Goal: Transaction & Acquisition: Obtain resource

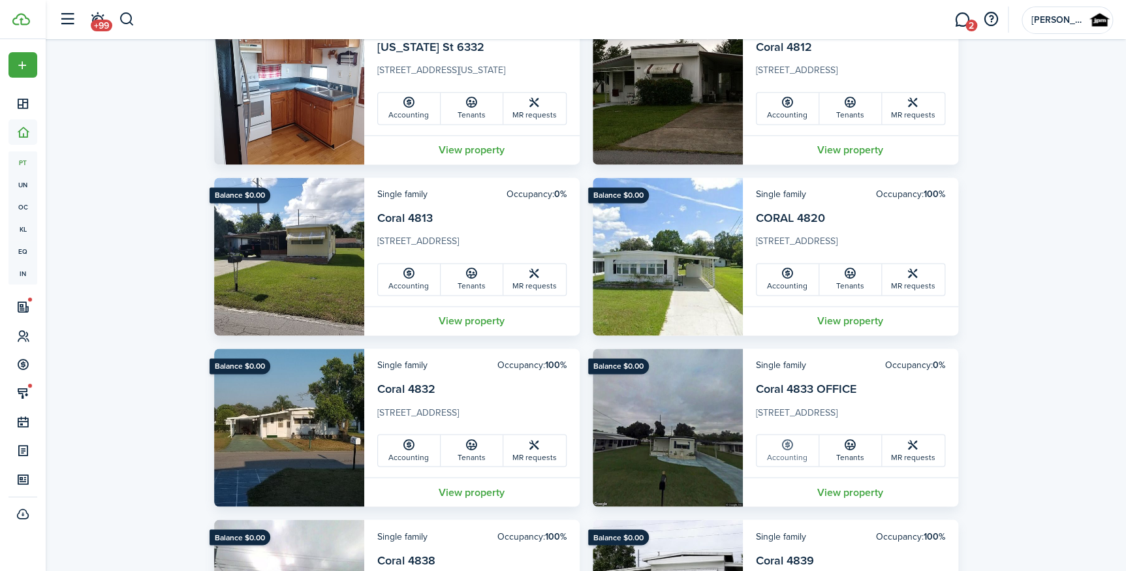
scroll to position [834, 0]
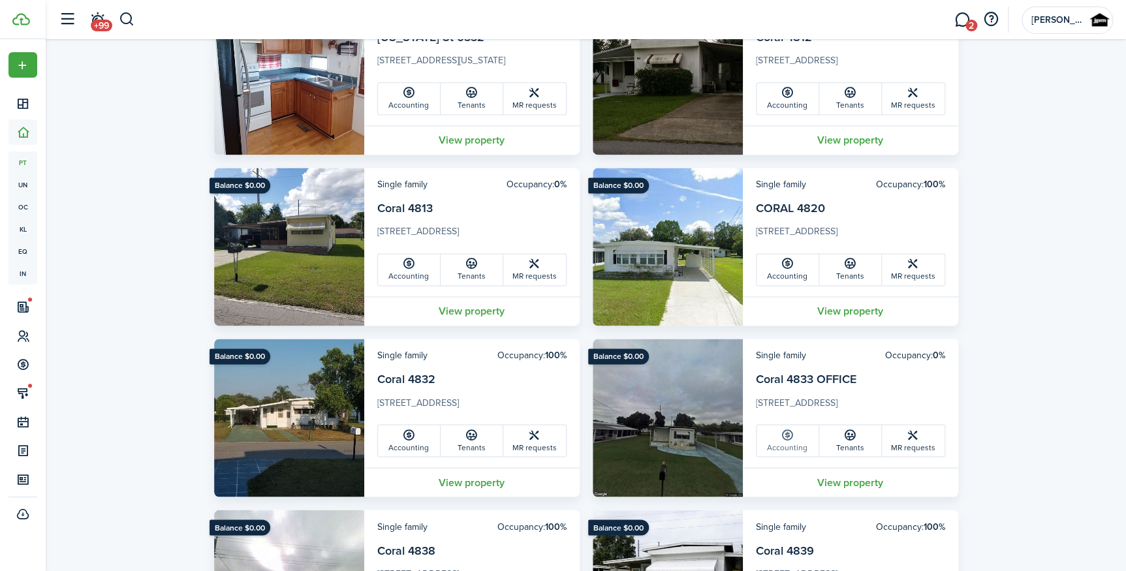
click at [794, 431] on link "Accounting" at bounding box center [788, 440] width 63 height 31
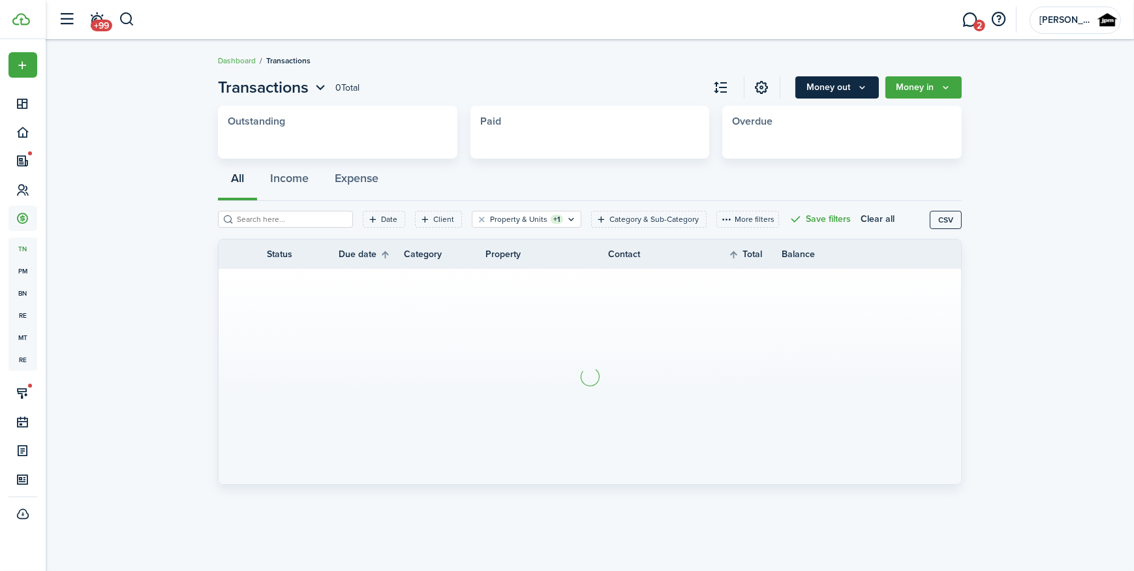
click at [820, 80] on button "Money out" at bounding box center [838, 87] width 84 height 22
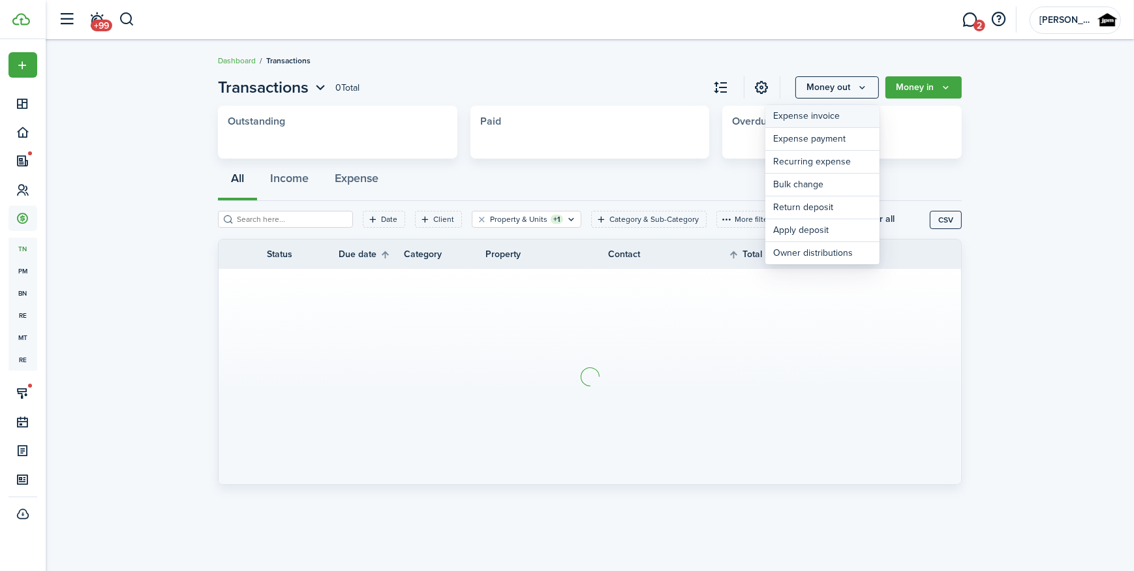
click at [807, 117] on link "Expense invoice" at bounding box center [823, 116] width 114 height 23
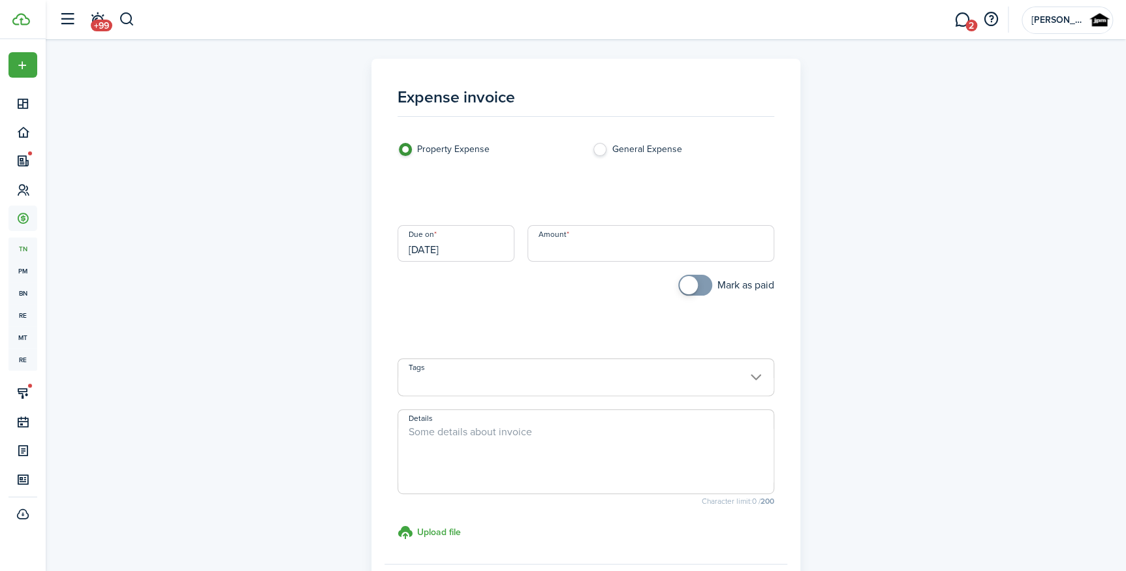
click at [556, 245] on input "Amount" at bounding box center [650, 243] width 247 height 37
paste input "$1,018.84"
click at [552, 194] on input "Category & subcategory" at bounding box center [586, 194] width 377 height 37
type input "$1,018.84"
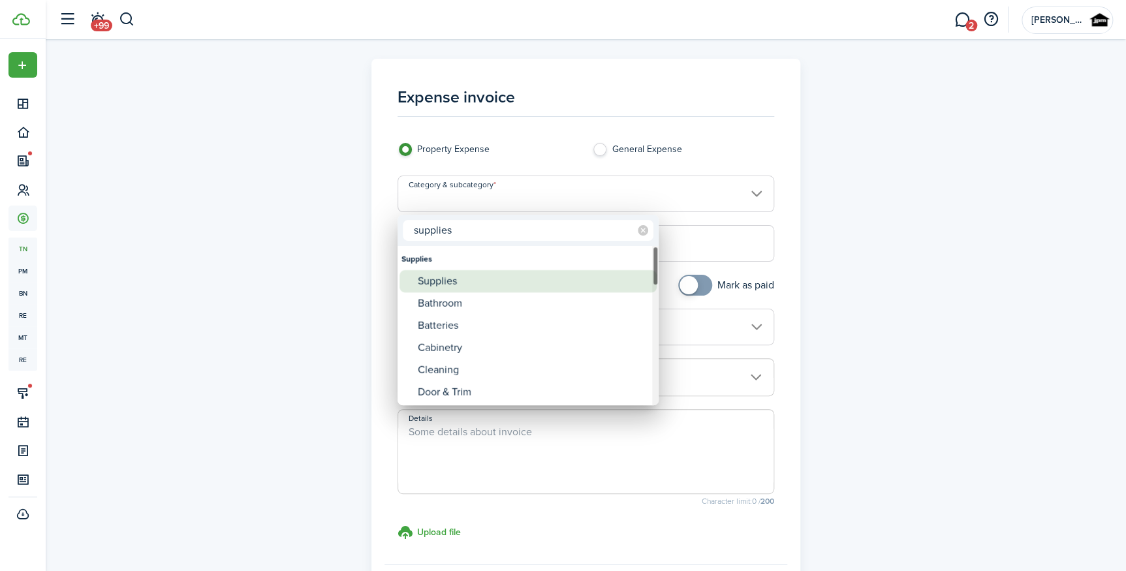
type input "supplies"
click at [406, 290] on mbsc-wheel-item "Supplies" at bounding box center [527, 281] width 257 height 22
type input "Supplies"
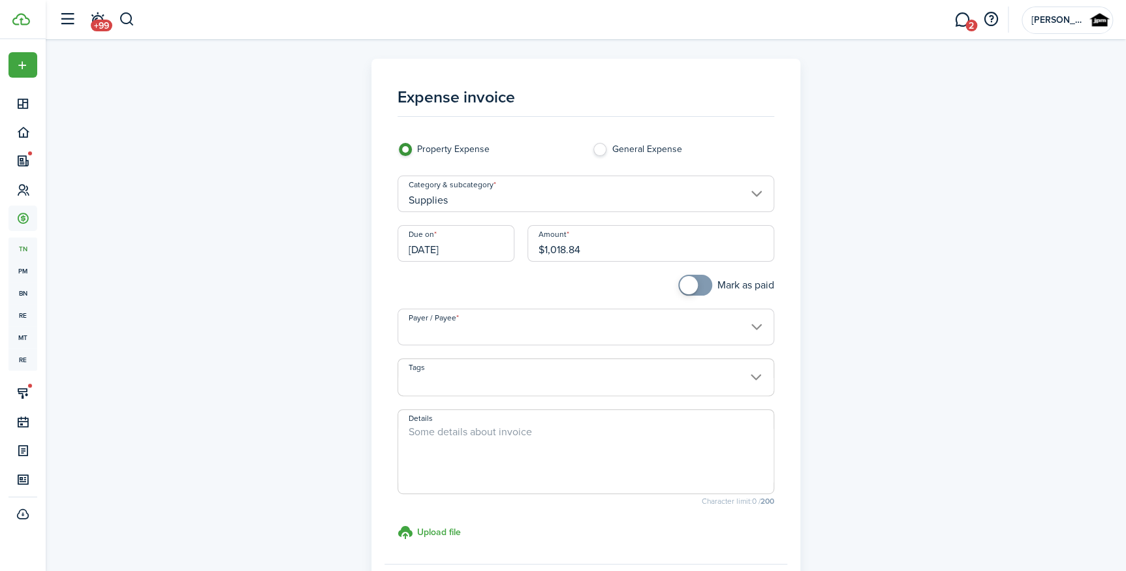
checkbox input "true"
click at [688, 289] on span at bounding box center [689, 285] width 18 height 18
click at [616, 328] on input "Payer / Payee" at bounding box center [586, 327] width 377 height 37
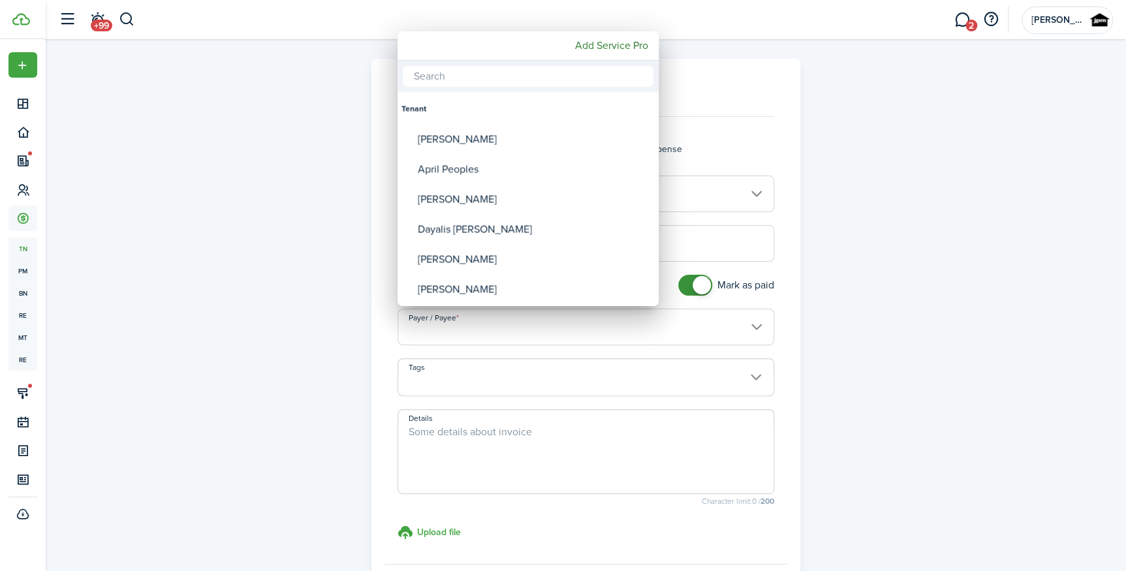
type input "m"
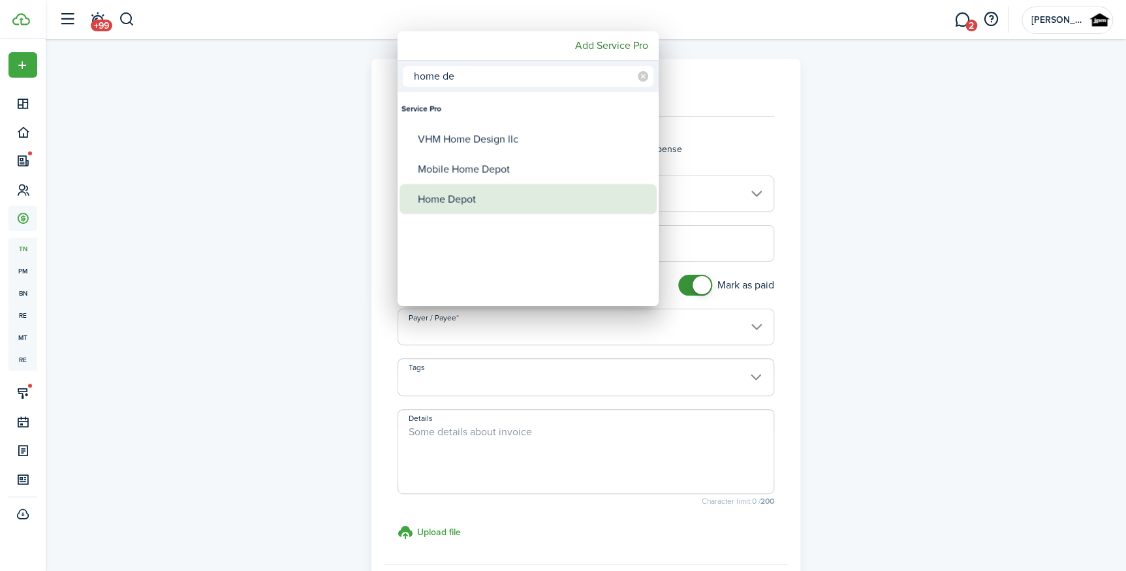
type input "home de"
click at [485, 187] on div "Home Depot" at bounding box center [533, 199] width 231 height 30
type input "Home Depot"
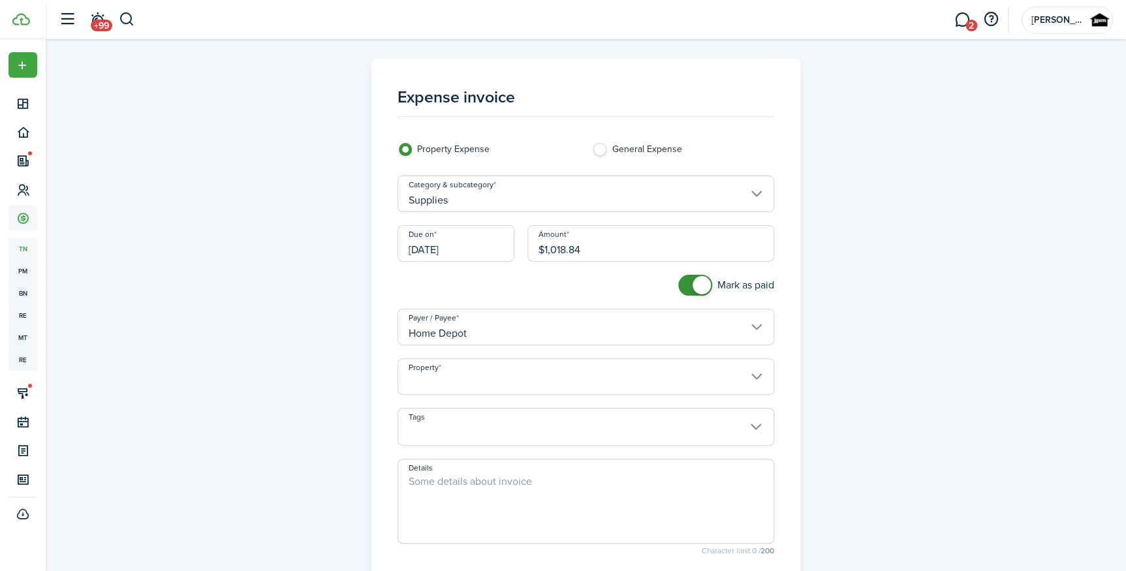
click at [475, 384] on input "Property" at bounding box center [586, 376] width 377 height 37
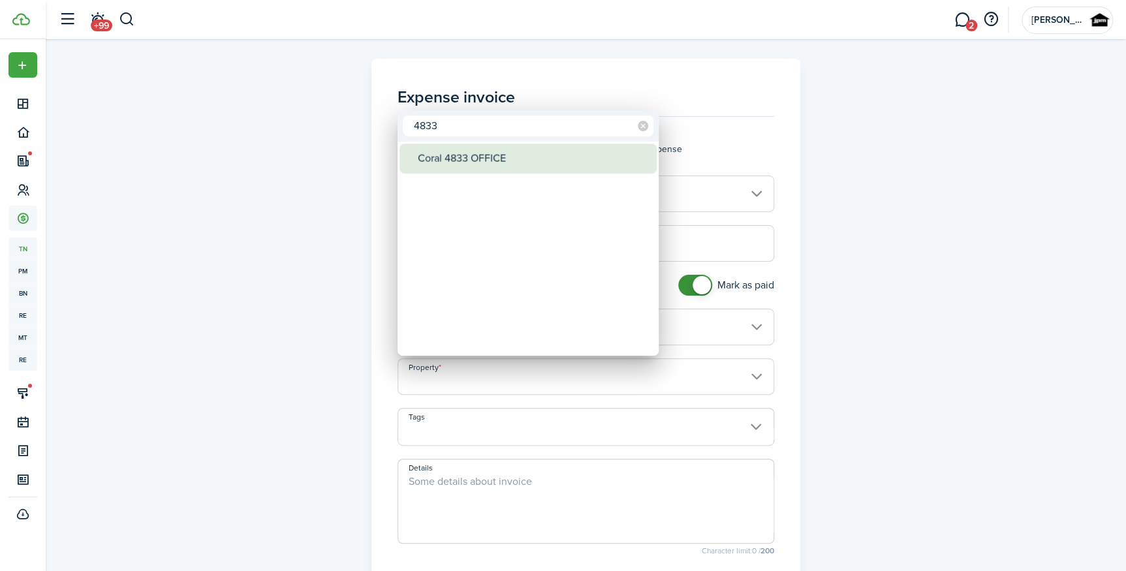
type input "4833"
click at [554, 161] on div "Coral 4833 OFFICE" at bounding box center [533, 159] width 231 height 30
type input "Coral 4833 OFFICE"
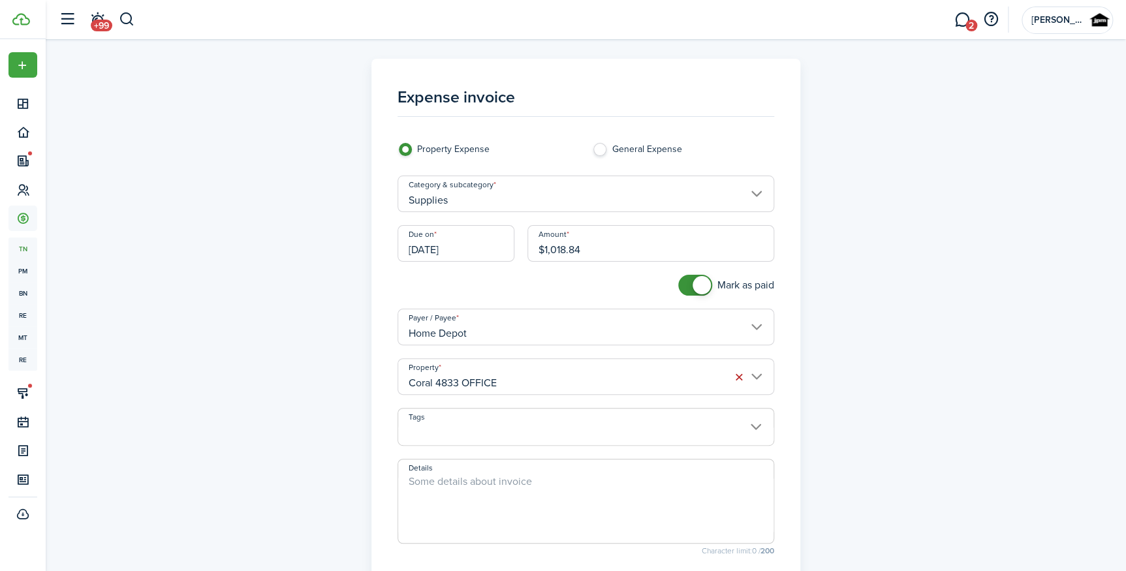
click at [459, 480] on textarea "Details" at bounding box center [585, 505] width 375 height 63
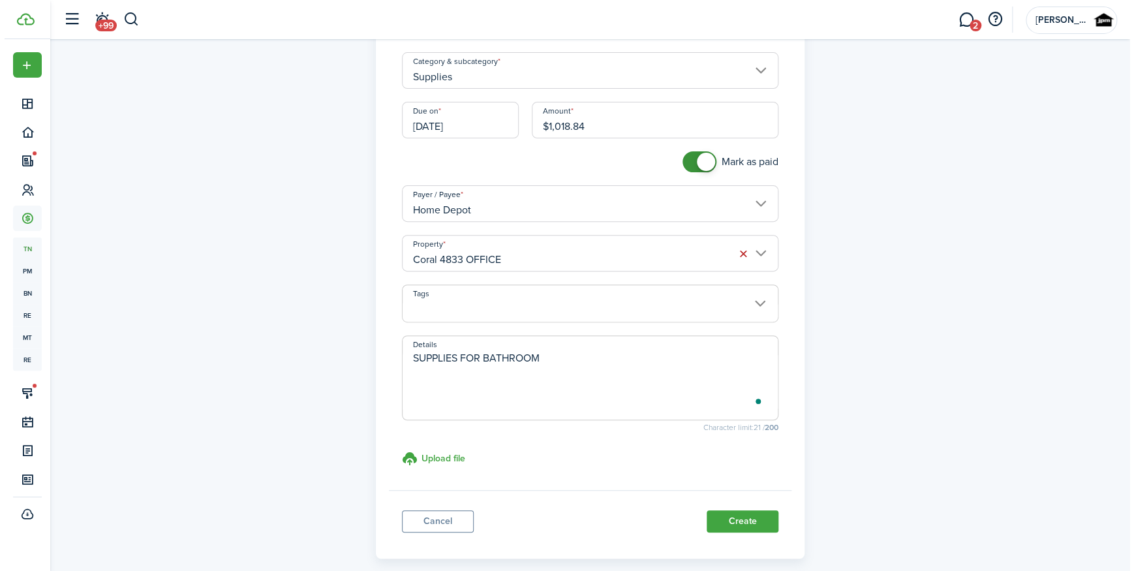
scroll to position [185, 0]
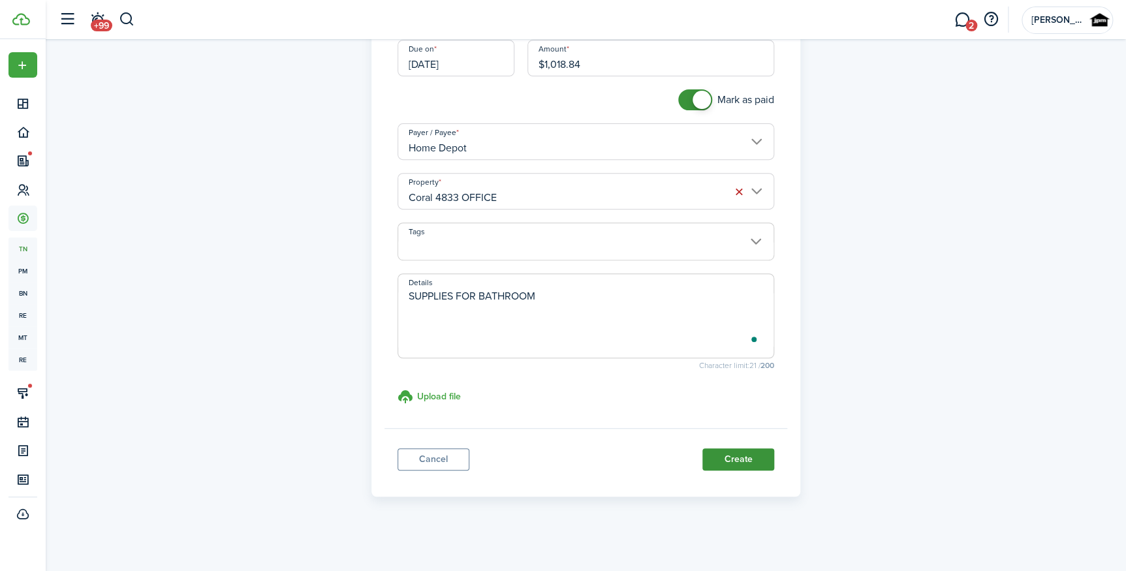
type textarea "SUPPLIES FOR BATHROOM"
click at [721, 461] on button "Create" at bounding box center [738, 459] width 72 height 22
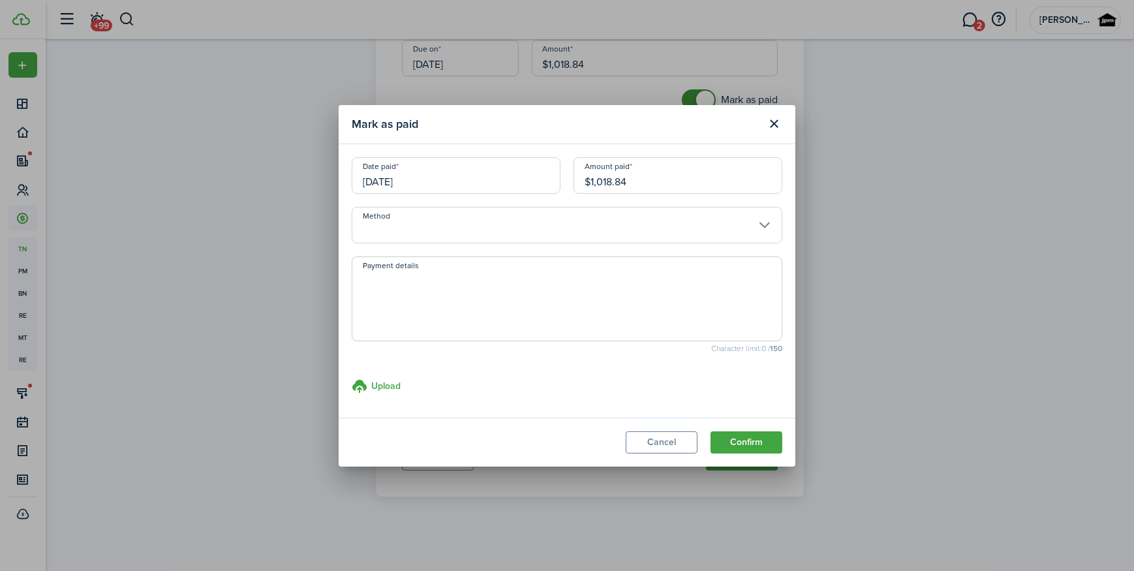
click at [568, 224] on input "Method" at bounding box center [567, 225] width 431 height 37
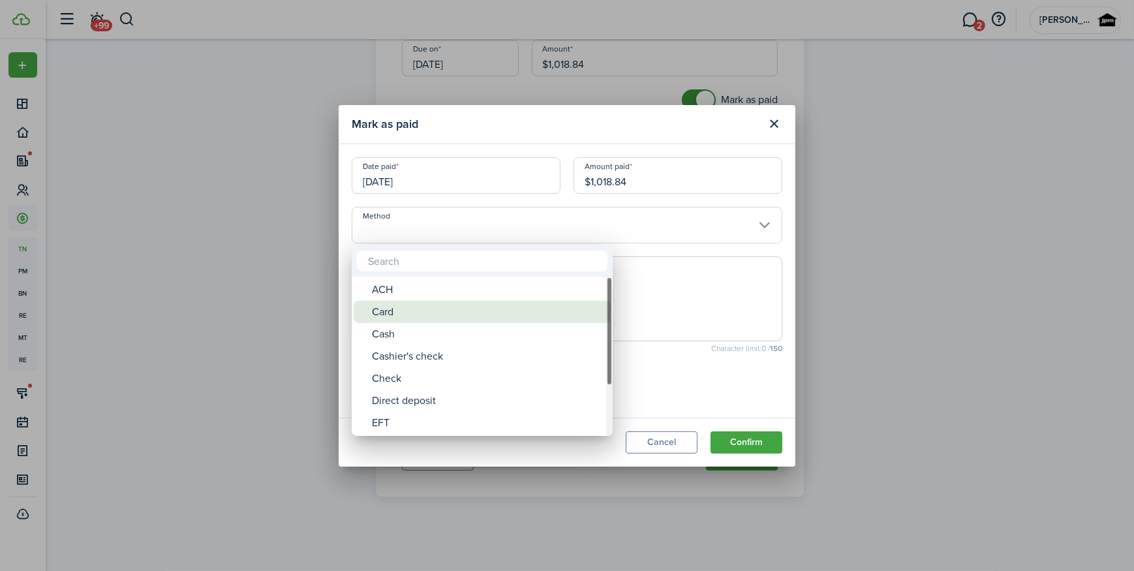
click at [455, 309] on div "Card" at bounding box center [487, 312] width 231 height 22
type input "Card"
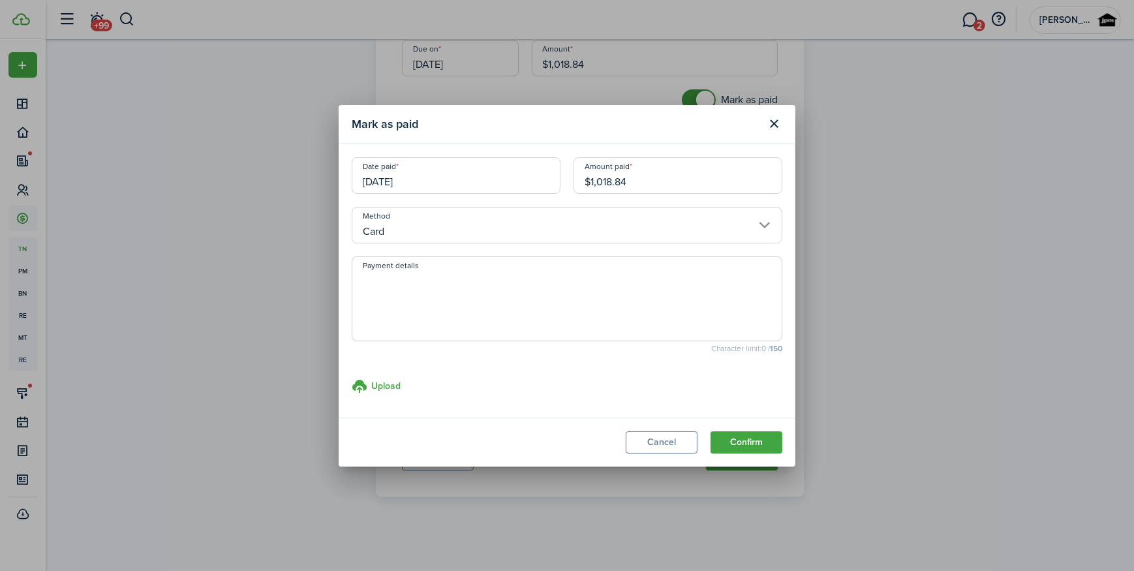
click at [467, 304] on textarea "Payment details" at bounding box center [567, 303] width 430 height 63
type textarea "paid w/ home depot cc"
click at [743, 448] on button "Confirm" at bounding box center [747, 442] width 72 height 22
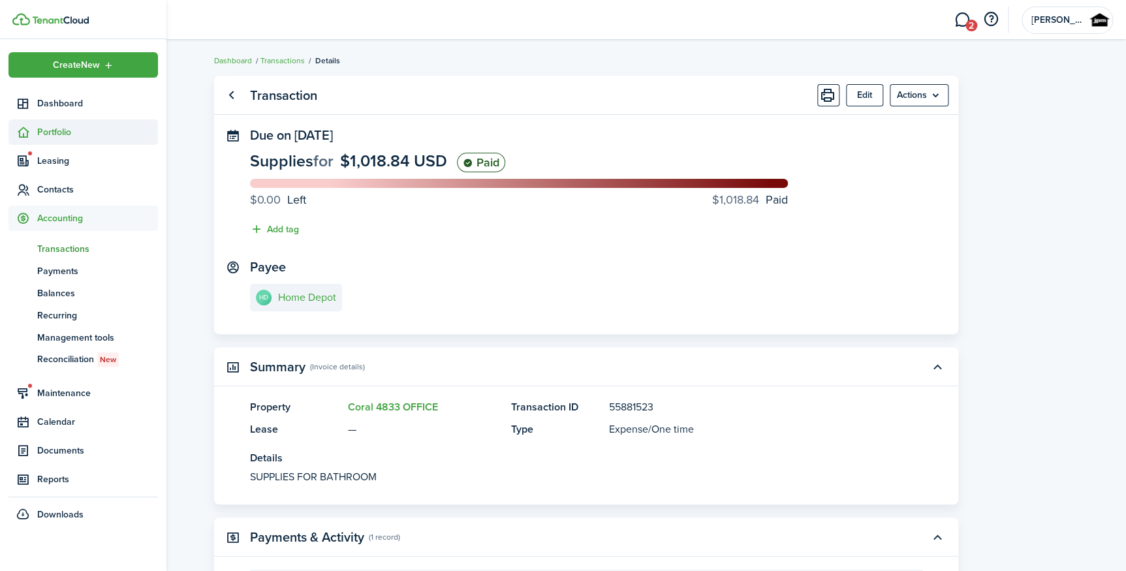
click at [50, 136] on span "Portfolio" at bounding box center [97, 132] width 121 height 14
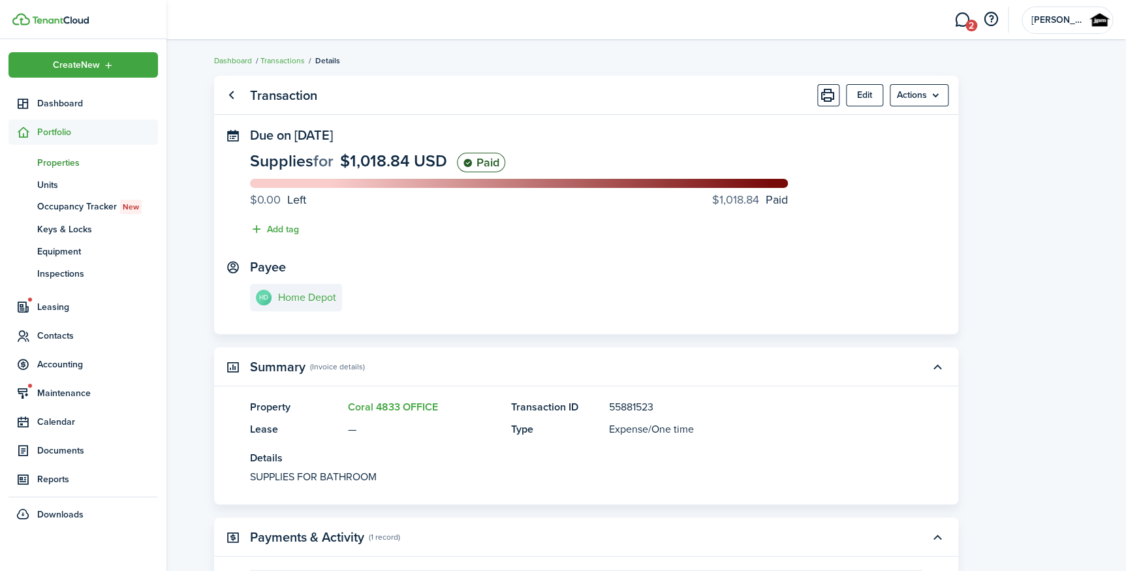
click at [62, 163] on span "Properties" at bounding box center [97, 163] width 121 height 14
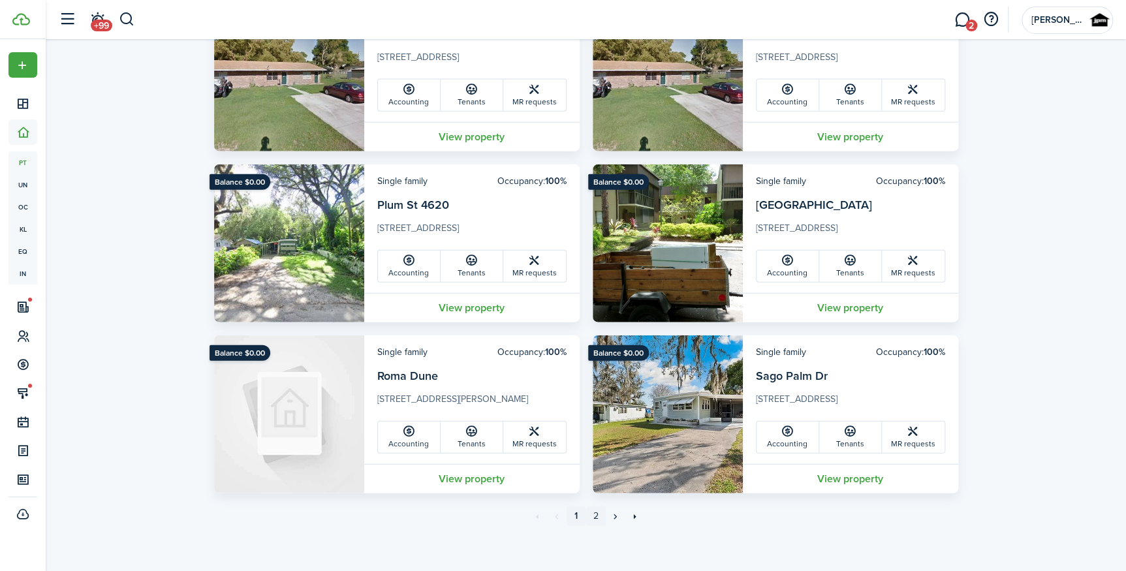
scroll to position [3919, 0]
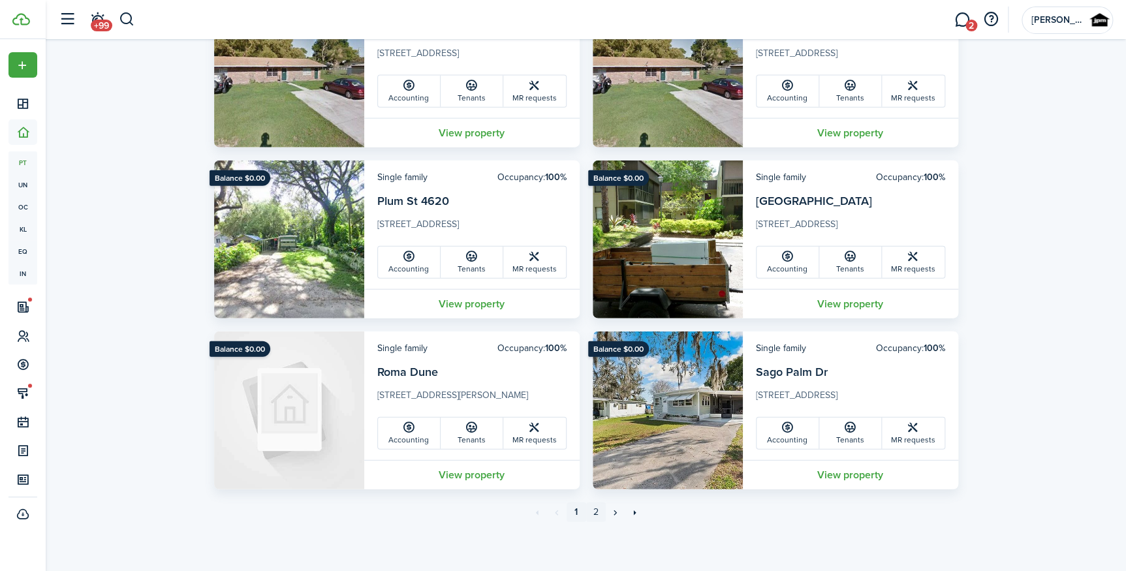
click at [596, 516] on link "2" at bounding box center [596, 513] width 20 height 20
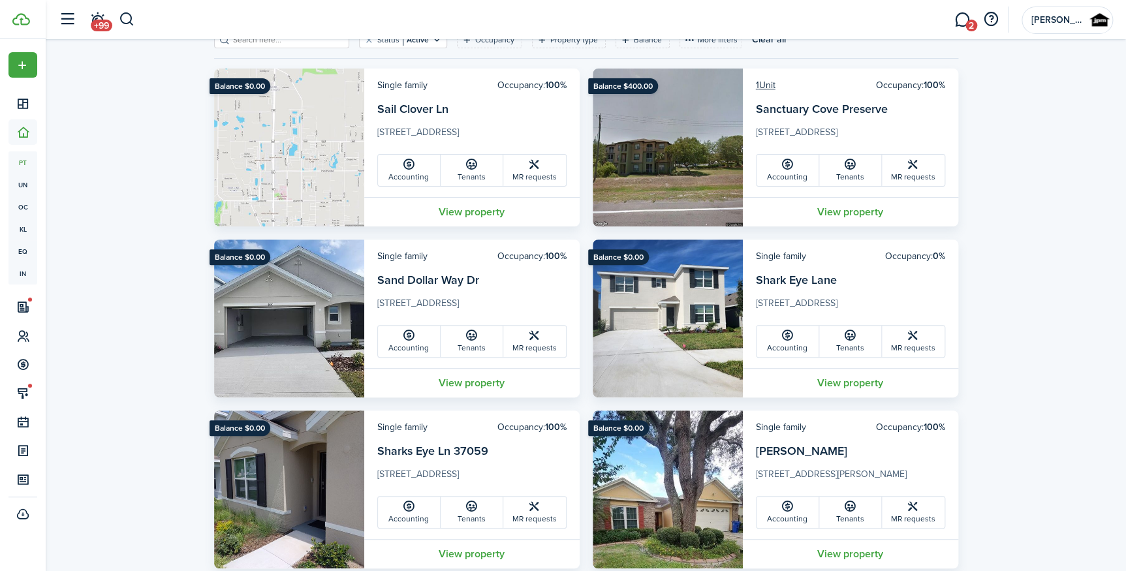
scroll to position [118, 0]
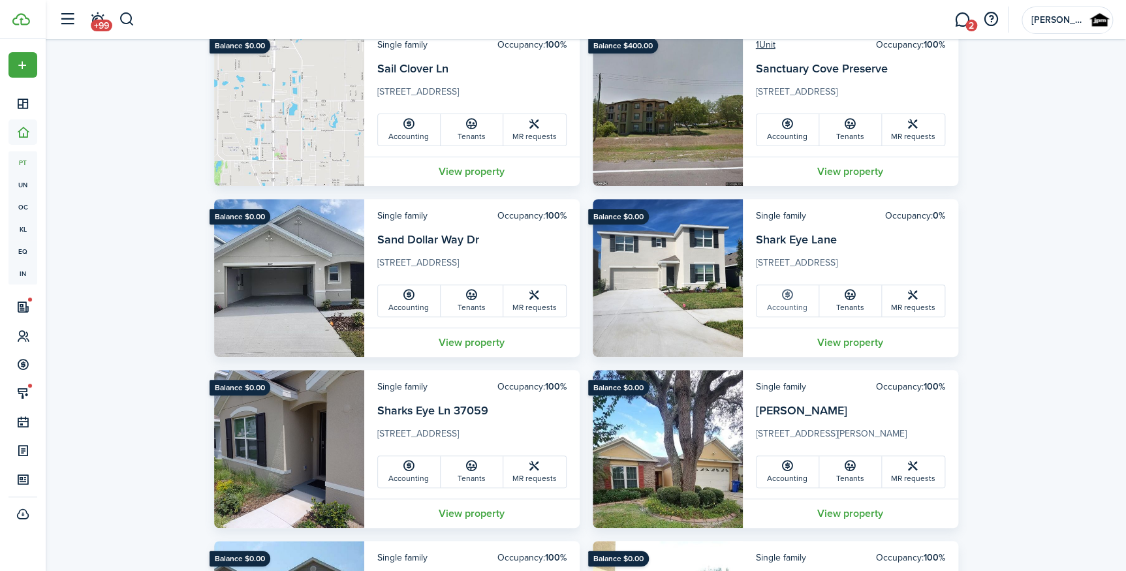
click at [783, 300] on icon at bounding box center [788, 295] width 14 height 13
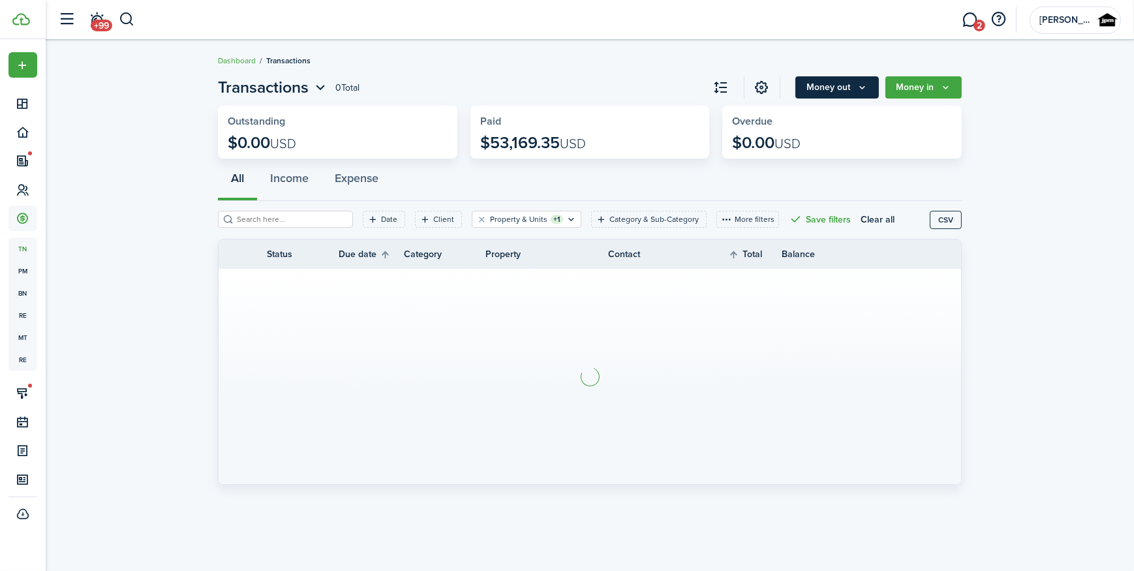
click at [835, 93] on button "Money out" at bounding box center [838, 87] width 84 height 22
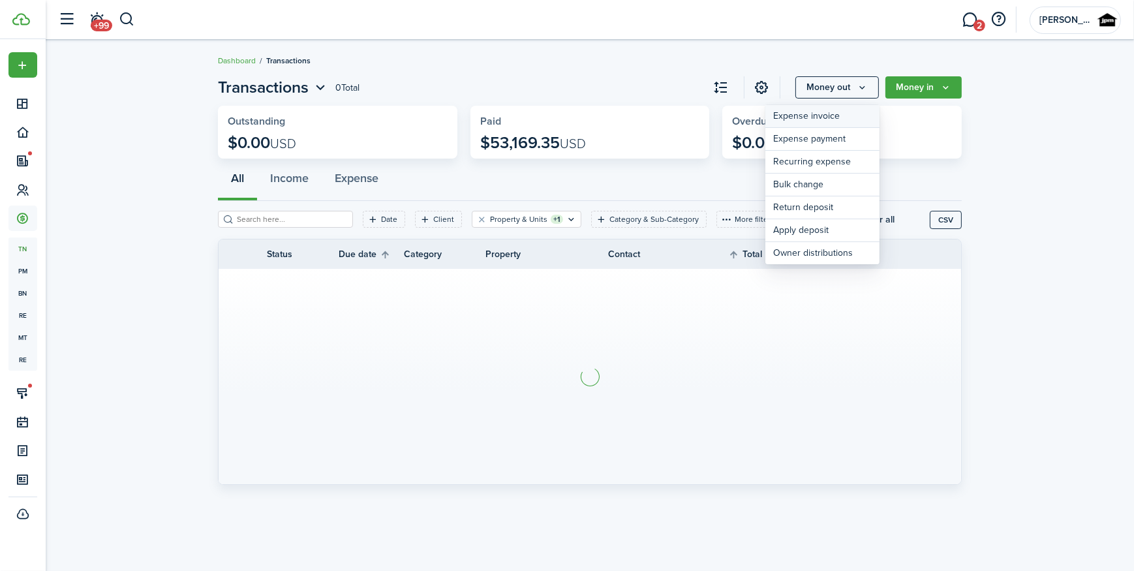
click at [798, 117] on link "Expense invoice" at bounding box center [823, 116] width 114 height 23
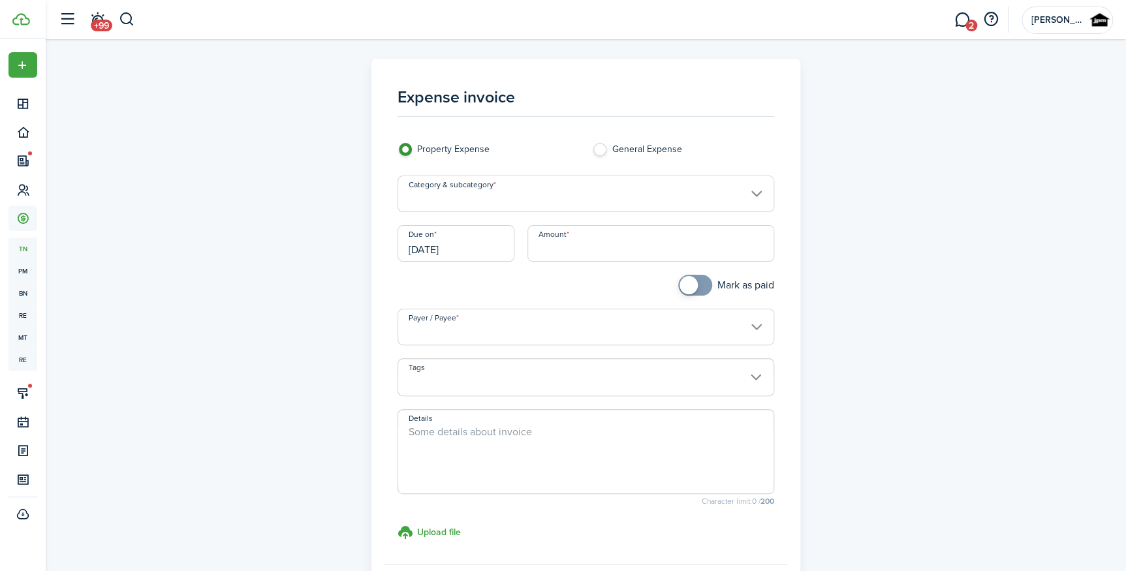
click at [591, 231] on input "Amount" at bounding box center [650, 243] width 247 height 37
paste input "$275.00"
click at [580, 198] on input "Category & subcategory" at bounding box center [586, 194] width 377 height 37
type input "$275.00"
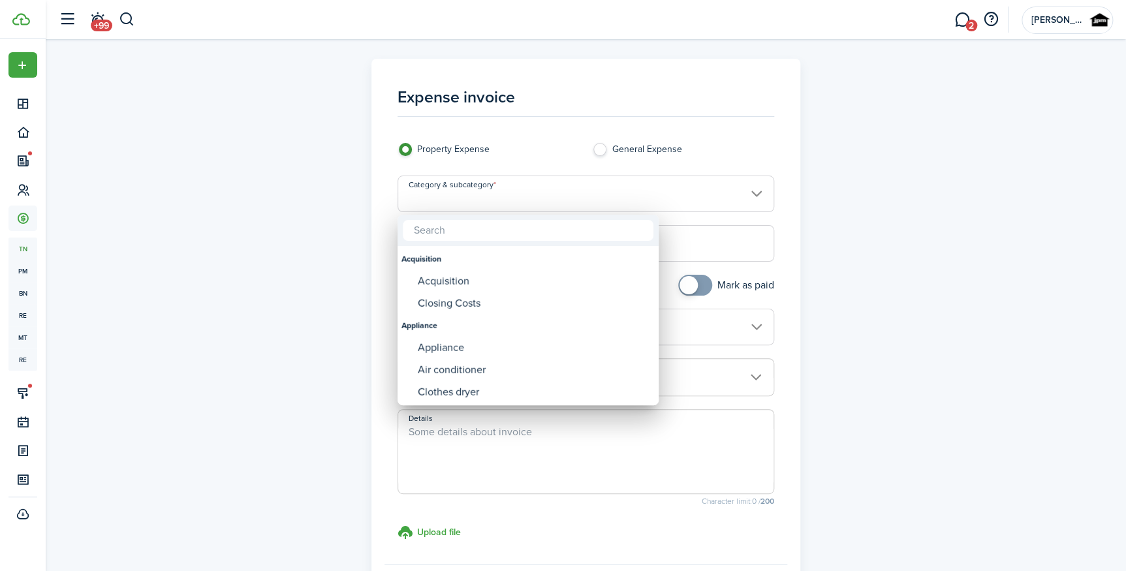
type input "l"
type input "land"
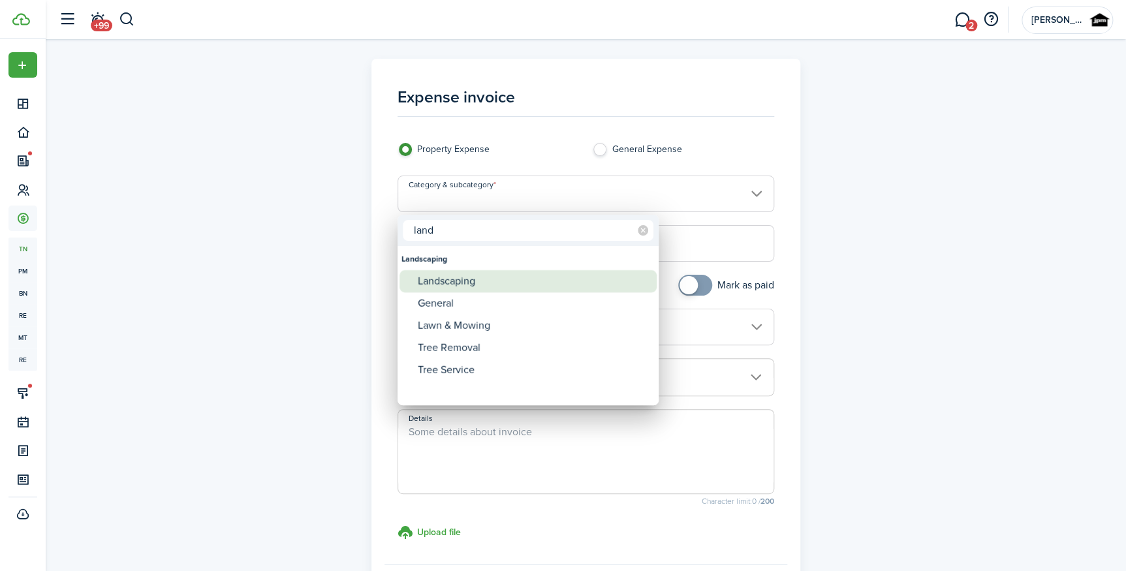
click at [529, 277] on div "Landscaping" at bounding box center [533, 281] width 231 height 22
type input "Landscaping"
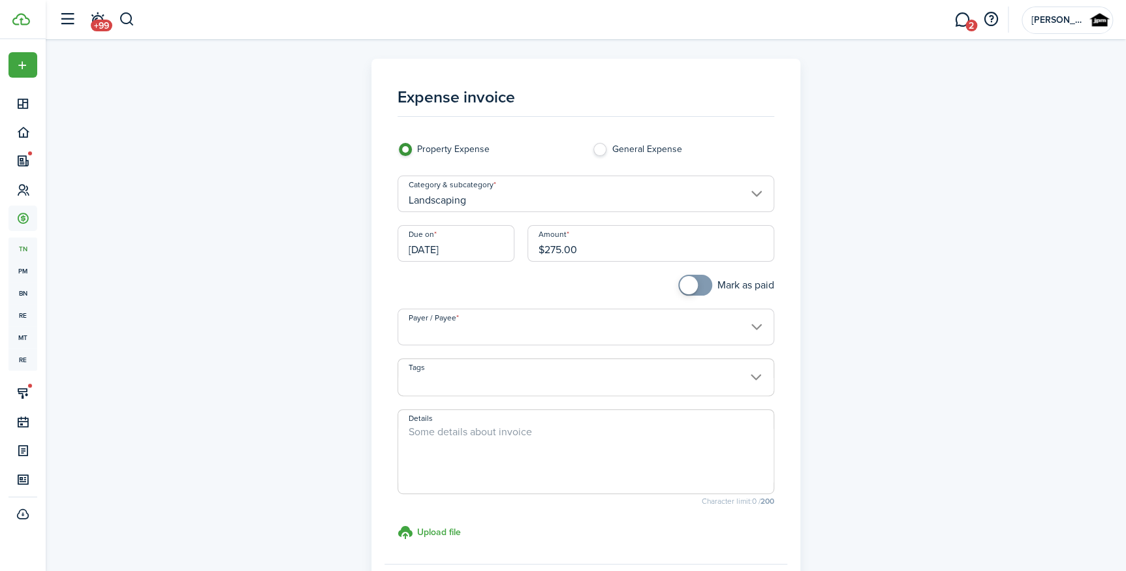
click at [484, 332] on input "Payer / Payee" at bounding box center [586, 327] width 377 height 37
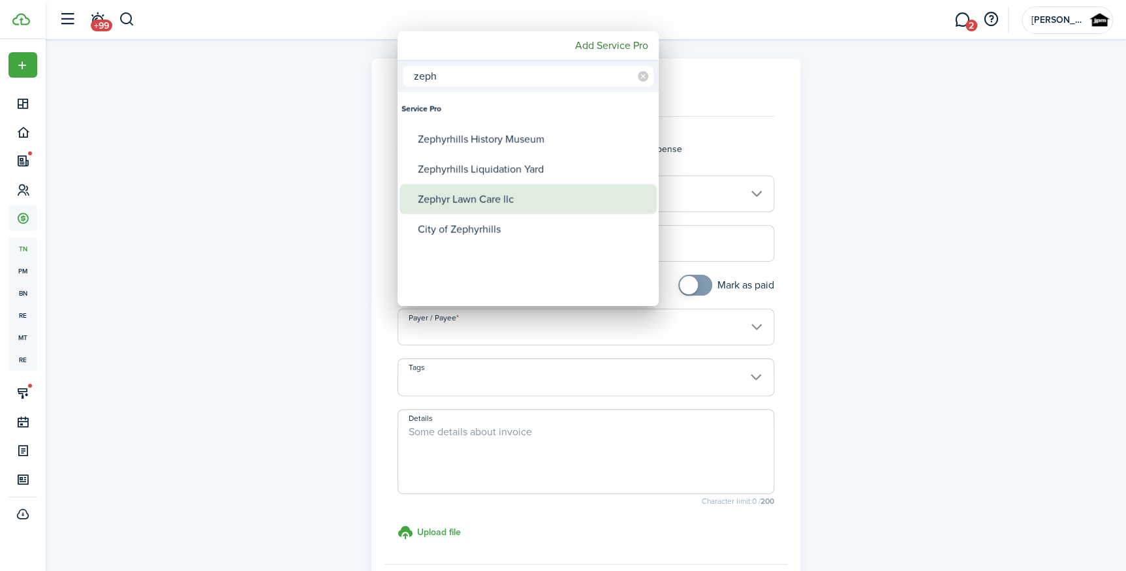
type input "zeph"
click at [518, 195] on div "Zephyr Lawn Care llc" at bounding box center [533, 199] width 231 height 30
type input "Zephyr Lawn Care llc"
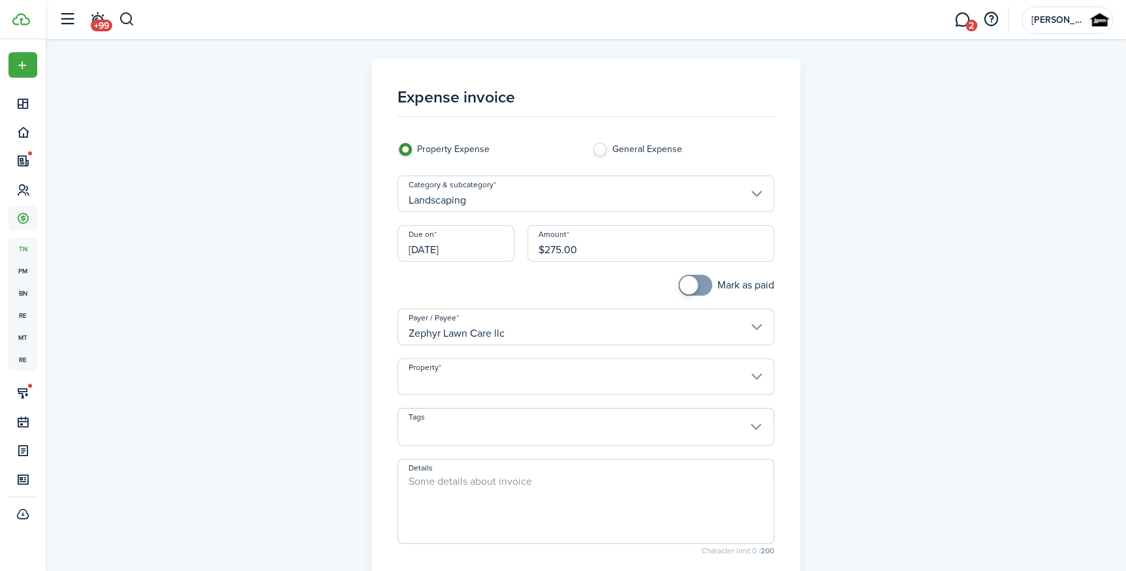
click at [461, 375] on input "Property" at bounding box center [586, 376] width 377 height 37
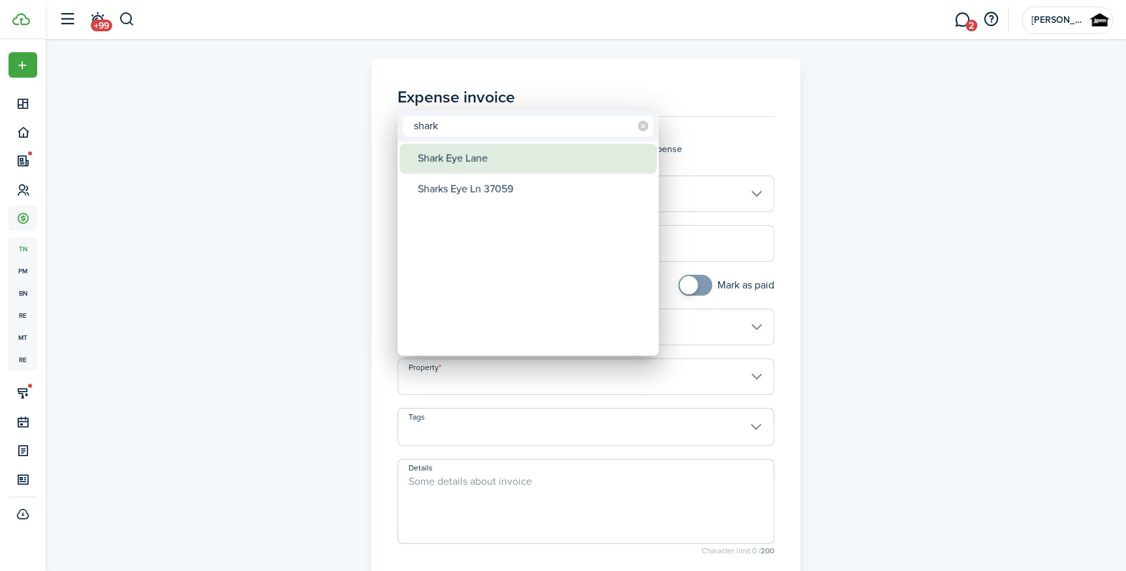
type input "shark"
click at [504, 169] on div "Shark Eye Lane" at bounding box center [533, 159] width 231 height 30
type input "Shark Eye Lane"
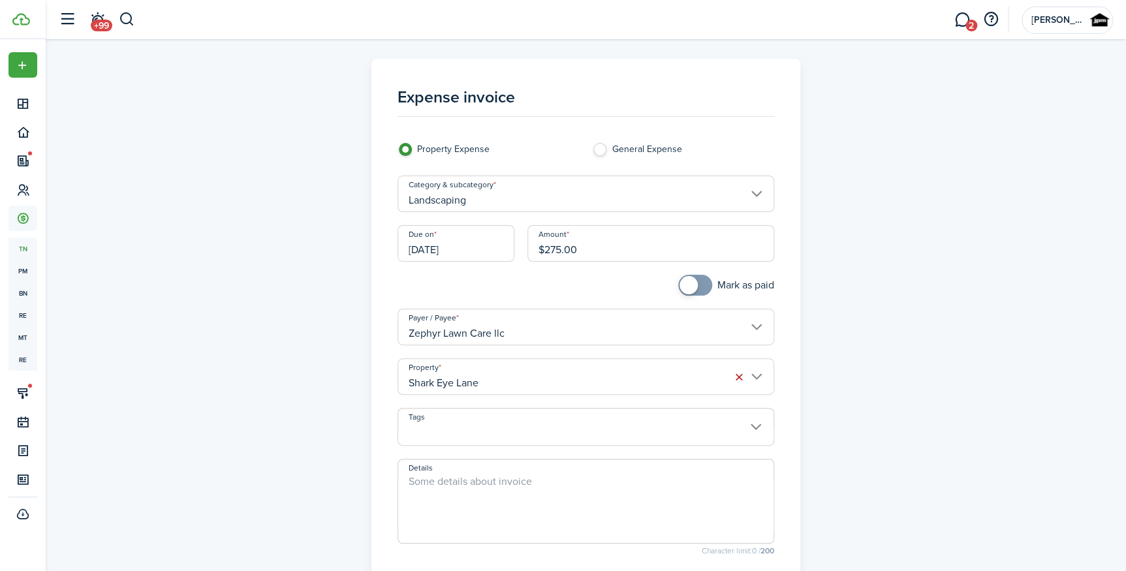
click at [455, 492] on textarea "Details" at bounding box center [585, 505] width 375 height 63
type textarea "CLEANING UP LAWN"
checkbox input "true"
click at [690, 279] on span at bounding box center [689, 285] width 18 height 18
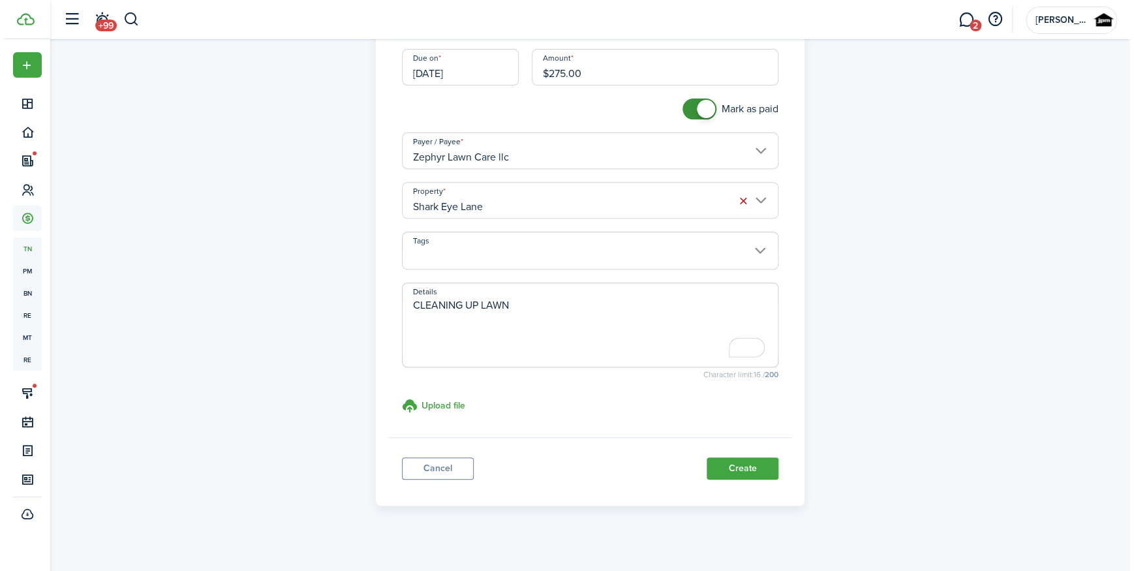
scroll to position [178, 0]
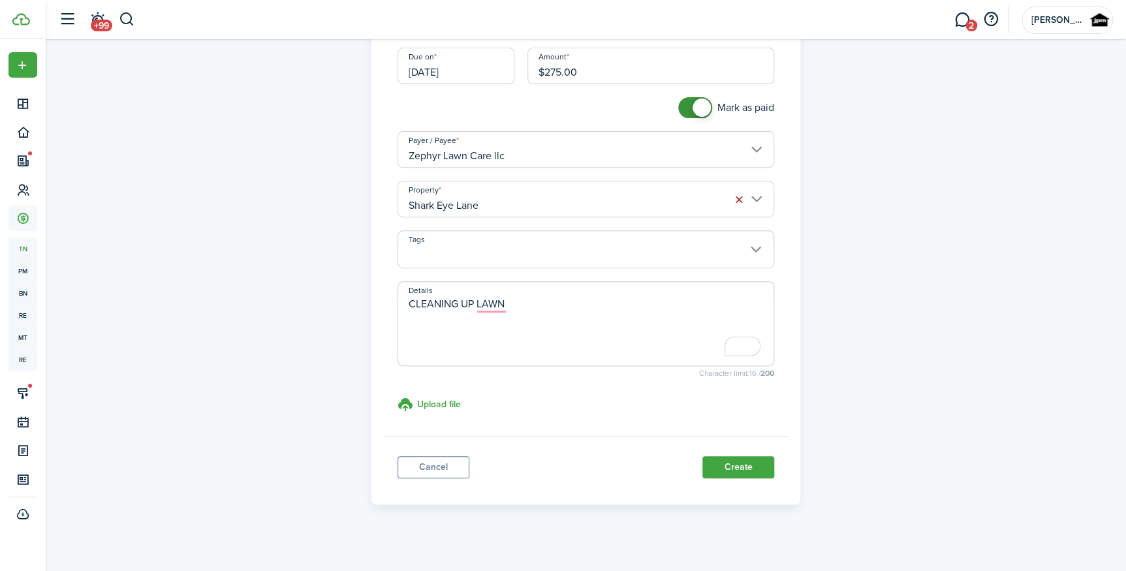
click at [728, 452] on panel-main-footer "Cancel Create" at bounding box center [585, 463] width 403 height 55
click at [724, 469] on button "Create" at bounding box center [738, 467] width 72 height 22
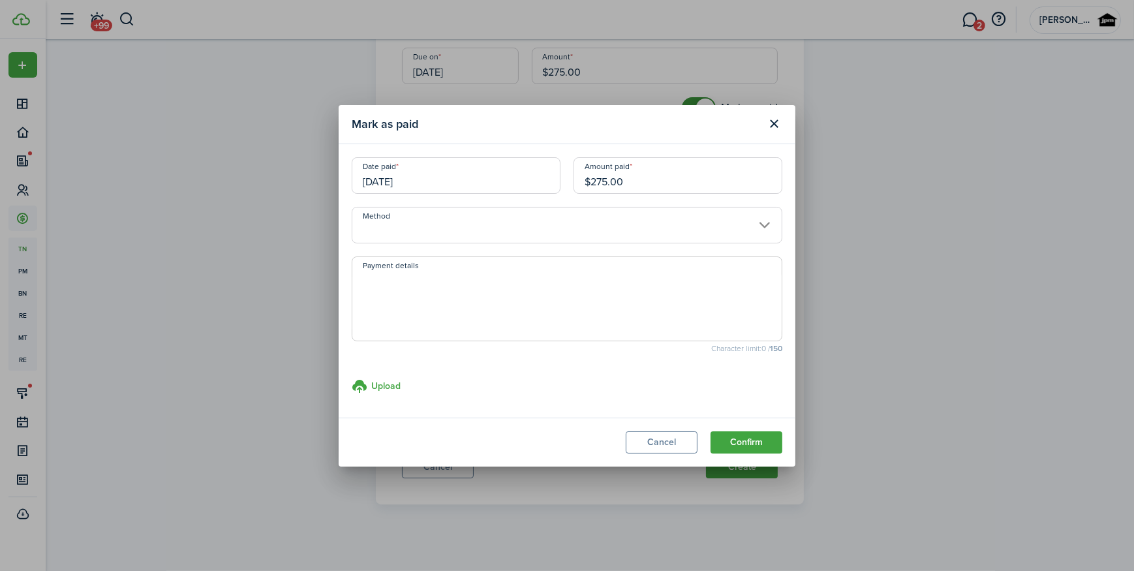
click at [537, 215] on input "Method" at bounding box center [567, 225] width 431 height 37
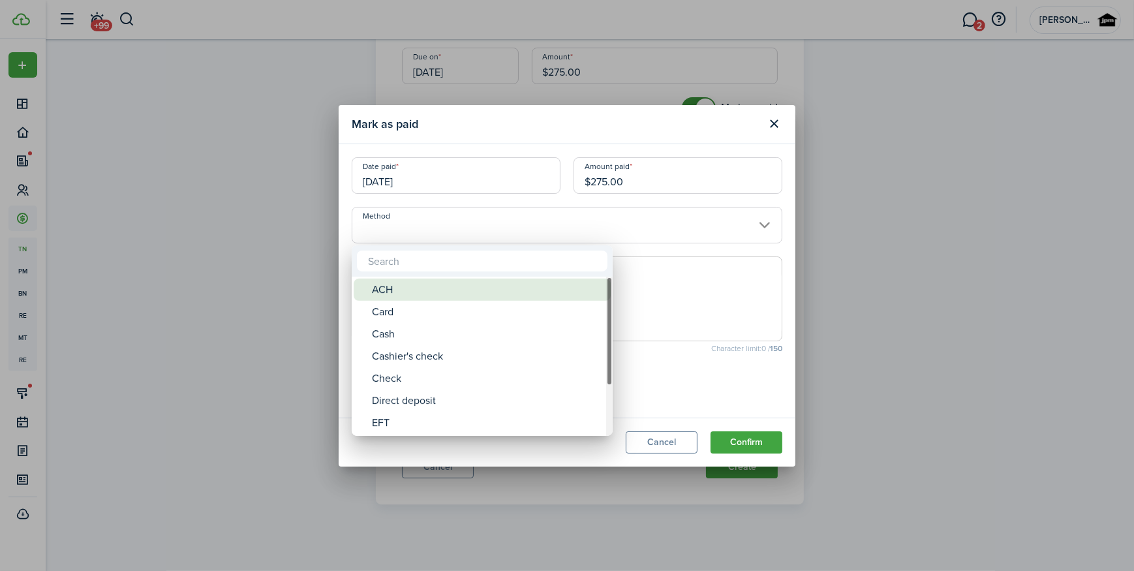
click at [460, 283] on div "ACH" at bounding box center [487, 290] width 231 height 22
type input "ACH"
click at [460, 289] on textarea "Payment details" at bounding box center [567, 303] width 430 height 63
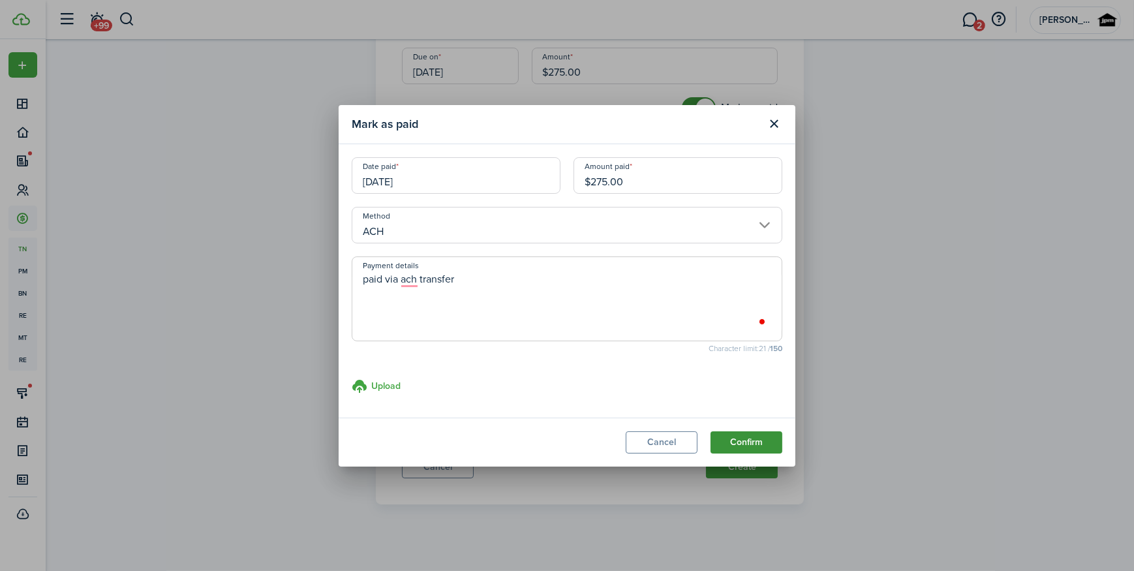
type textarea "paid via ach transfer"
click at [740, 439] on button "Confirm" at bounding box center [747, 442] width 72 height 22
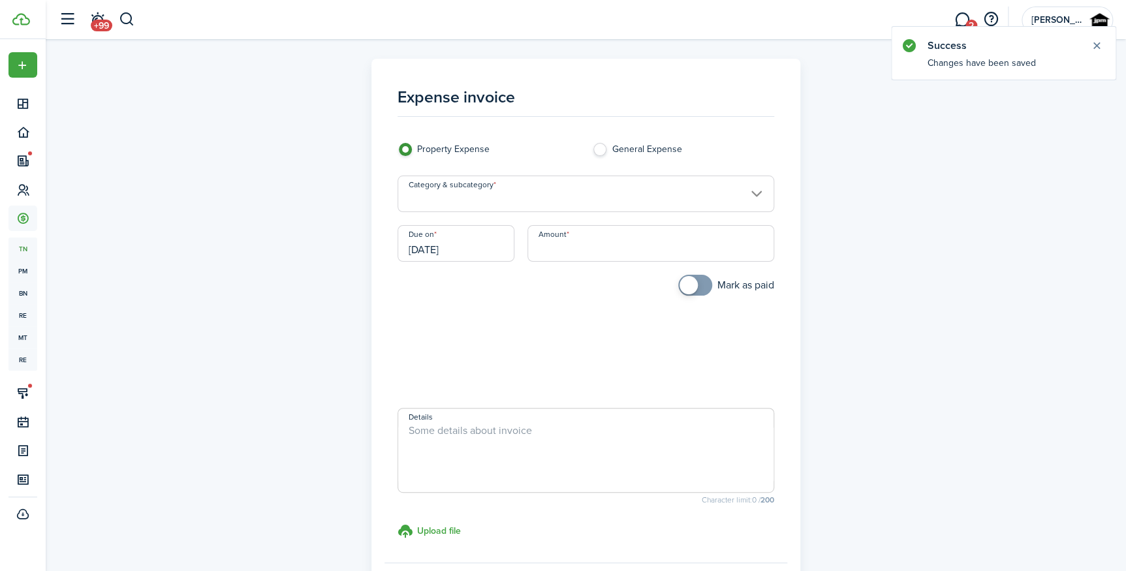
scroll to position [134, 0]
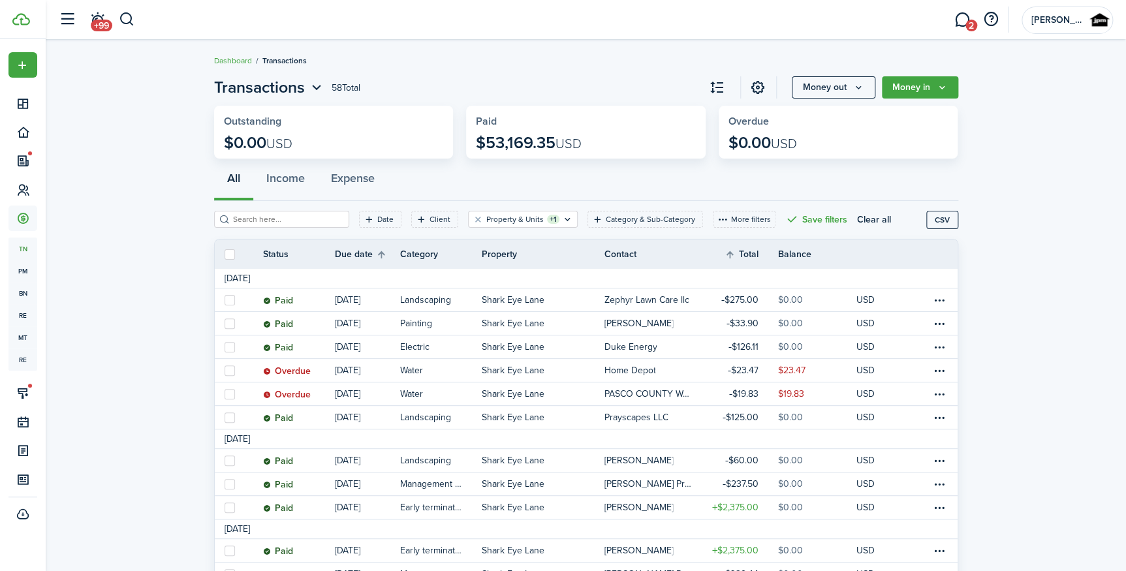
click at [875, 117] on widget-stats-title "Overdue" at bounding box center [838, 122] width 220 height 12
click at [849, 89] on button "Money out" at bounding box center [834, 87] width 84 height 22
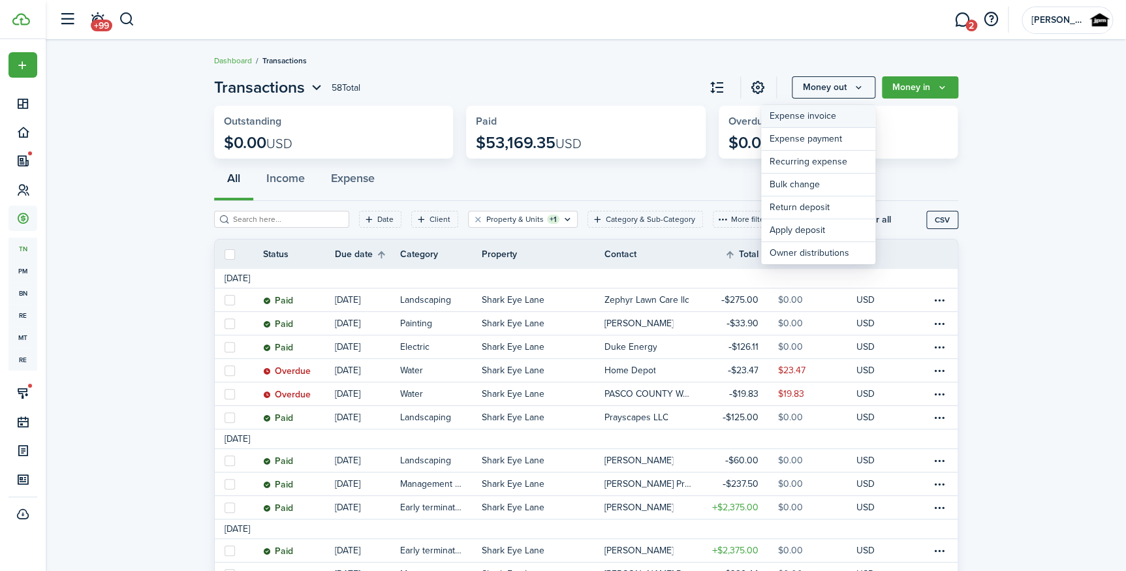
click at [802, 112] on link "Expense invoice" at bounding box center [818, 116] width 114 height 23
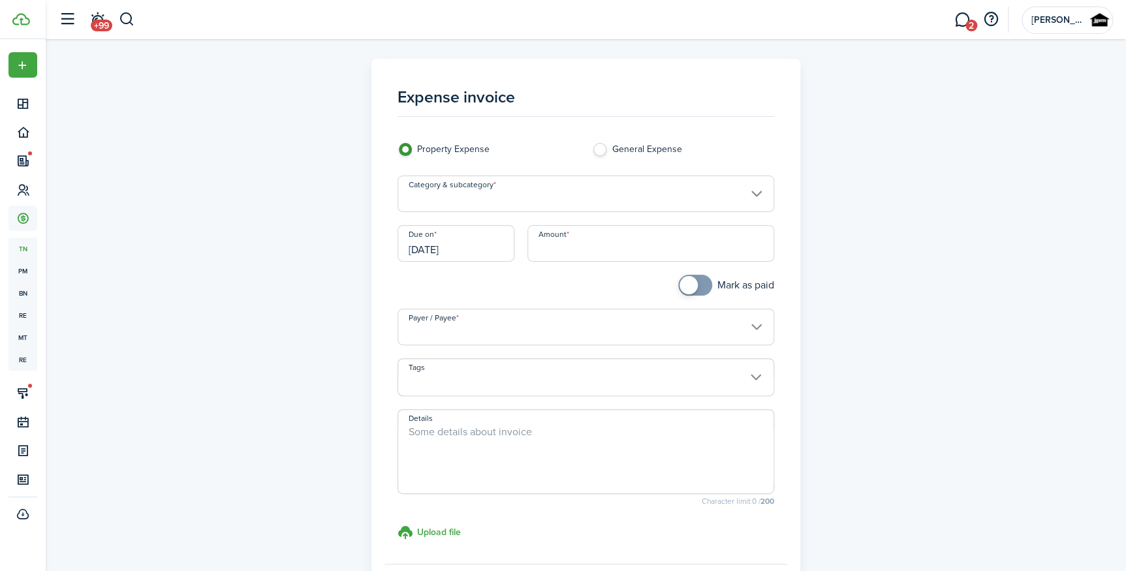
click at [597, 232] on input "Amount" at bounding box center [650, 243] width 247 height 37
click at [554, 193] on input "Category & subcategory" at bounding box center [586, 194] width 377 height 37
type input "$400.00"
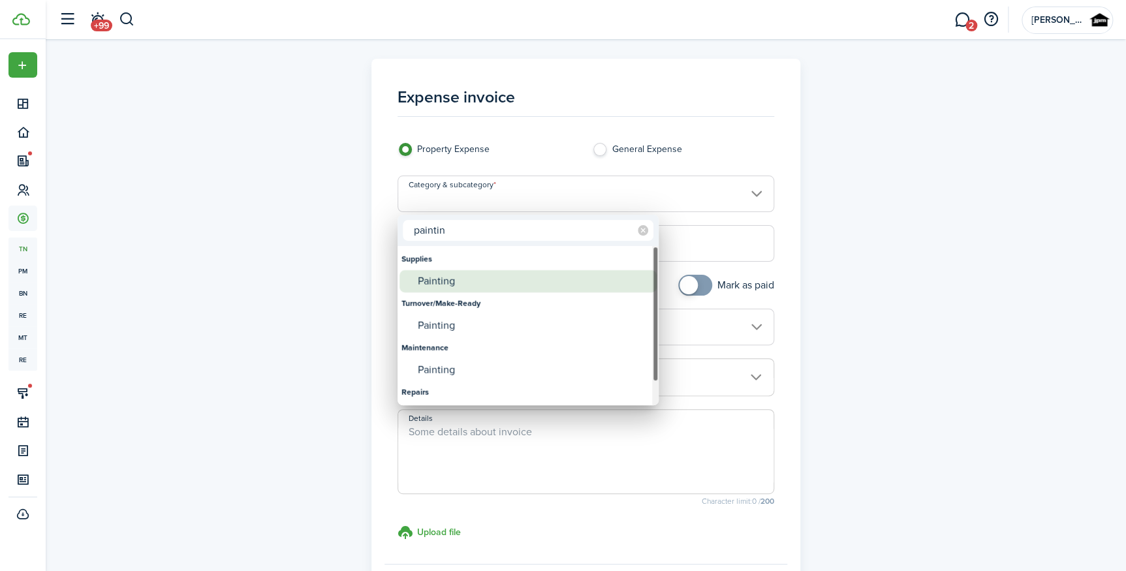
type input "paintin"
click at [497, 273] on div "Painting" at bounding box center [533, 281] width 231 height 22
type input "Supplies / Painting"
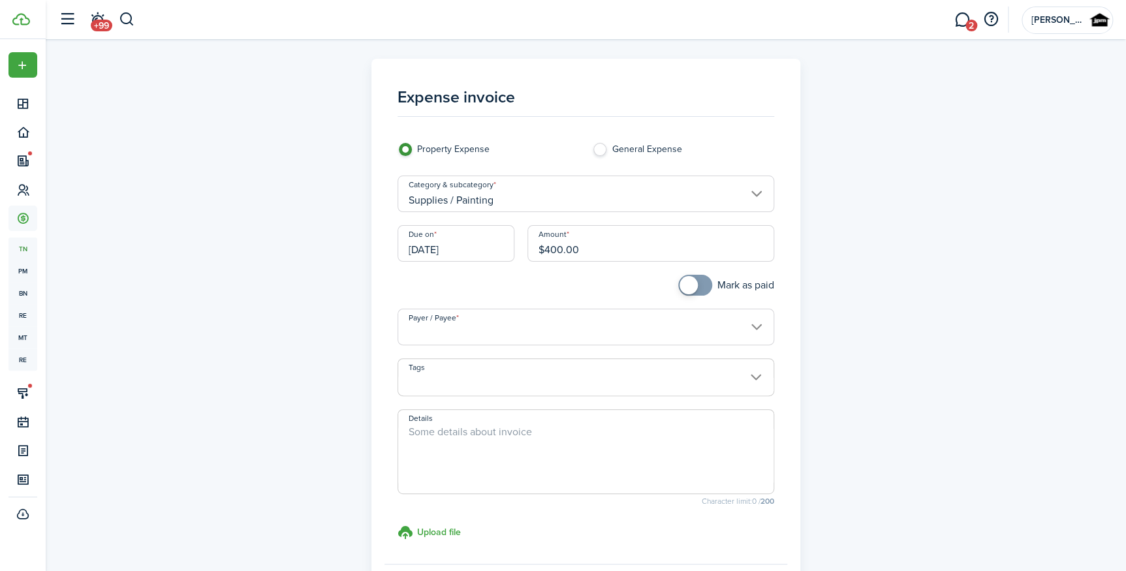
click at [501, 324] on input "Payer / Payee" at bounding box center [586, 327] width 377 height 37
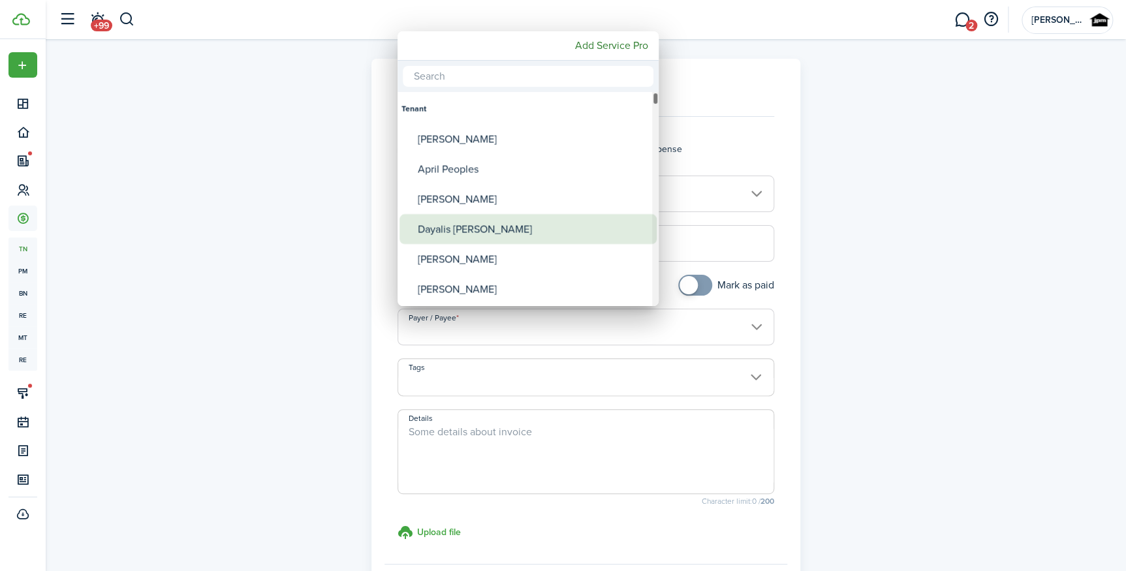
type input "b"
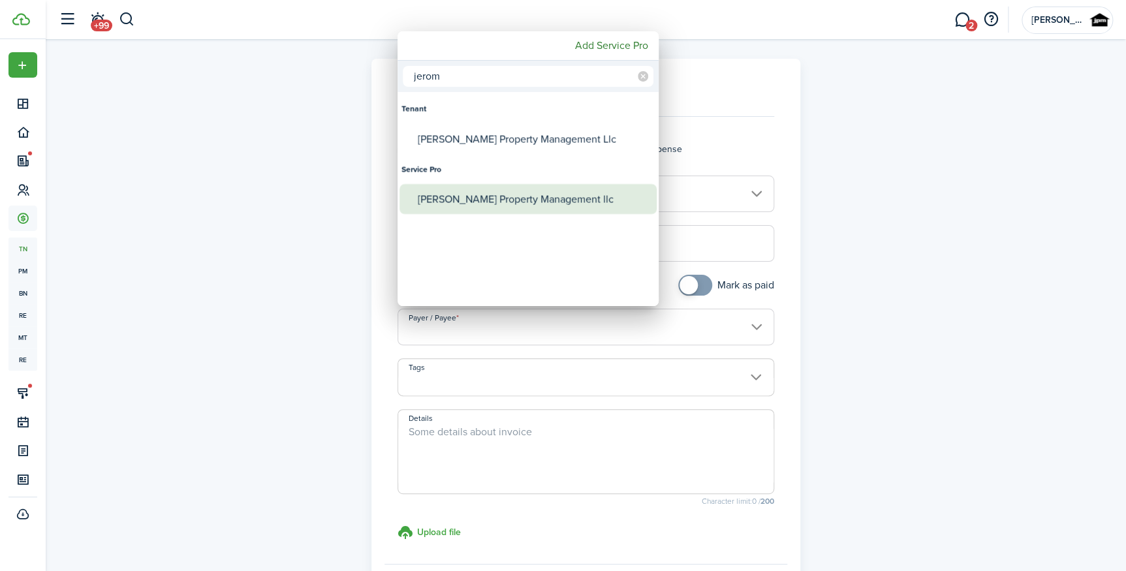
type input "jerom"
click at [473, 191] on div "[PERSON_NAME] Property Management llc" at bounding box center [533, 199] width 231 height 30
type input "[PERSON_NAME] Property Management llc"
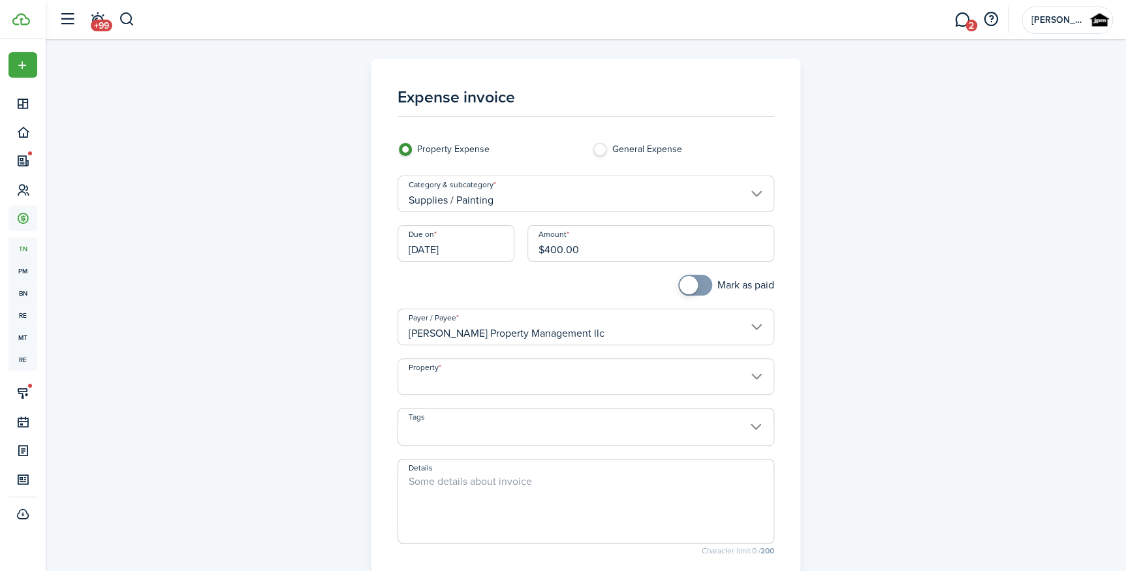
click at [481, 383] on input "Property" at bounding box center [586, 376] width 377 height 37
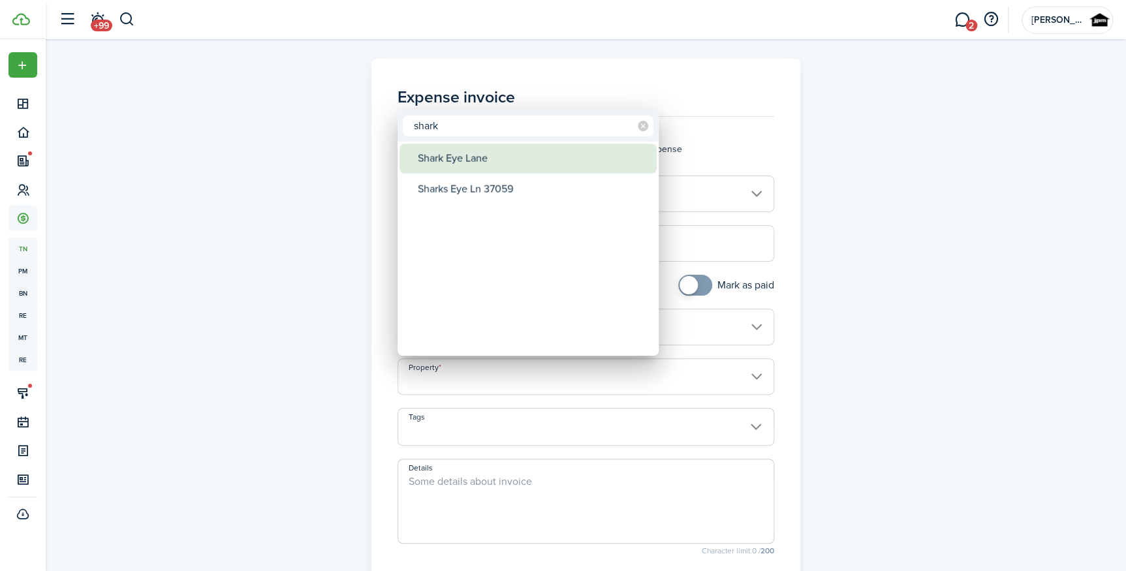
type input "shark"
click at [470, 165] on div "Shark Eye Lane" at bounding box center [533, 159] width 231 height 30
type input "Shark Eye Lane"
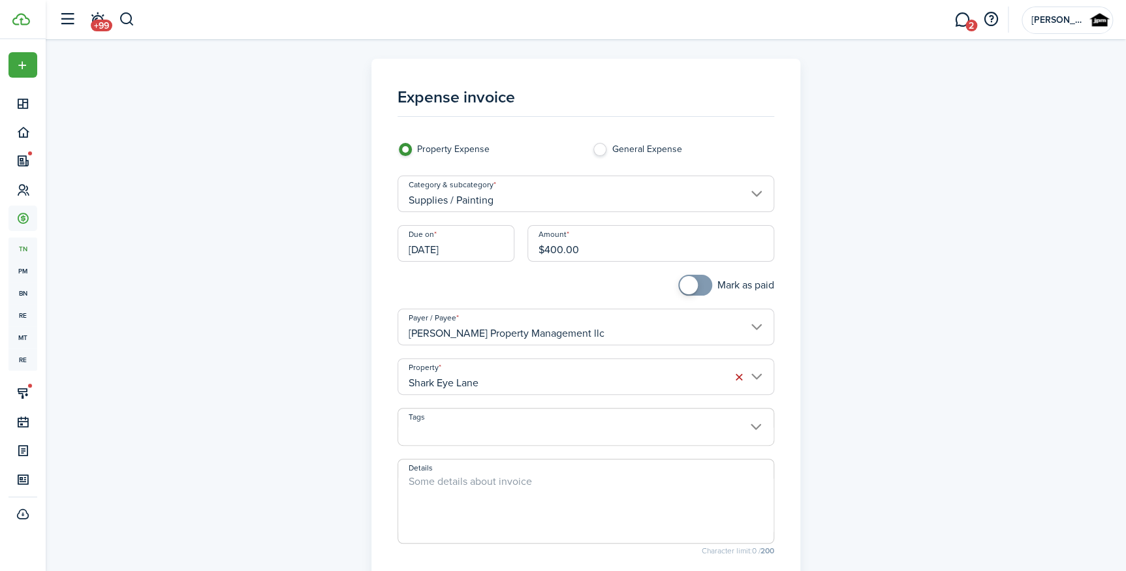
checkbox input "true"
click at [699, 284] on span at bounding box center [695, 285] width 13 height 21
click at [530, 492] on textarea "Details" at bounding box center [585, 505] width 375 height 63
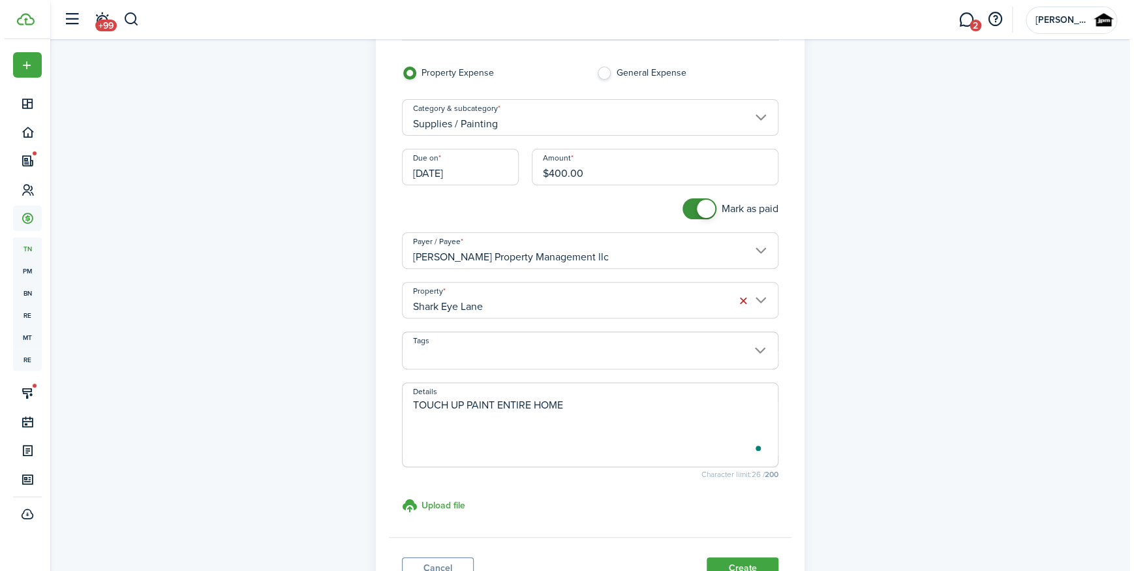
scroll to position [178, 0]
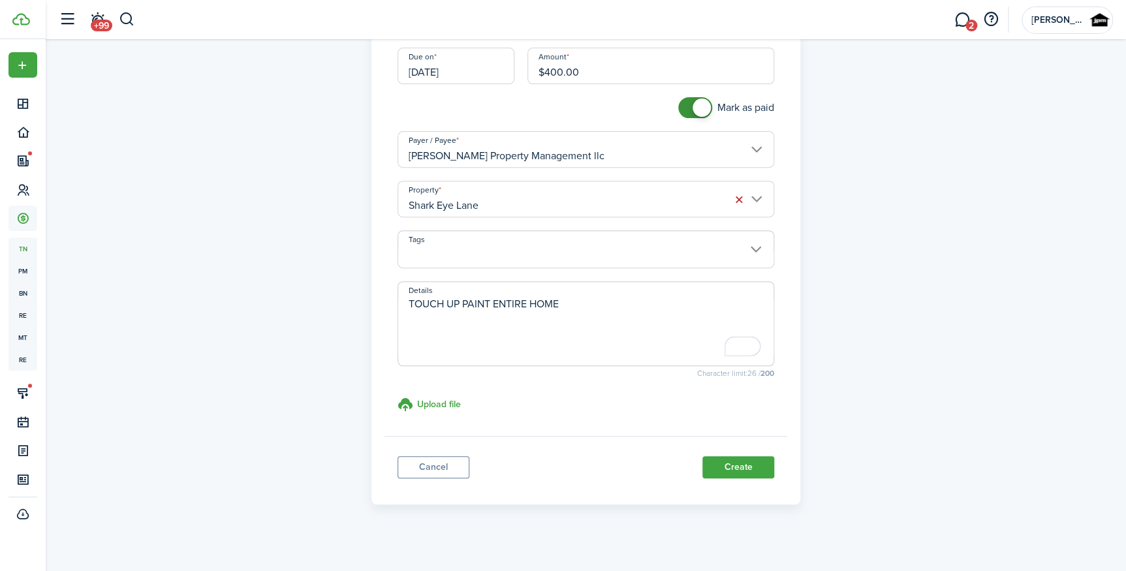
type textarea "TOUCH UP PAINT ENTIRE HOME"
click at [714, 452] on panel-main-footer "Cancel Create" at bounding box center [585, 463] width 403 height 55
click at [721, 463] on button "Create" at bounding box center [738, 467] width 72 height 22
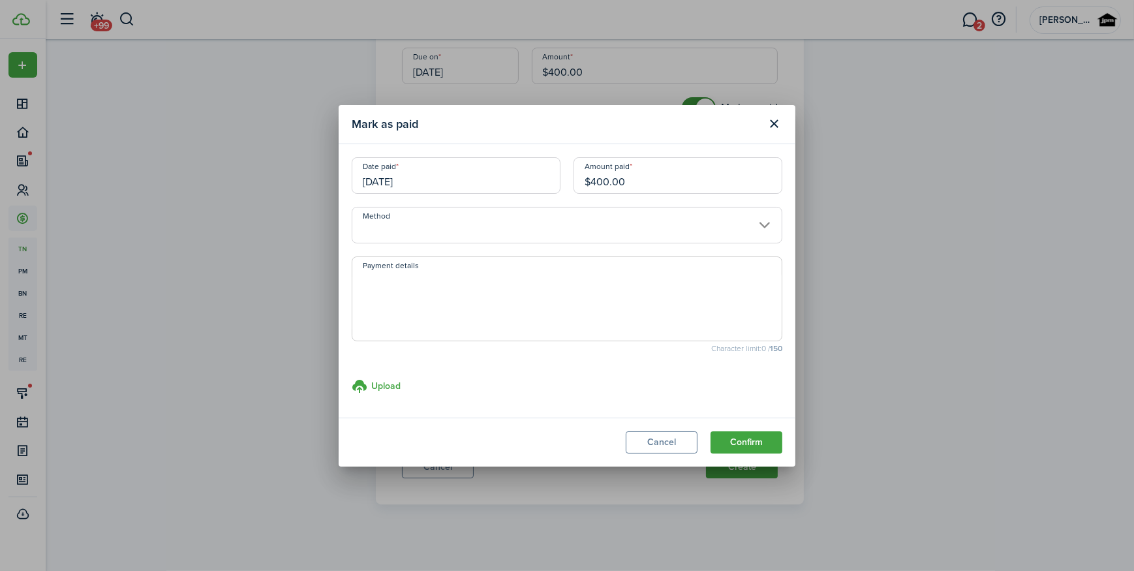
click at [750, 437] on button "Confirm" at bounding box center [747, 442] width 72 height 22
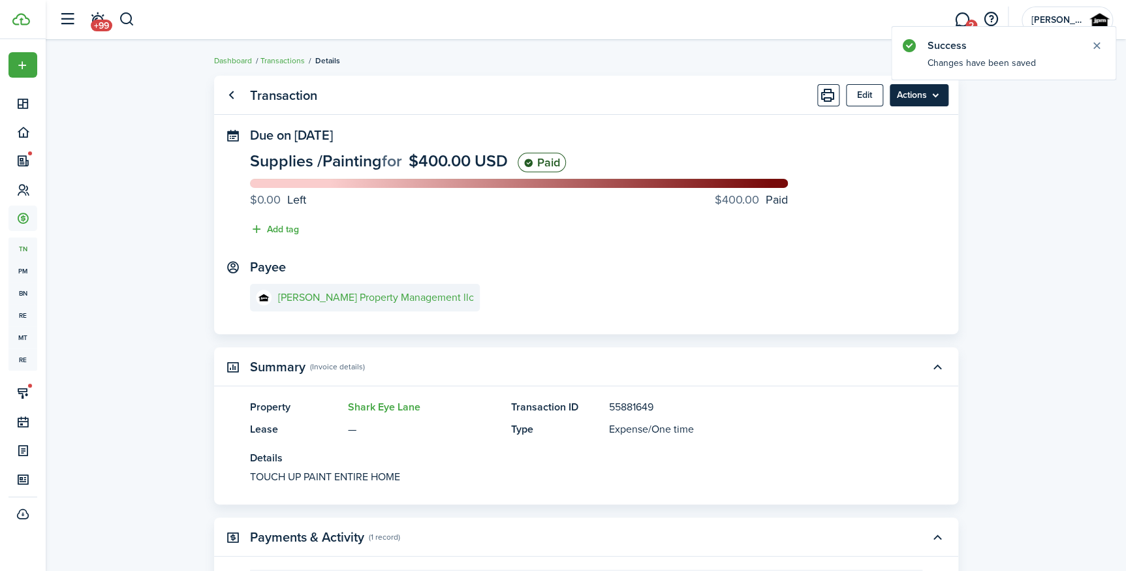
click at [922, 96] on menu-btn "Actions" at bounding box center [919, 95] width 59 height 22
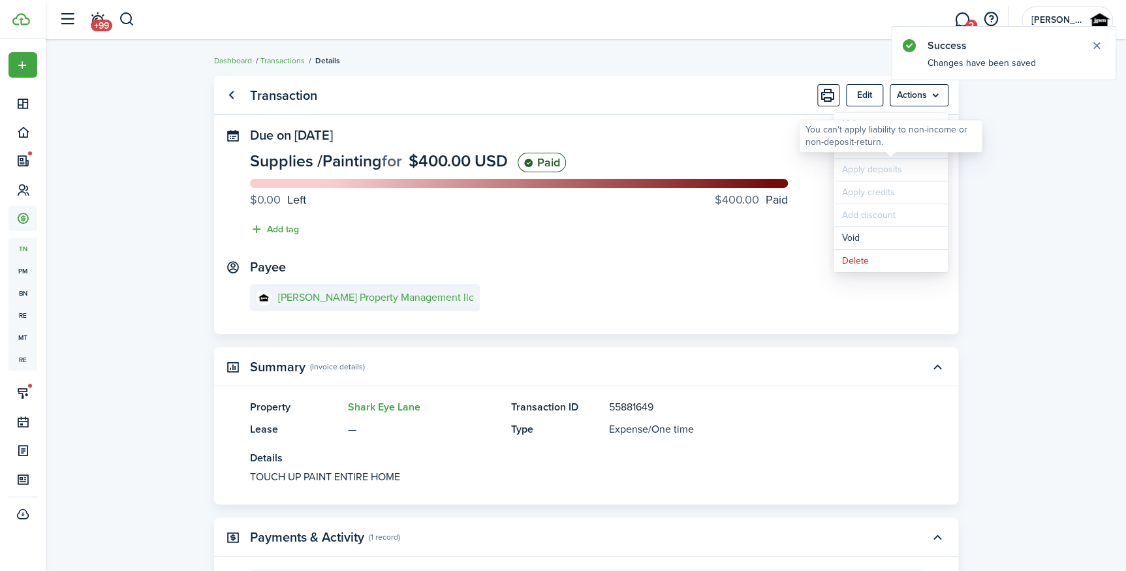
click at [855, 159] on span "Apply deposits" at bounding box center [891, 170] width 114 height 22
click at [853, 155] on link "Clone" at bounding box center [891, 147] width 114 height 22
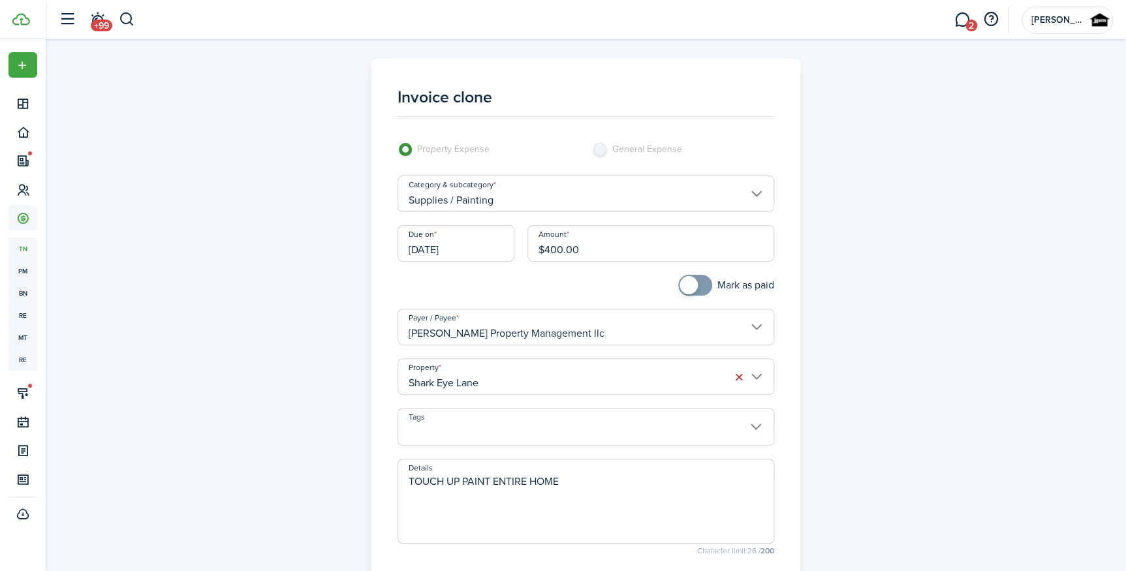
click at [454, 330] on input "[PERSON_NAME] Property Management llc" at bounding box center [586, 327] width 377 height 37
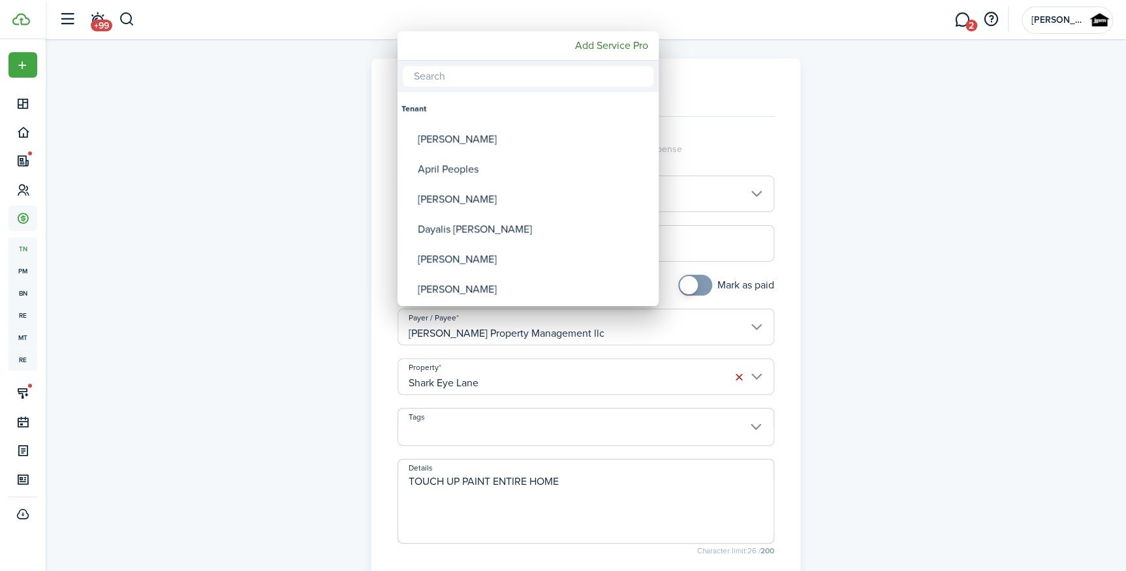
click at [391, 387] on div at bounding box center [563, 286] width 1335 height 780
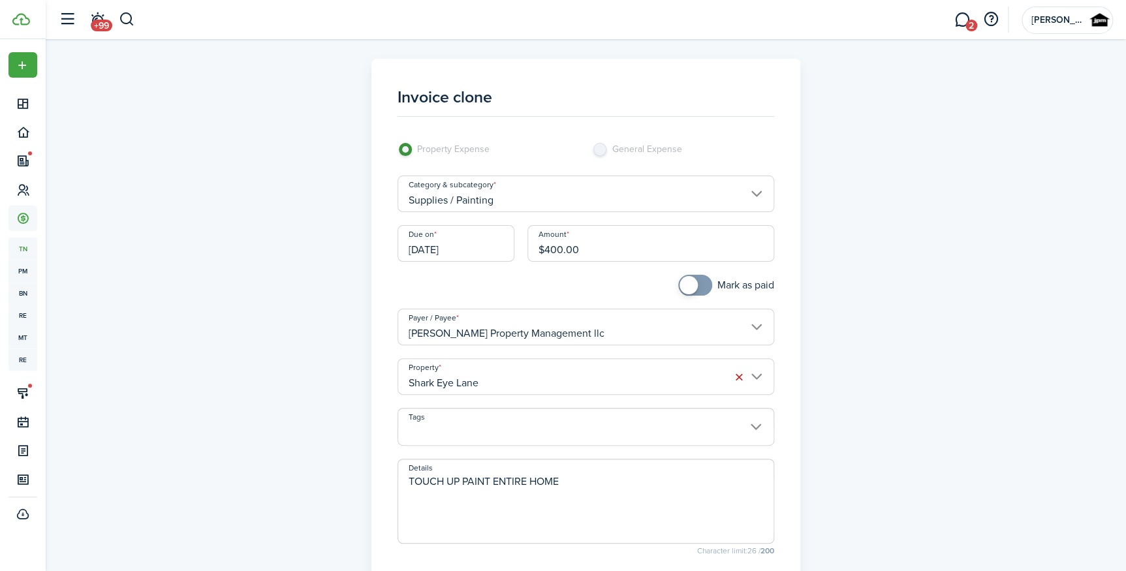
click at [431, 379] on input "Shark Eye Lane" at bounding box center [586, 376] width 377 height 37
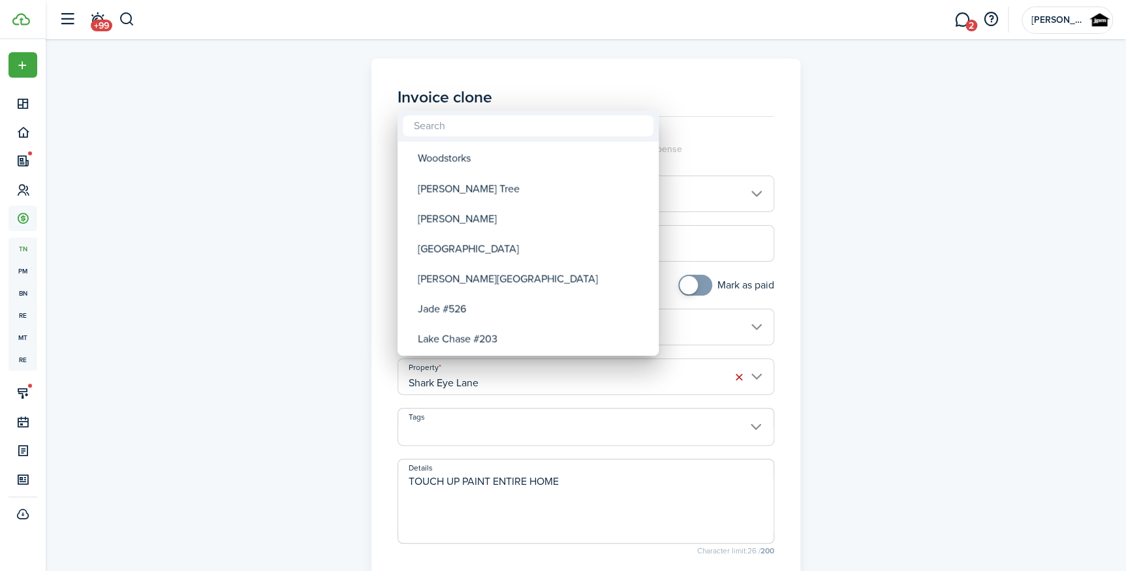
type input "C"
drag, startPoint x: 813, startPoint y: 170, endPoint x: 743, endPoint y: 186, distance: 70.9
click at [814, 170] on div at bounding box center [563, 286] width 1335 height 780
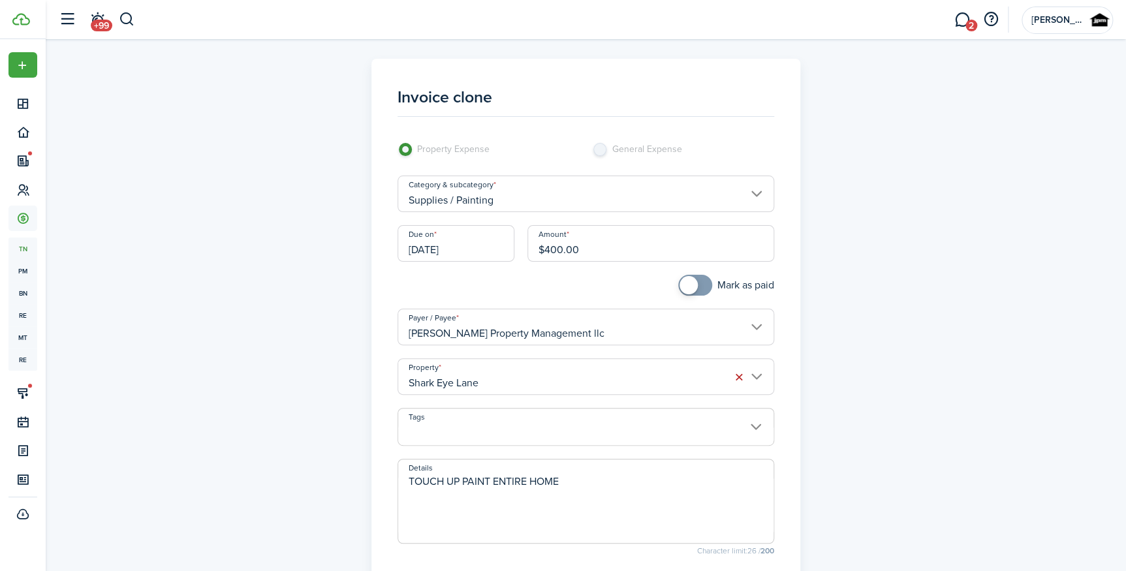
click at [686, 195] on input "Supplies / Painting" at bounding box center [586, 194] width 377 height 37
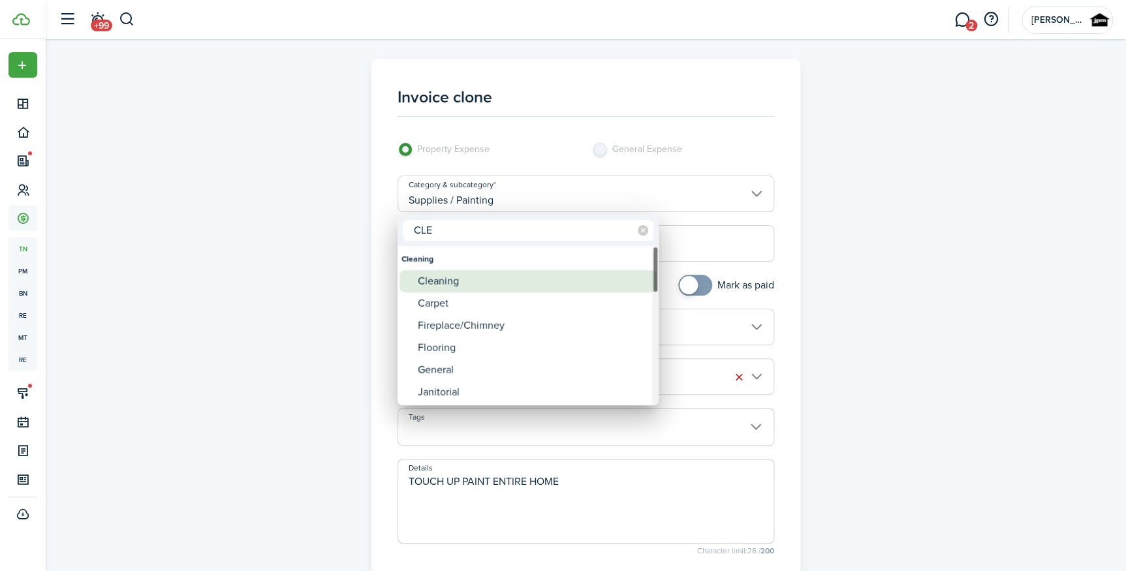
type input "CLE"
click at [531, 283] on div "Cleaning" at bounding box center [533, 281] width 231 height 22
type input "Cleaning"
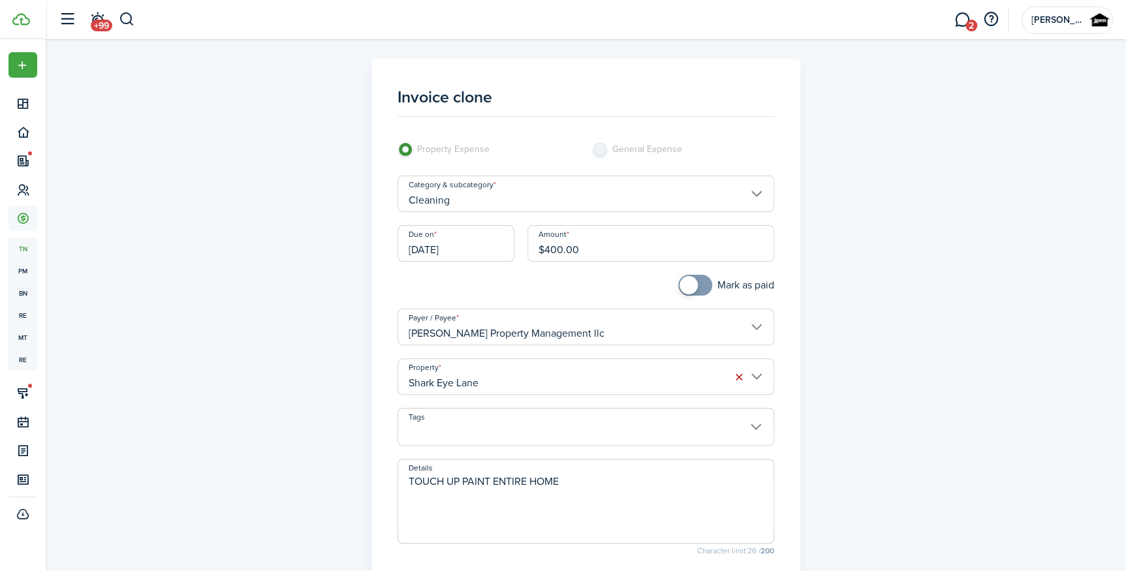
drag, startPoint x: 627, startPoint y: 255, endPoint x: 510, endPoint y: 240, distance: 117.1
click at [510, 240] on div "Due on [DATE] Amount $400.00" at bounding box center [586, 250] width 390 height 50
type input "$150.00"
drag, startPoint x: 547, startPoint y: 487, endPoint x: 332, endPoint y: 453, distance: 217.4
click at [332, 453] on div "Invoice clone Property Expense General Expense Category & subcategory Cleaning …" at bounding box center [586, 370] width 757 height 623
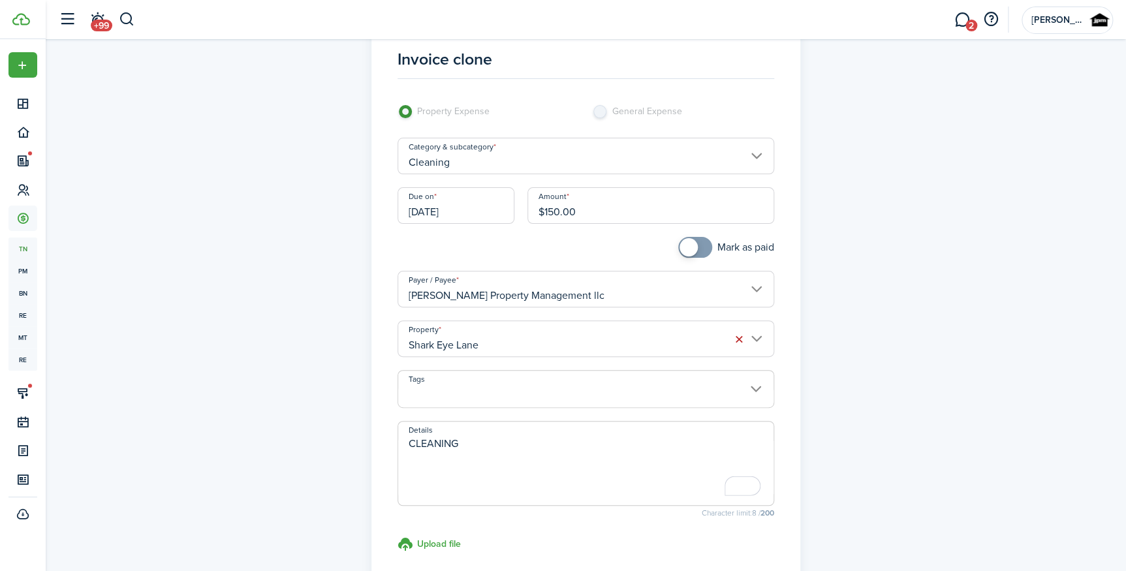
scroll to position [59, 0]
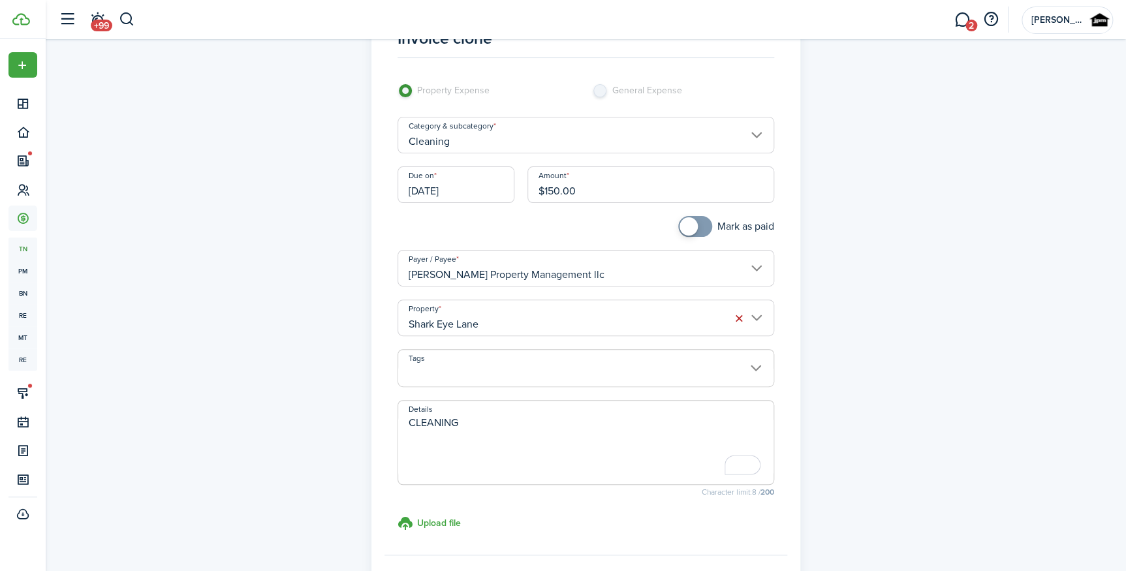
type textarea "CLEANING"
checkbox input "true"
click at [700, 221] on span at bounding box center [695, 226] width 13 height 21
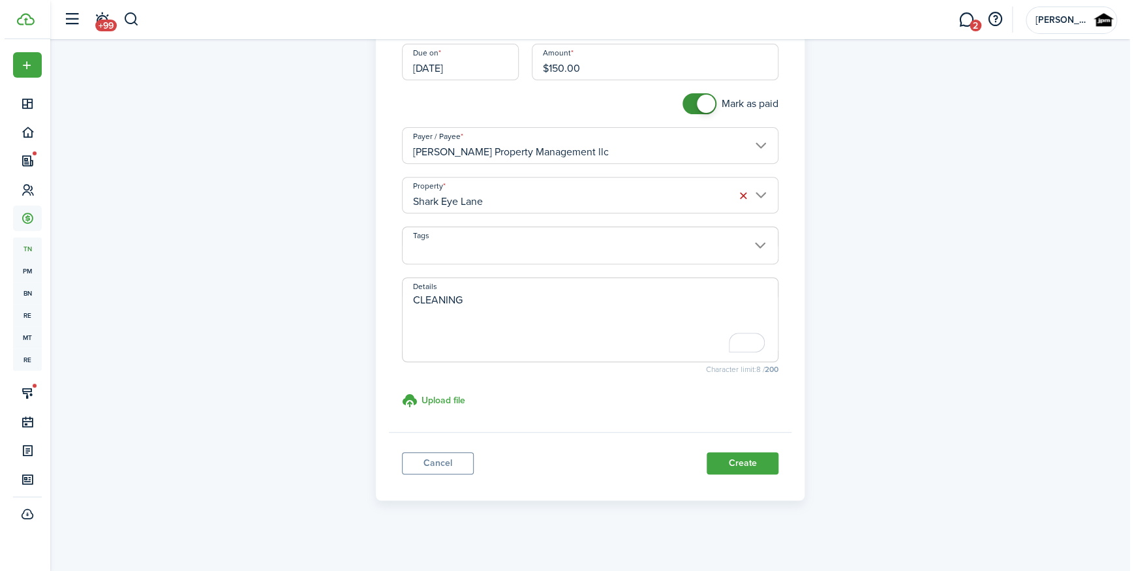
scroll to position [185, 0]
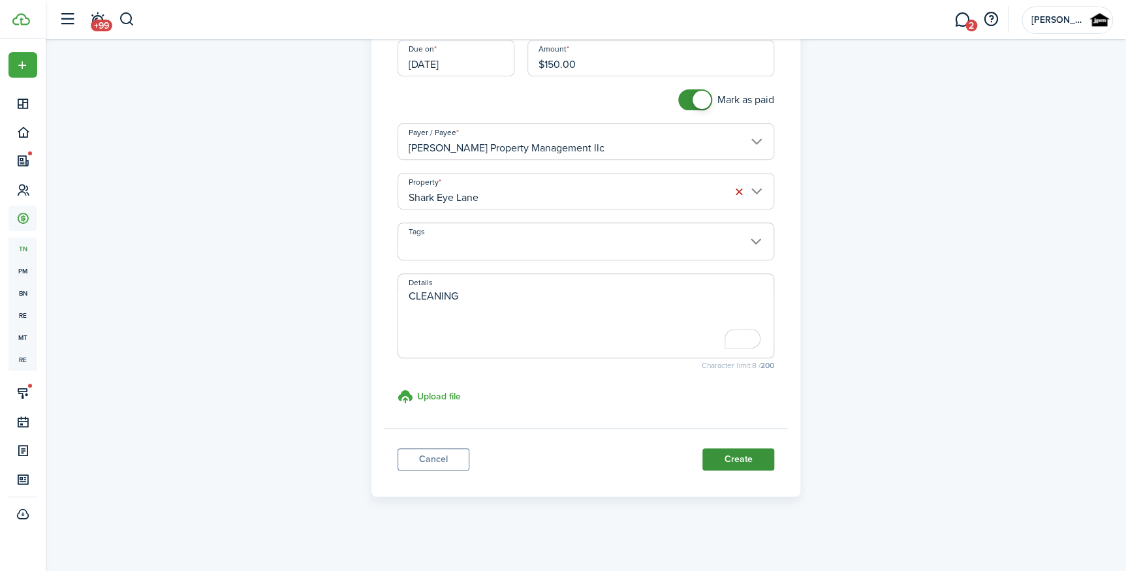
click at [751, 460] on button "Create" at bounding box center [738, 459] width 72 height 22
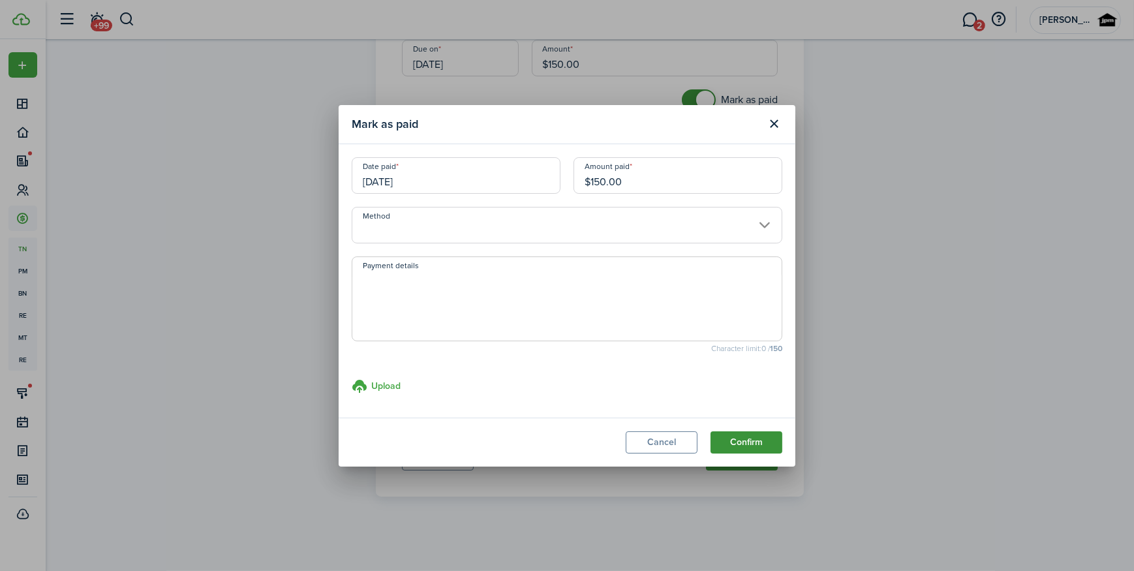
click at [759, 446] on button "Confirm" at bounding box center [747, 442] width 72 height 22
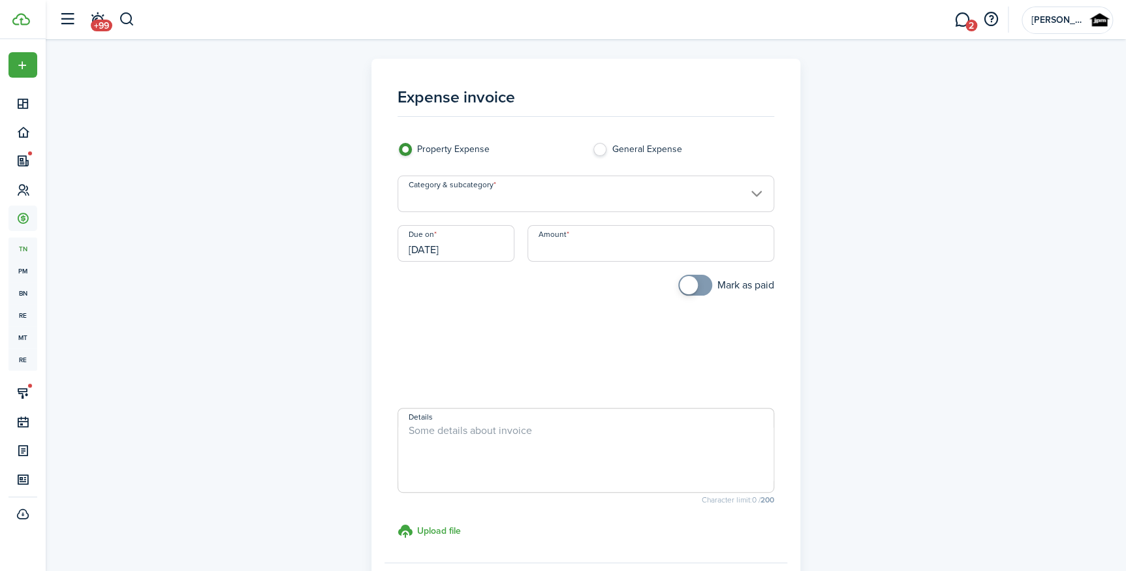
scroll to position [134, 0]
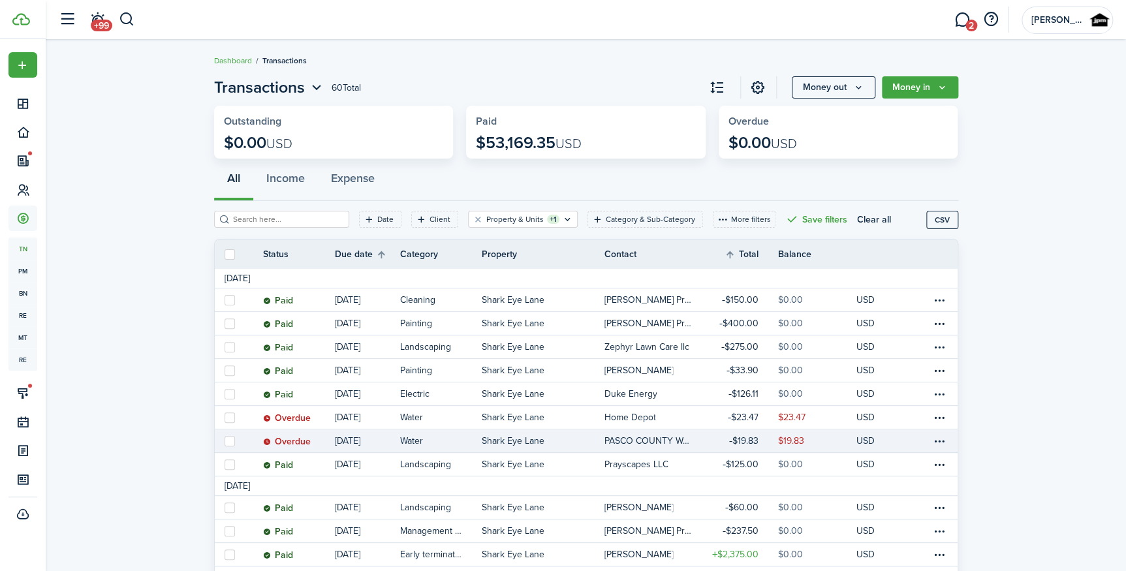
click at [225, 438] on label at bounding box center [230, 441] width 10 height 10
click at [224, 441] on input "checkbox" at bounding box center [224, 441] width 1 height 1
checkbox input "true"
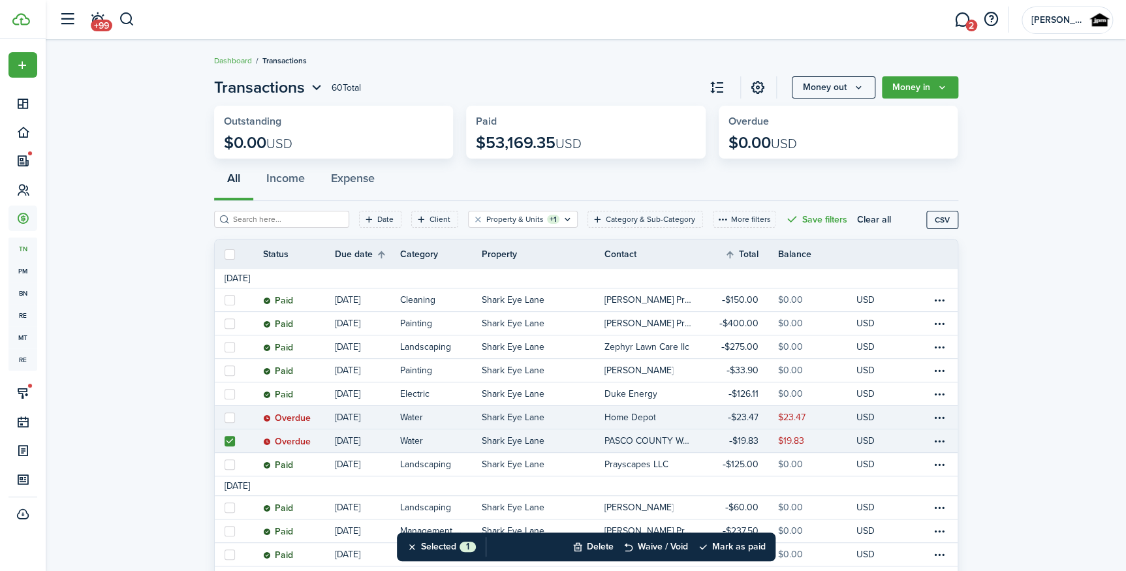
click at [227, 422] on label at bounding box center [230, 418] width 10 height 10
click at [225, 418] on input "checkbox" at bounding box center [224, 417] width 1 height 1
checkbox input "true"
click at [735, 543] on button "Mark as paid" at bounding box center [732, 547] width 68 height 29
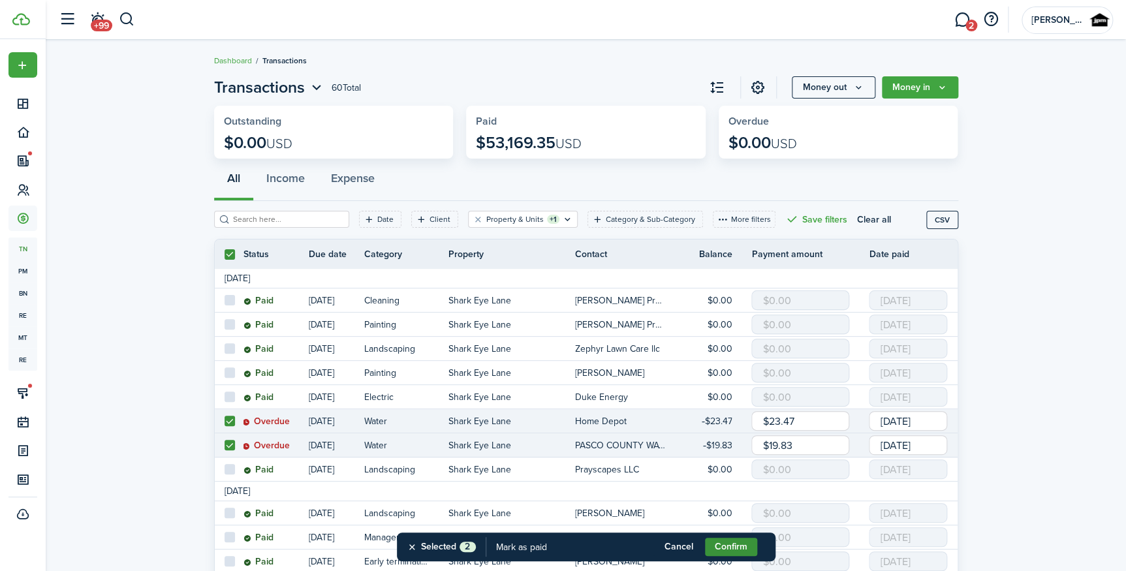
click at [734, 542] on button "Confirm" at bounding box center [731, 547] width 52 height 18
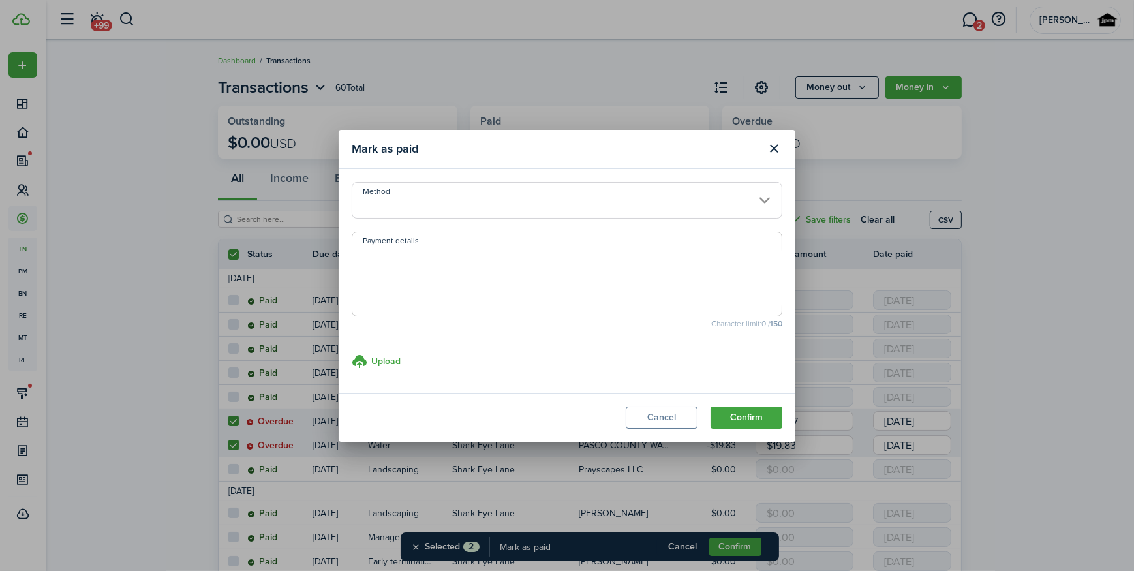
click at [434, 211] on input "Method" at bounding box center [567, 200] width 431 height 37
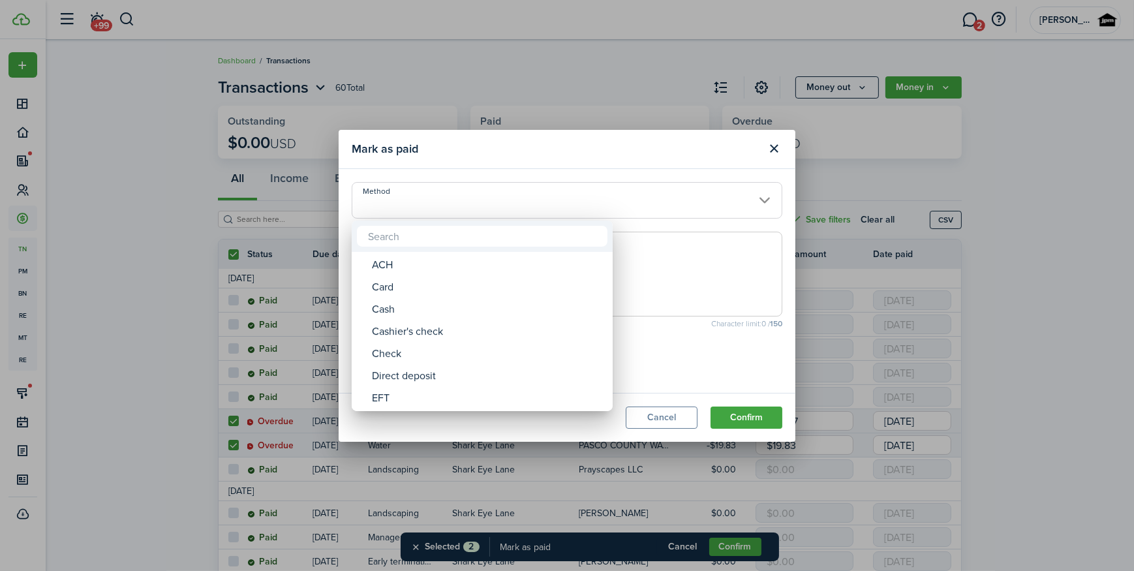
click at [417, 252] on mbsc-wheel "ACH Card Cash Cashier's check Check Direct deposit EFT Electronic payment Money…" at bounding box center [482, 331] width 261 height 159
click at [421, 270] on div "ACH" at bounding box center [487, 265] width 231 height 22
type input "ACH"
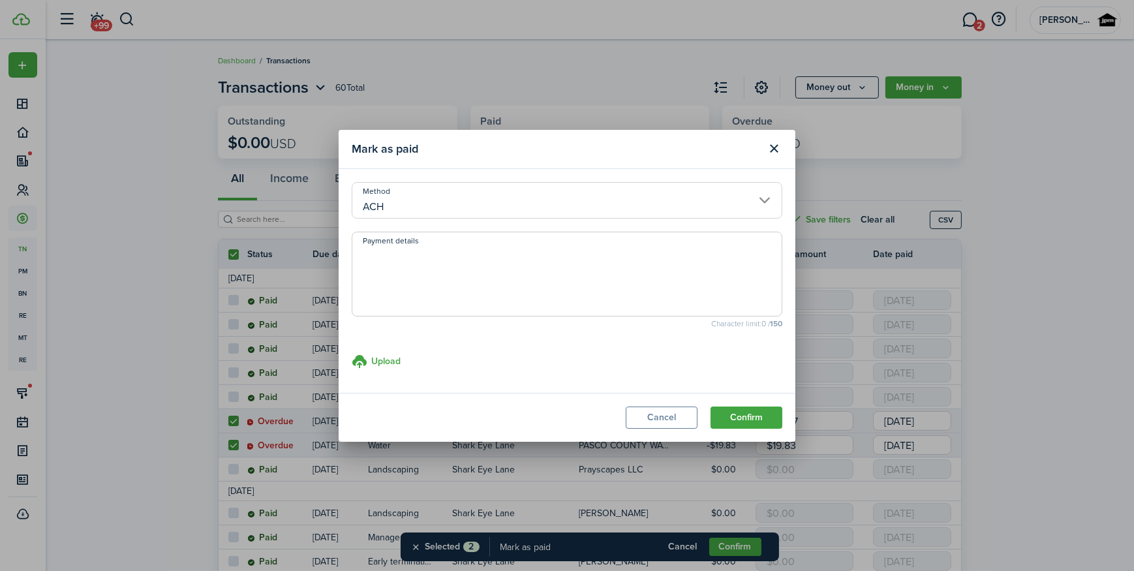
click at [449, 274] on textarea "Payment details" at bounding box center [567, 278] width 430 height 63
type textarea "p"
type textarea "PAID VIA ACH TRANSFER"
click at [749, 424] on button "Confirm" at bounding box center [747, 418] width 72 height 22
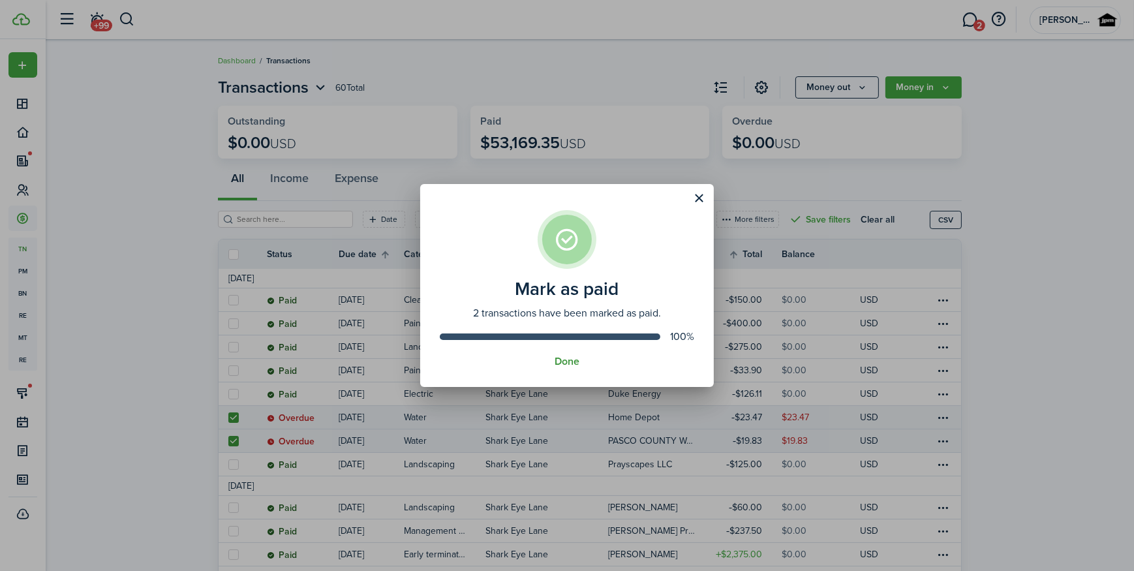
click at [568, 362] on button "Done" at bounding box center [567, 362] width 25 height 12
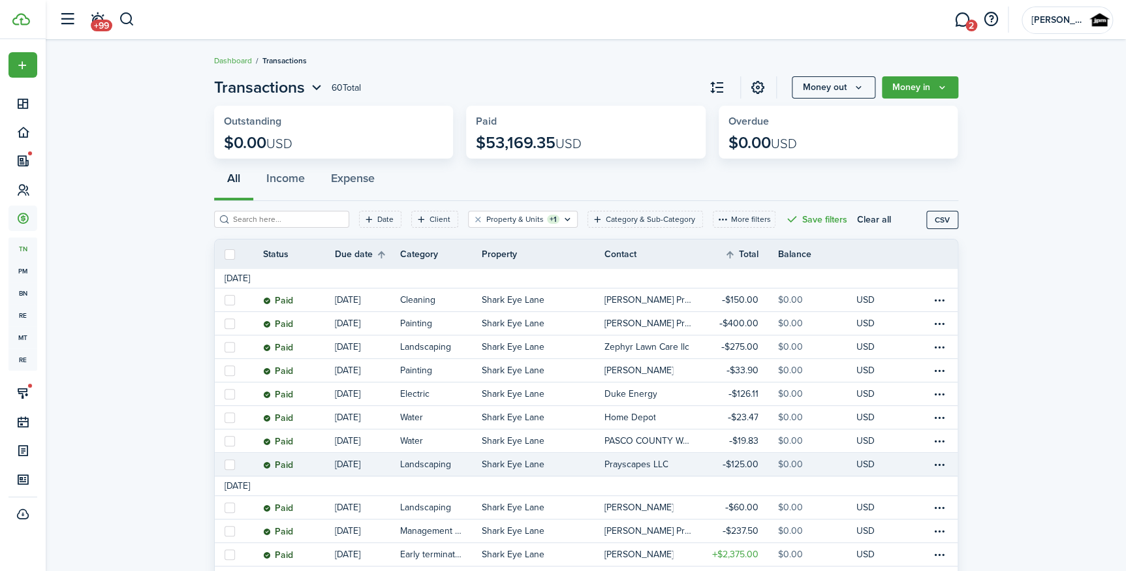
click at [587, 457] on link "Shark Eye Lane" at bounding box center [543, 464] width 123 height 23
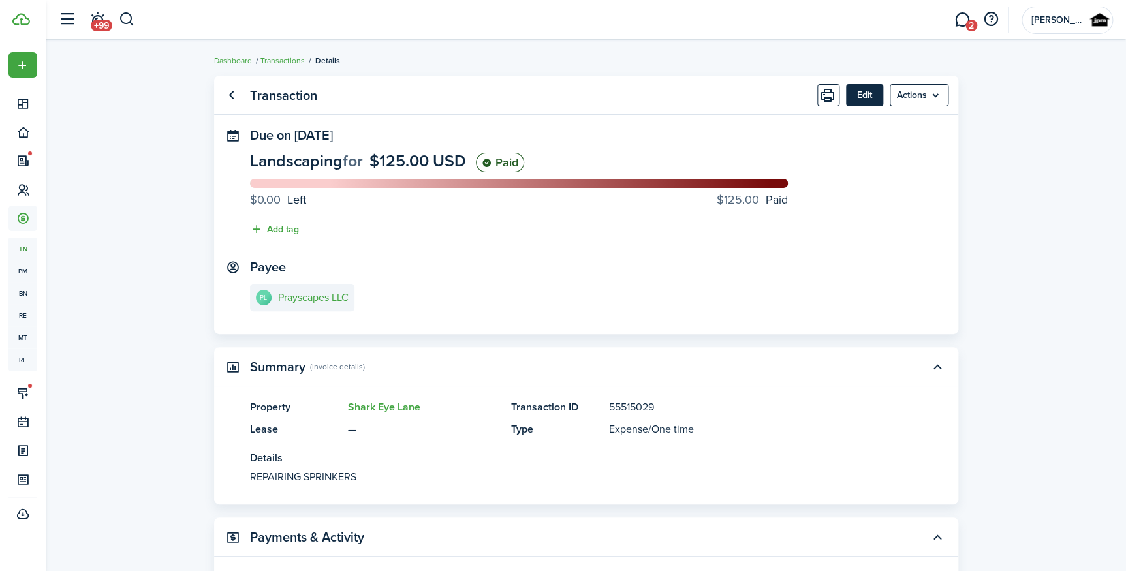
click at [855, 90] on button "Edit" at bounding box center [864, 95] width 37 height 22
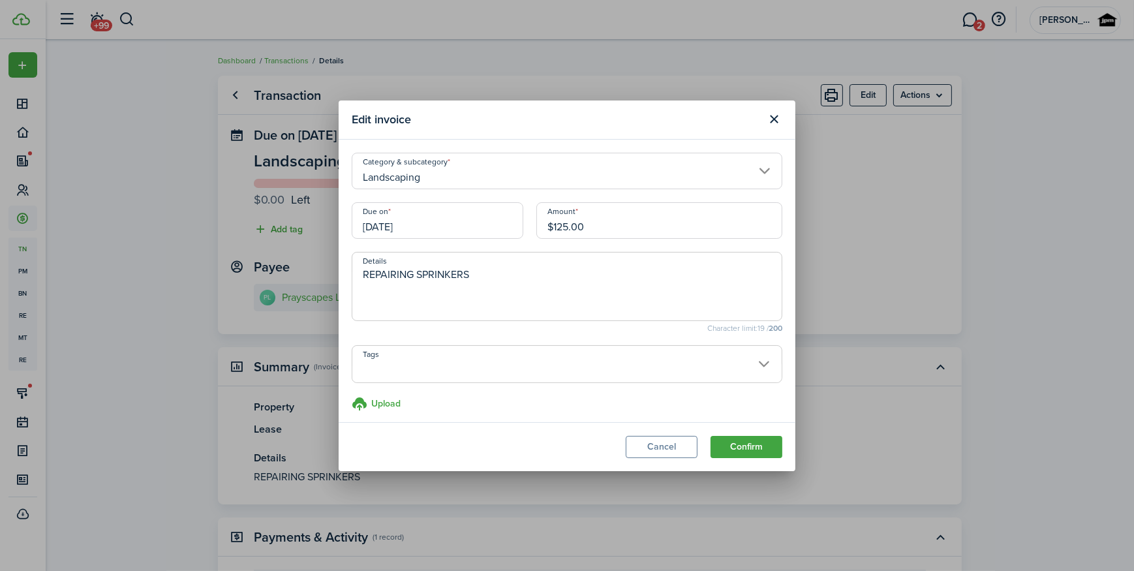
click at [452, 160] on input "Landscaping" at bounding box center [567, 171] width 431 height 37
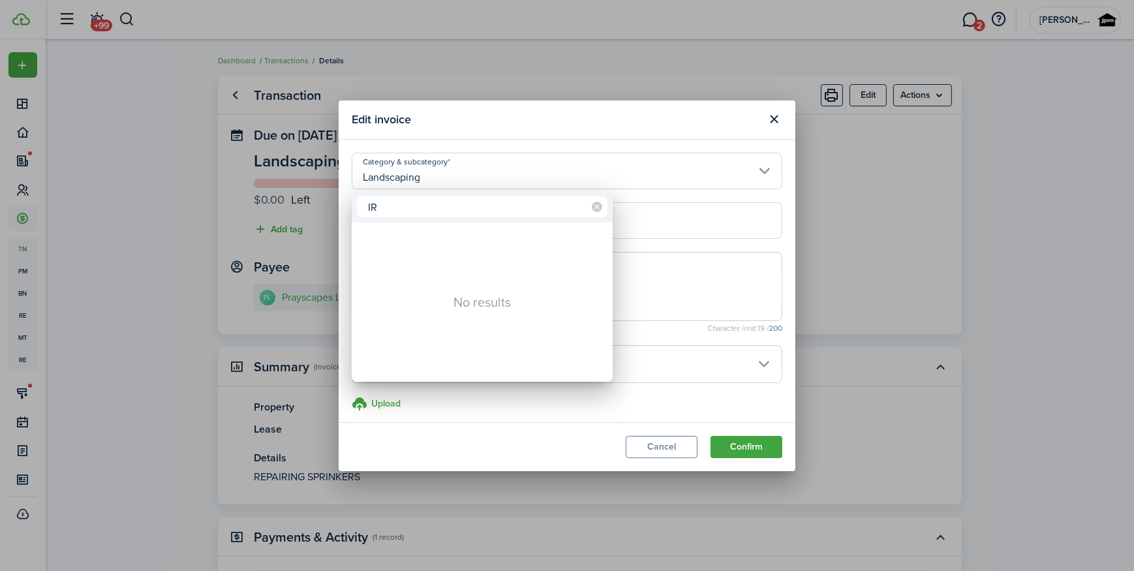
type input "I"
type input "S"
type input "PLUM"
click at [705, 253] on div at bounding box center [567, 286] width 1343 height 780
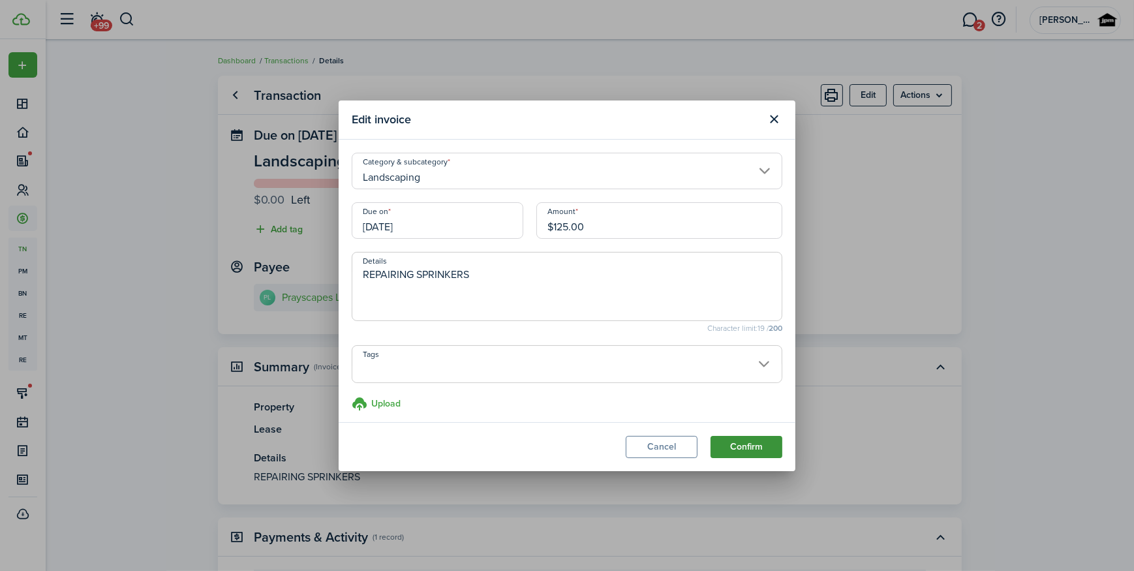
click at [758, 447] on button "Confirm" at bounding box center [747, 447] width 72 height 22
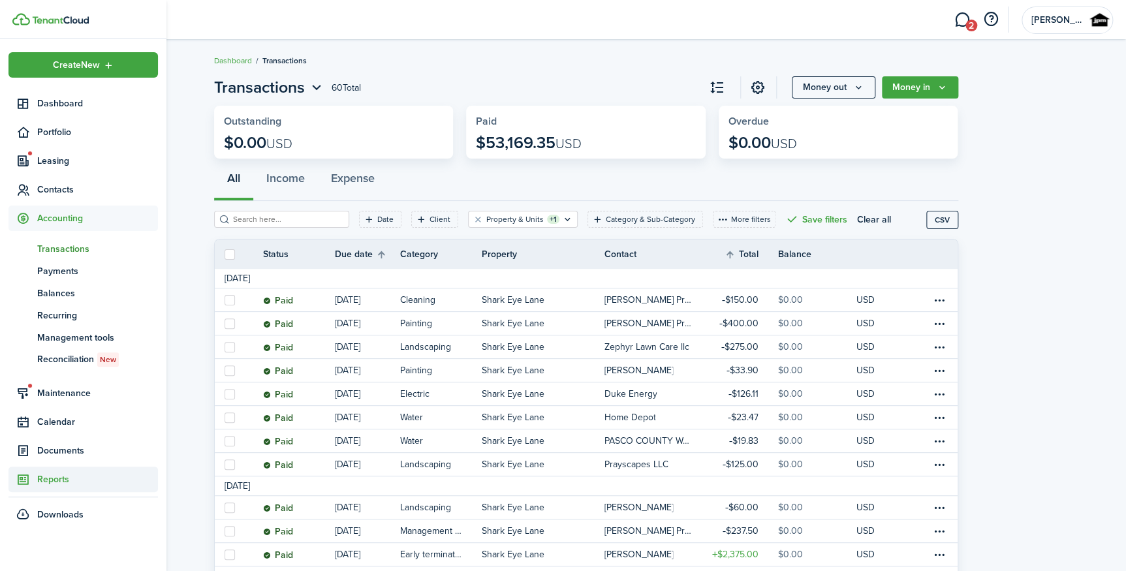
drag, startPoint x: 66, startPoint y: 448, endPoint x: 65, endPoint y: 478, distance: 30.0
click at [65, 478] on ul "Create New Dashboard Portfolio Leasing Contacts Accounting tn Transactions pm P…" at bounding box center [82, 289] width 149 height 475
click at [65, 478] on span "Reports" at bounding box center [97, 480] width 121 height 14
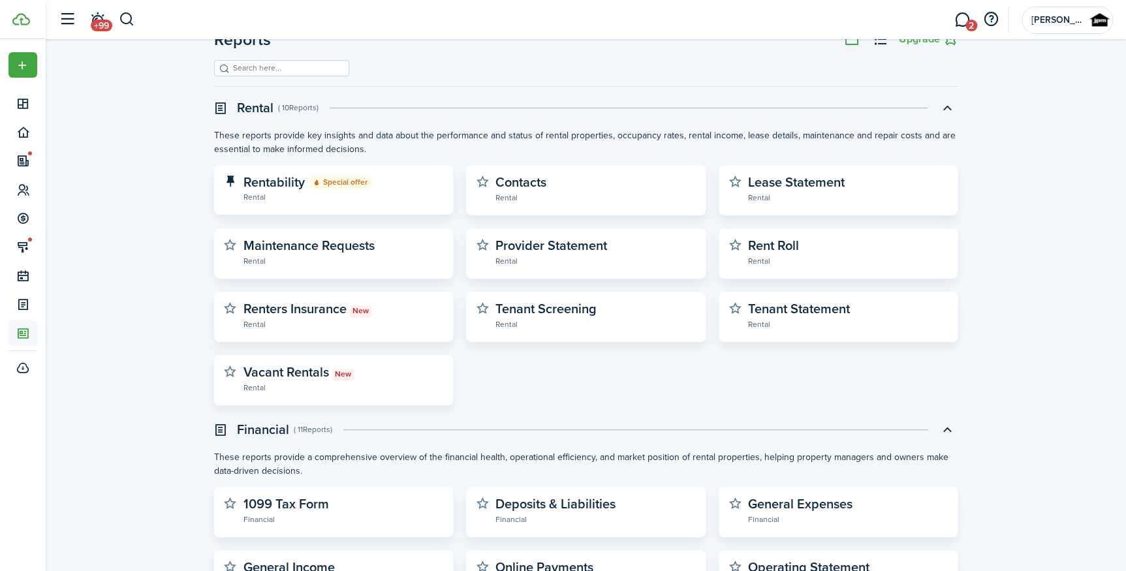
scroll to position [118, 0]
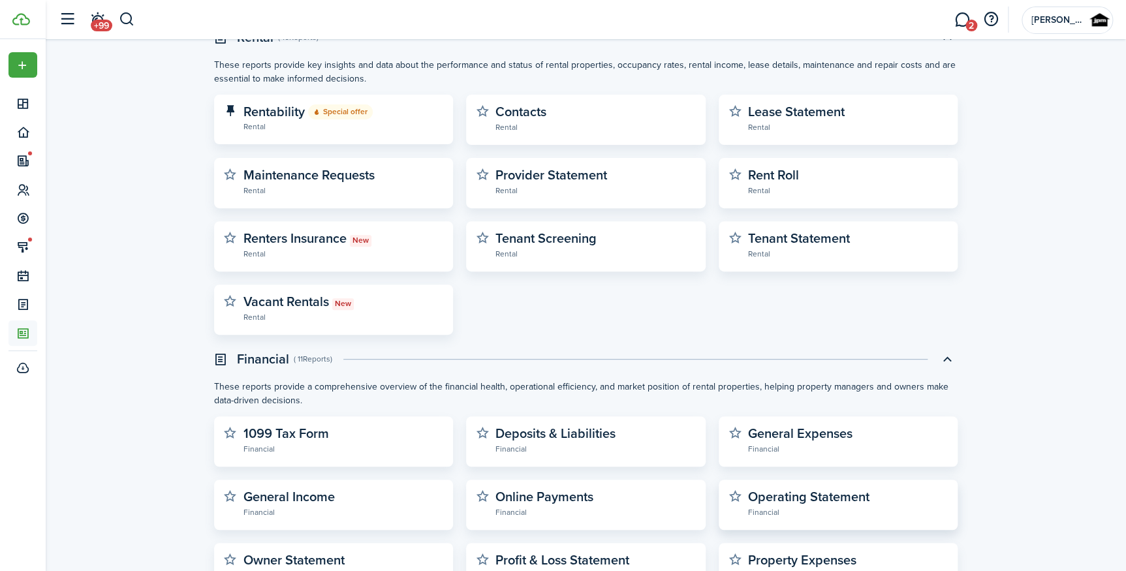
click at [781, 489] on widget-stats-description "Operating Statement" at bounding box center [808, 497] width 121 height 20
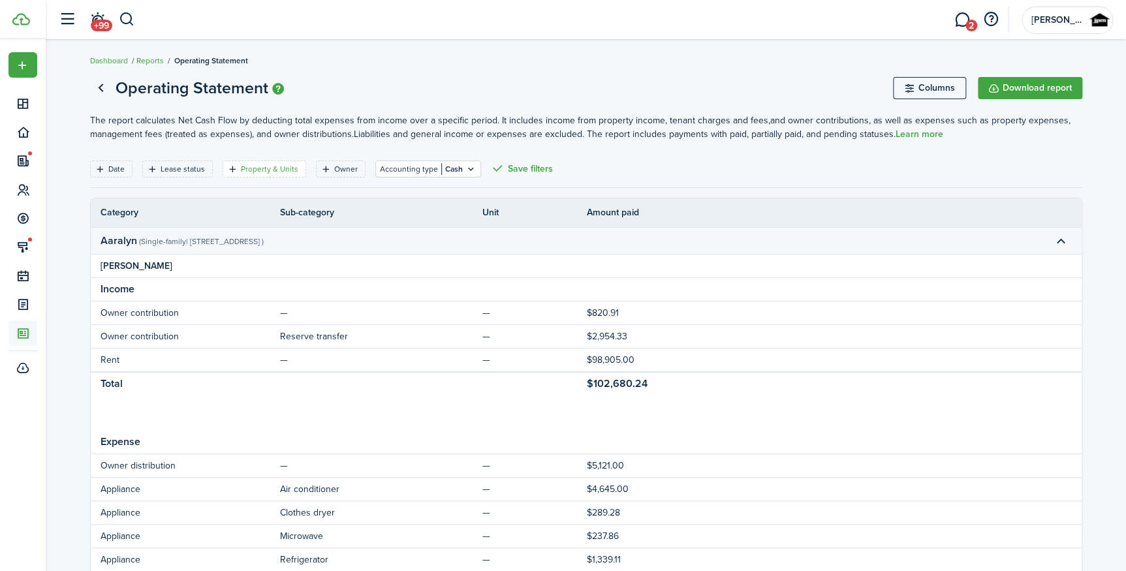
click at [262, 164] on filter-tag-label "Property & Units" at bounding box center [269, 169] width 57 height 12
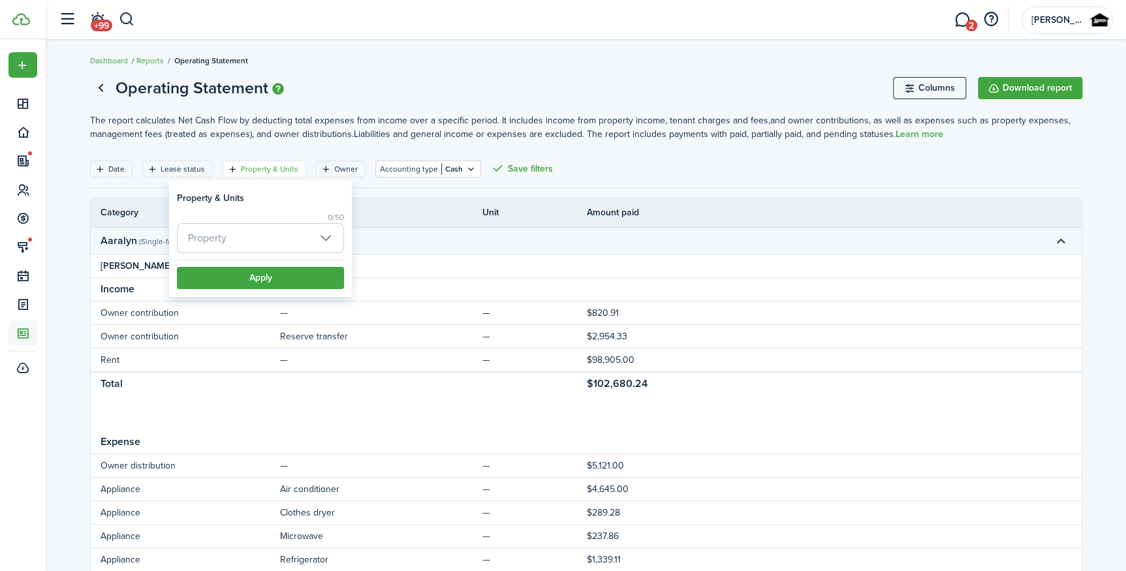
click at [267, 236] on span "Property" at bounding box center [261, 238] width 166 height 29
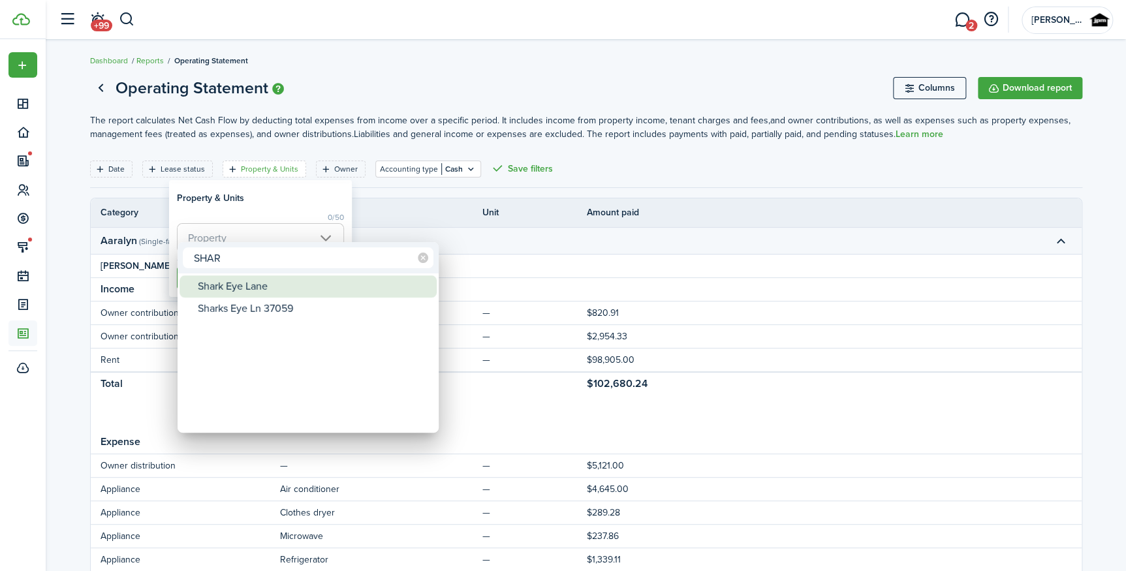
type input "SHAR"
click at [302, 280] on div "Shark Eye Lane" at bounding box center [313, 286] width 231 height 22
type input "Shark Eye Lane"
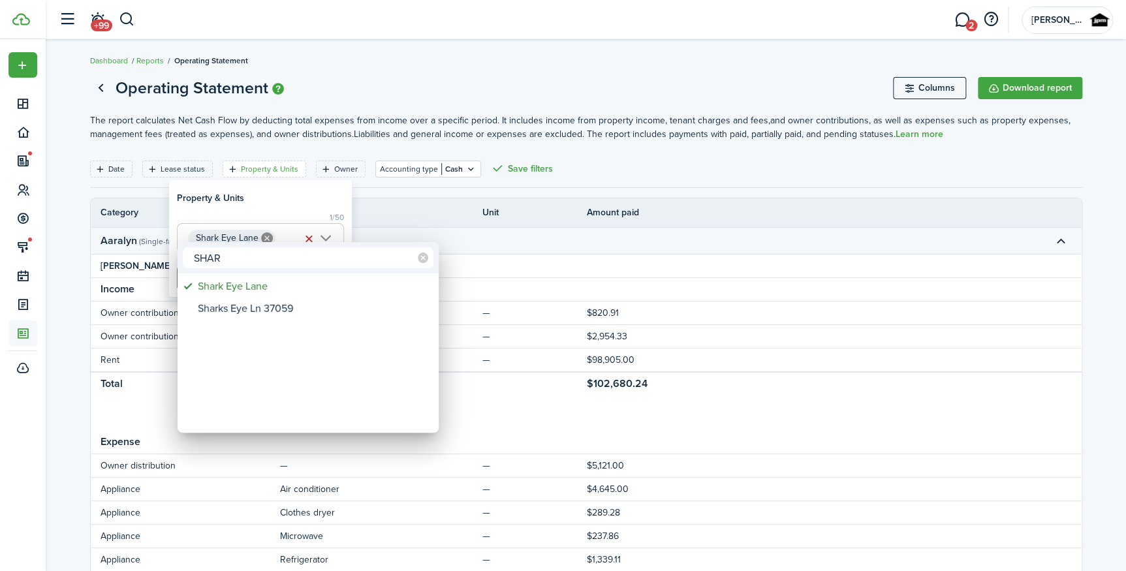
click at [306, 184] on div at bounding box center [563, 286] width 1335 height 780
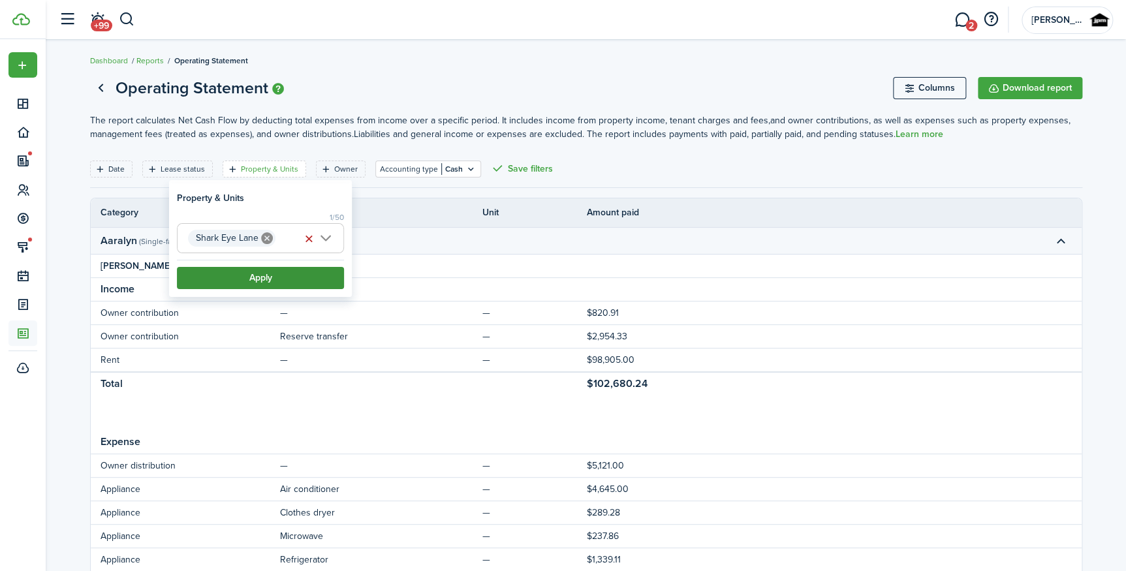
click at [291, 277] on button "Apply" at bounding box center [260, 278] width 167 height 22
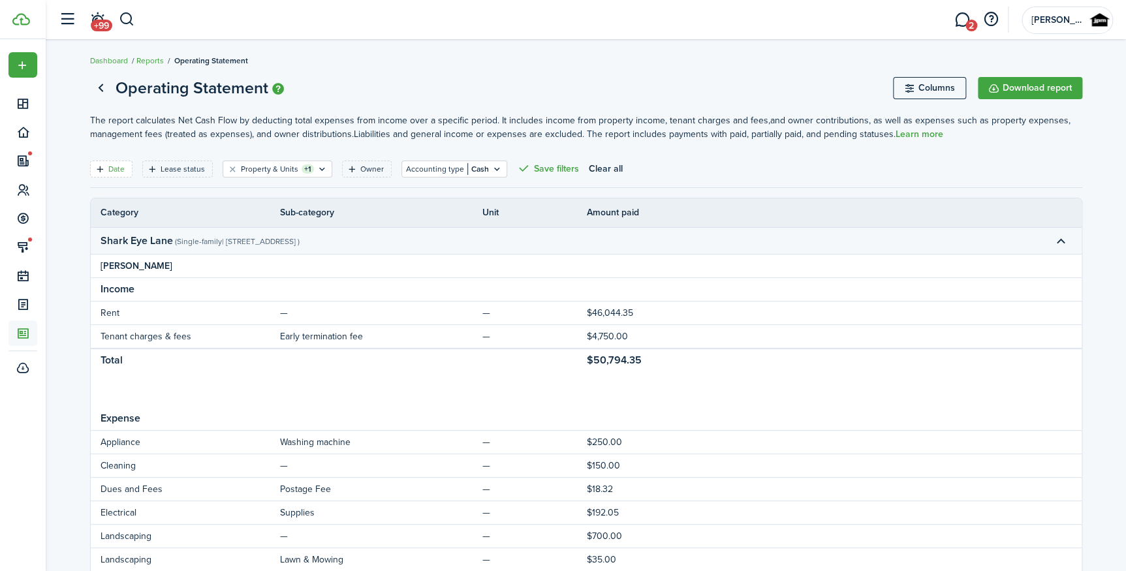
click at [102, 174] on filter-tag "Date" at bounding box center [111, 169] width 42 height 17
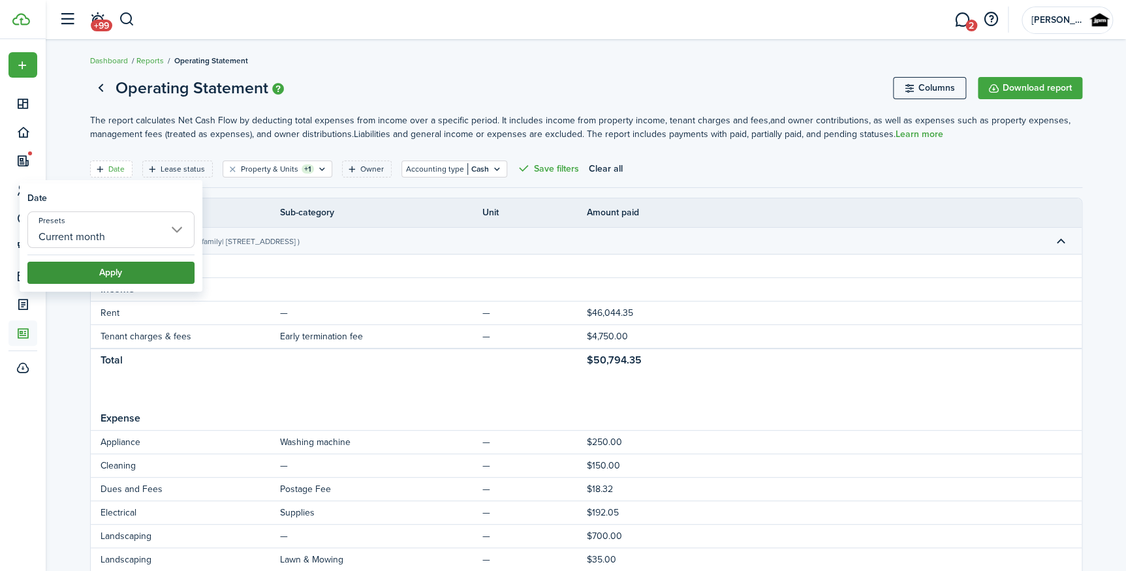
click at [120, 265] on button "Apply" at bounding box center [110, 273] width 167 height 22
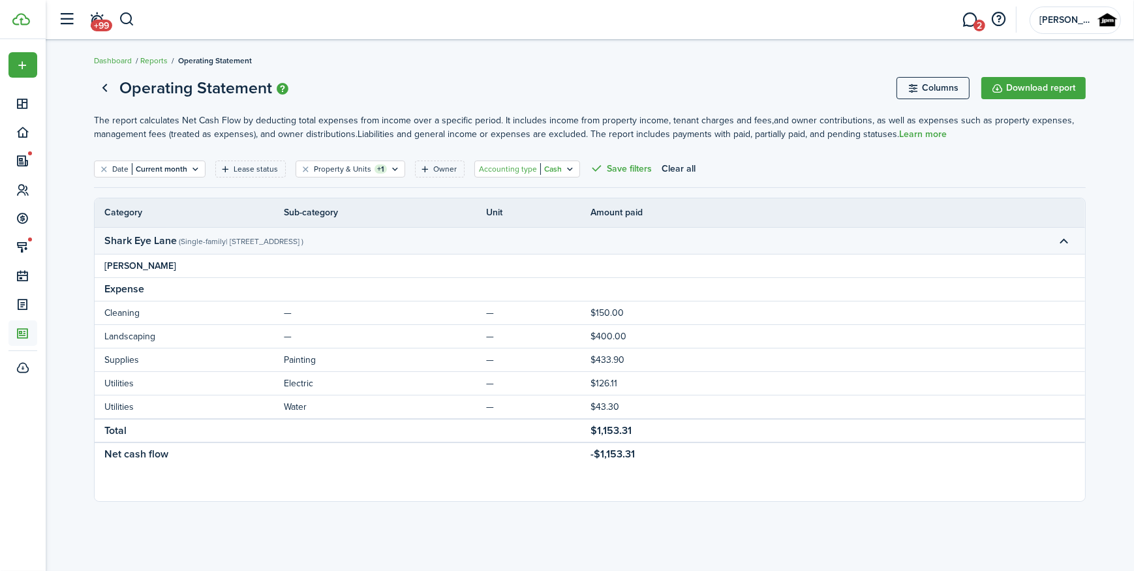
click at [531, 169] on div "Accounting type Cash" at bounding box center [520, 169] width 83 height 12
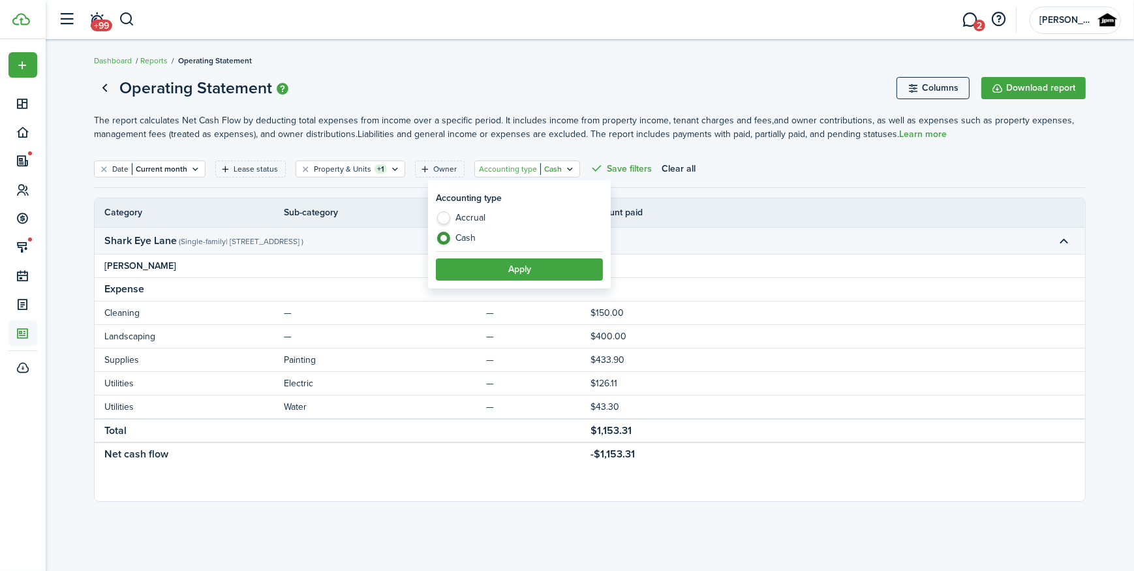
click at [474, 218] on label "Accrual" at bounding box center [519, 221] width 167 height 20
radio input "true"
click at [487, 257] on filter-item-popup-footer "Apply" at bounding box center [519, 265] width 167 height 29
click at [492, 266] on button "Apply" at bounding box center [519, 269] width 167 height 22
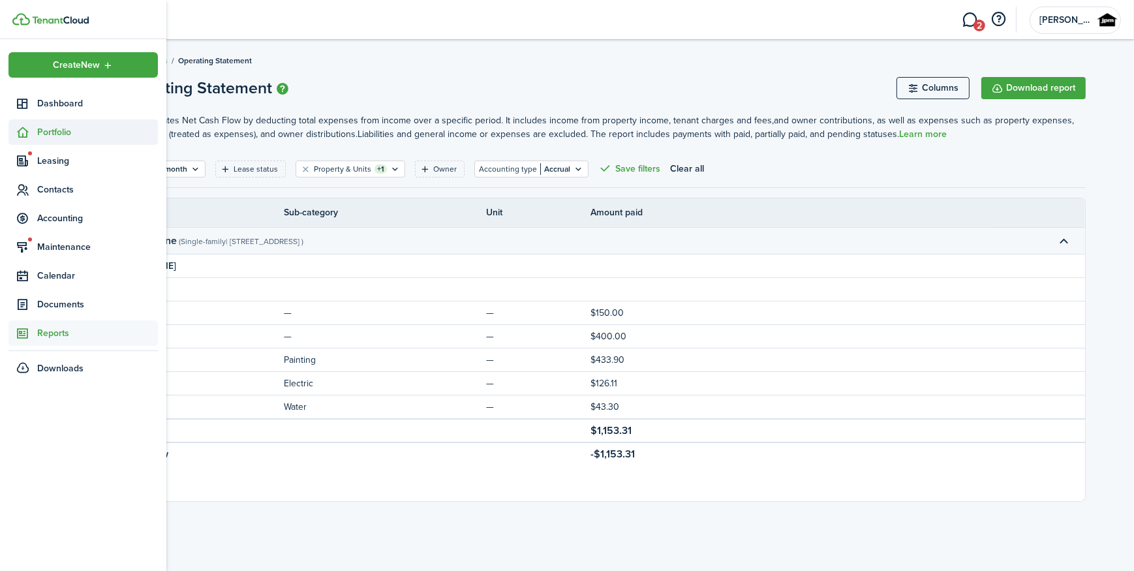
click at [76, 132] on span "Portfolio" at bounding box center [97, 132] width 121 height 14
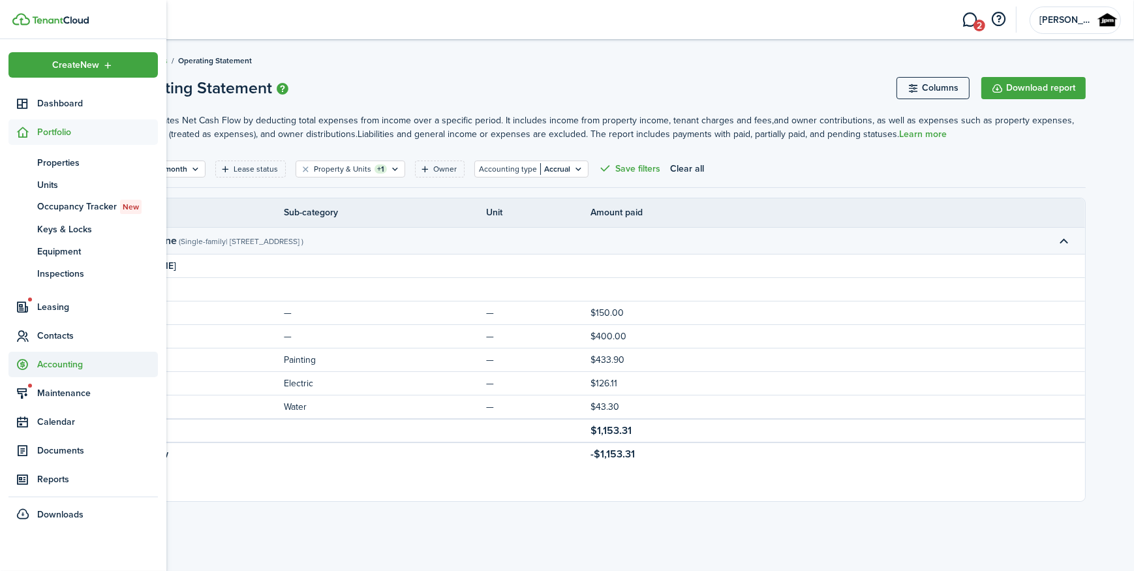
click at [70, 372] on span "Accounting" at bounding box center [82, 364] width 149 height 25
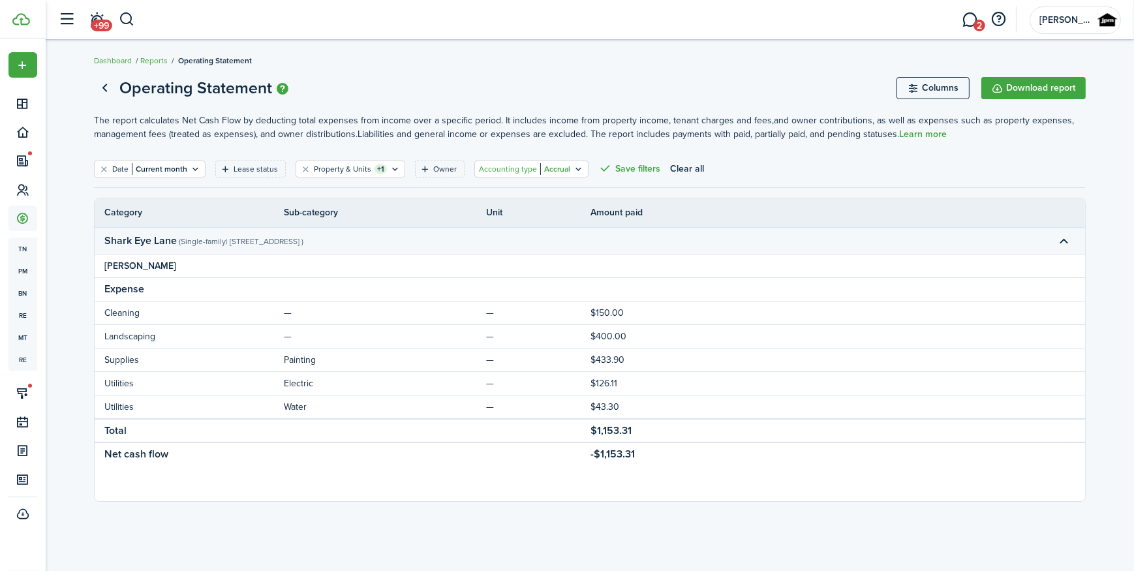
click at [555, 166] on filter-tag-value "Accrual" at bounding box center [555, 169] width 30 height 12
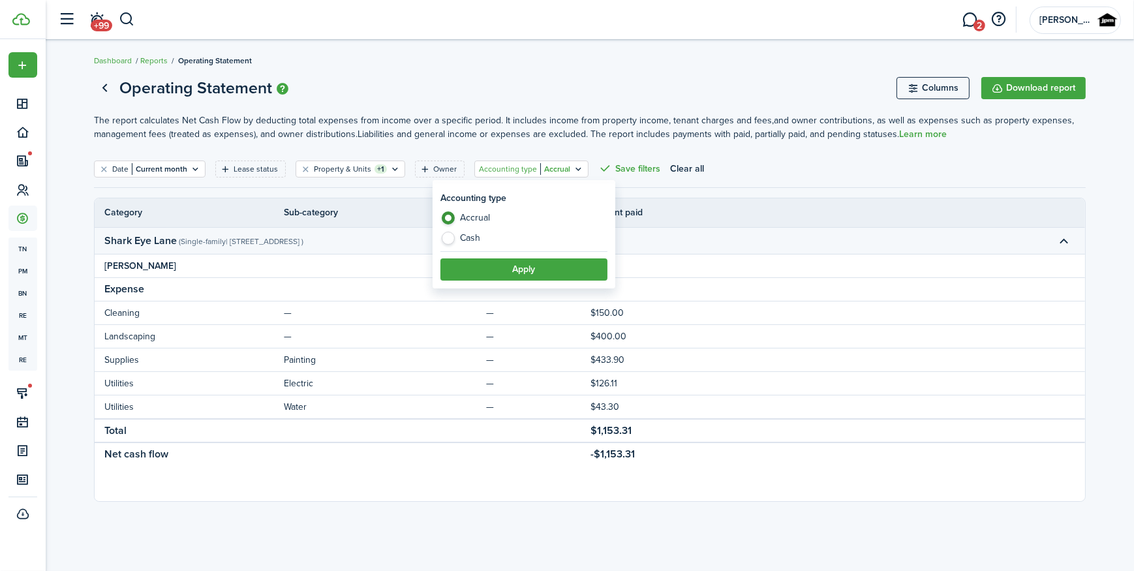
click at [472, 240] on label "Cash" at bounding box center [524, 238] width 167 height 13
radio input "false"
radio input "true"
click at [486, 268] on button "Apply" at bounding box center [524, 269] width 167 height 22
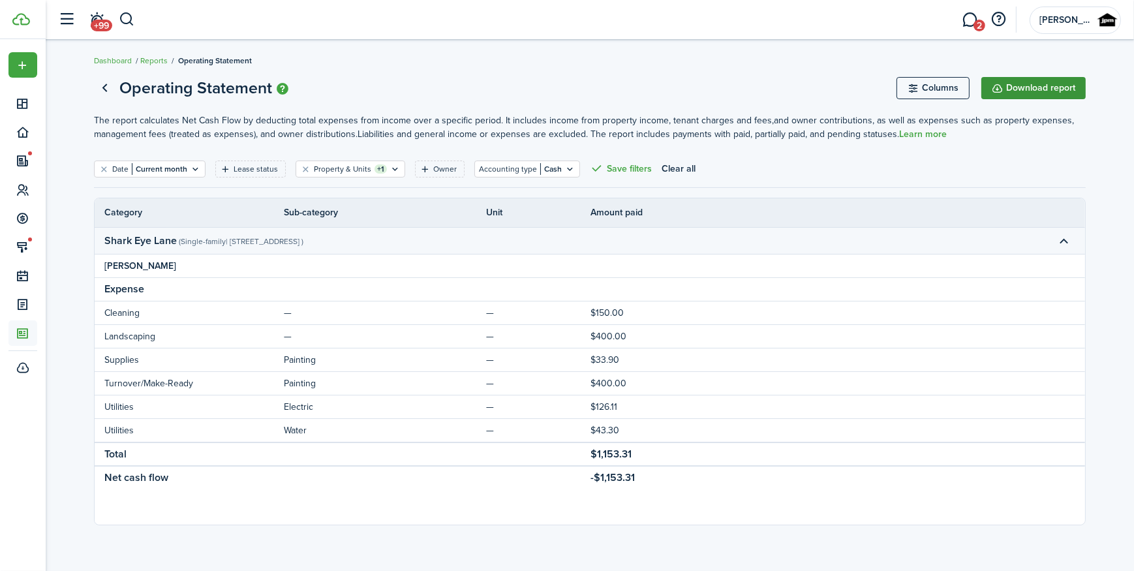
click at [1029, 88] on button "Download report" at bounding box center [1034, 88] width 104 height 22
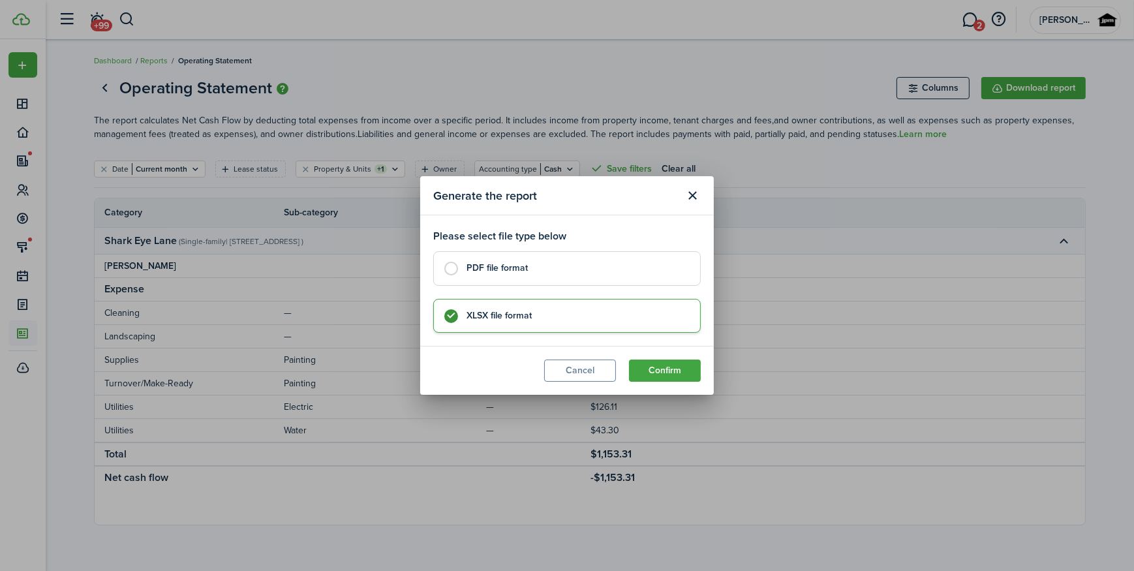
click at [492, 273] on control-radio-card-title "PDF file format" at bounding box center [577, 268] width 221 height 13
radio input "true"
click at [669, 381] on modal-footer "Cancel Confirm" at bounding box center [567, 370] width 294 height 49
click at [669, 378] on button "Confirm" at bounding box center [665, 371] width 72 height 22
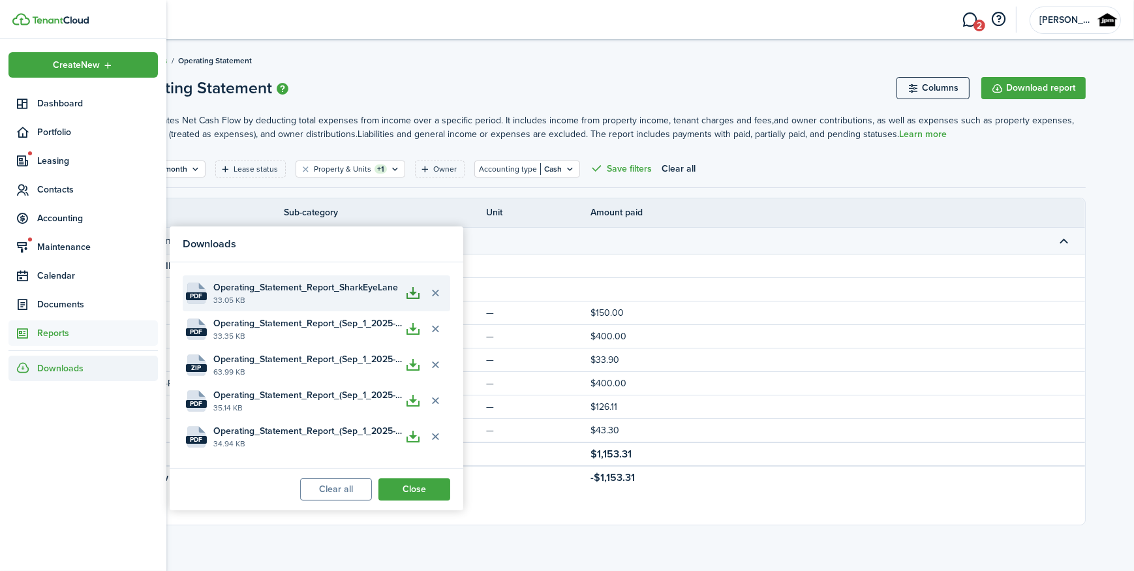
click at [413, 300] on button "button" at bounding box center [414, 294] width 22 height 22
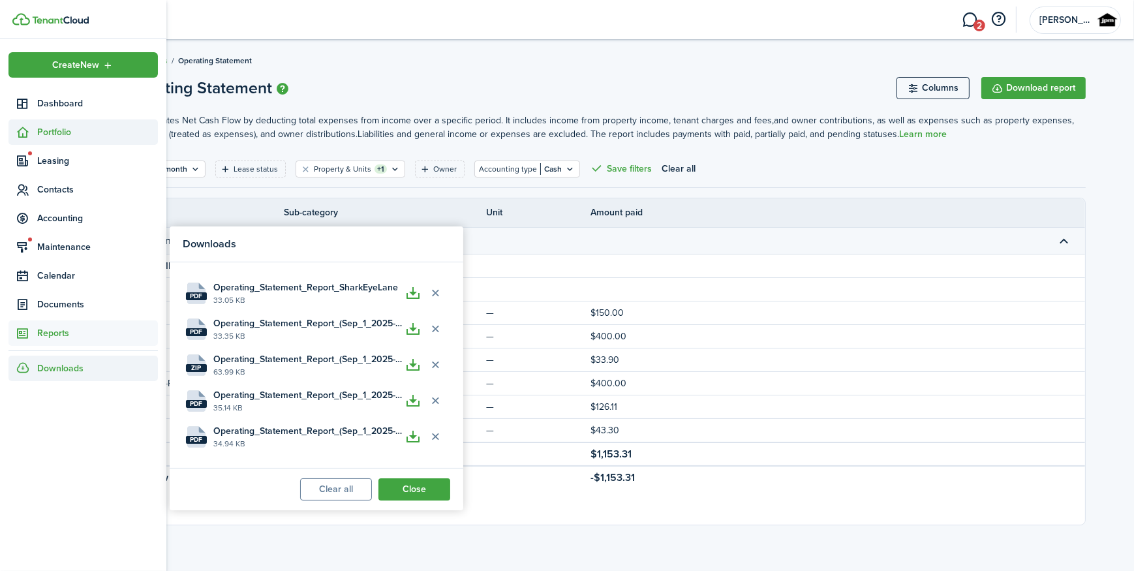
click at [67, 129] on span "Portfolio" at bounding box center [97, 132] width 121 height 14
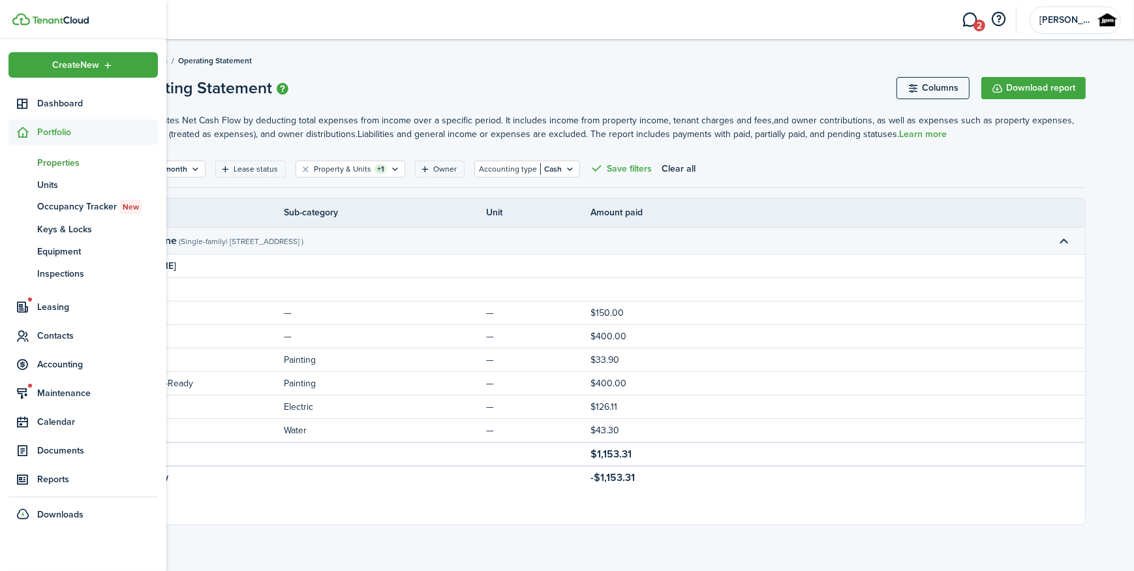
click at [60, 165] on span "Properties" at bounding box center [97, 163] width 121 height 14
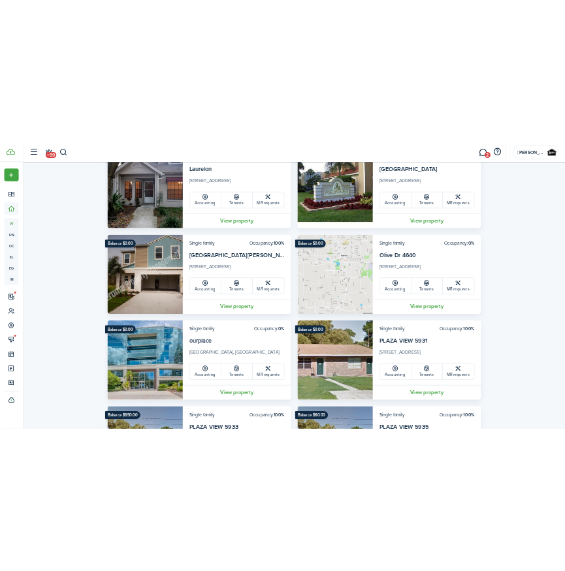
scroll to position [3322, 0]
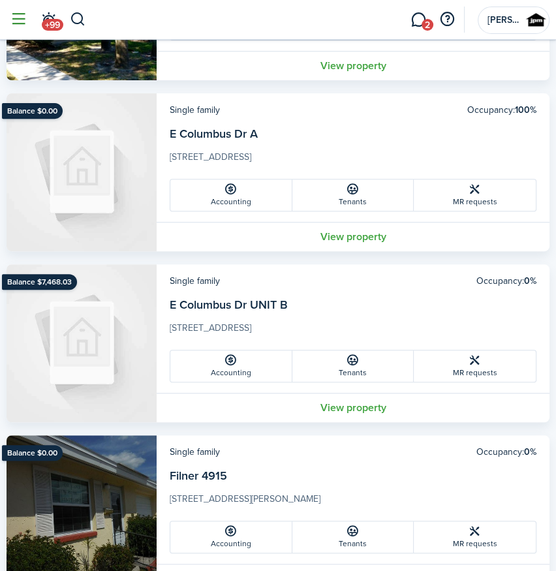
click at [22, 19] on button "button" at bounding box center [18, 19] width 25 height 25
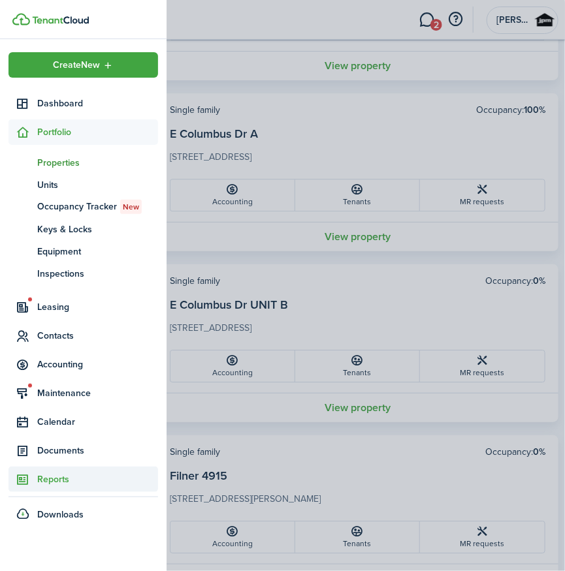
click at [43, 488] on link "Reports" at bounding box center [82, 479] width 149 height 25
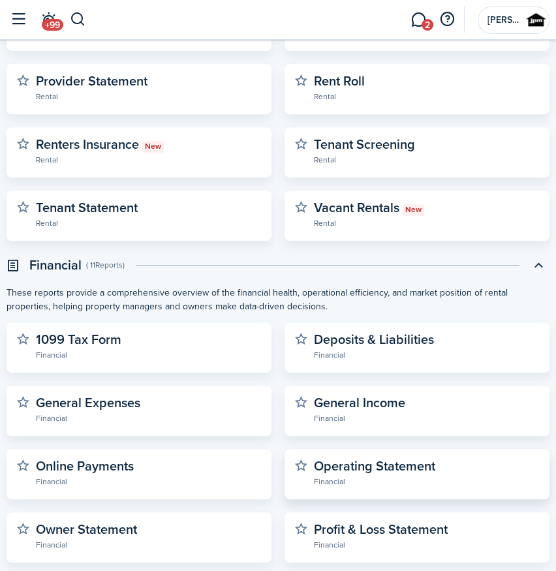
scroll to position [296, 0]
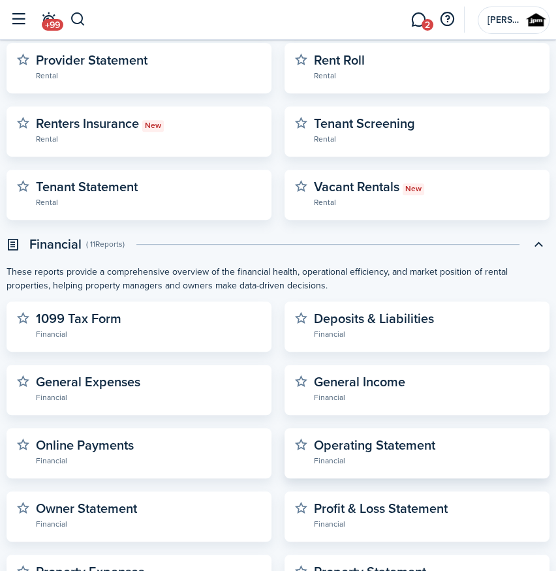
click at [349, 454] on widget-stats-subtitle "Financial" at bounding box center [427, 460] width 226 height 13
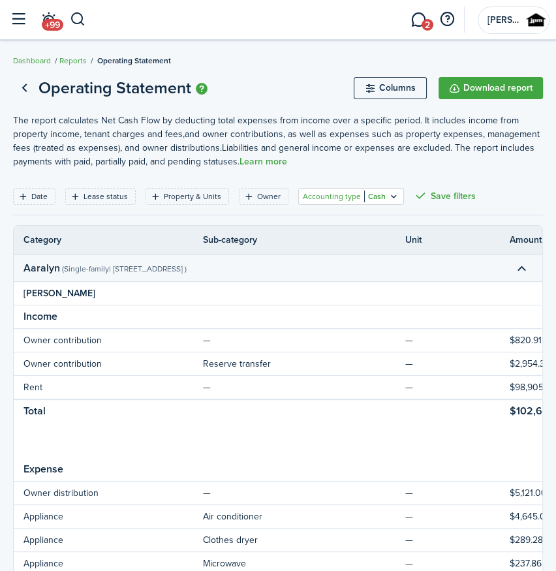
click at [371, 191] on div "Accounting type Cash" at bounding box center [344, 197] width 83 height 12
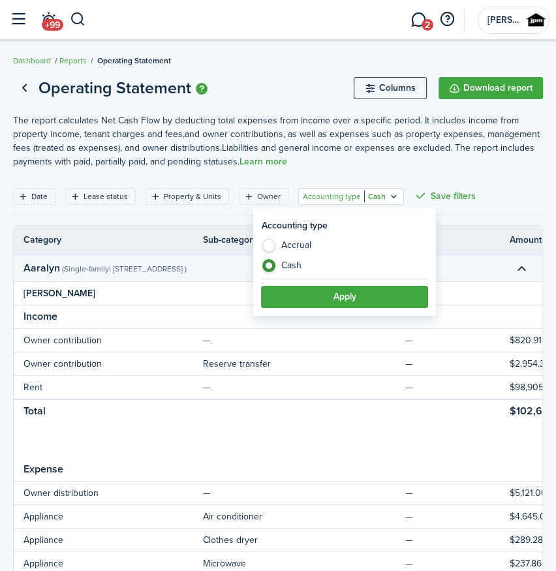
click at [288, 248] on label "Accrual" at bounding box center [344, 249] width 167 height 20
radio input "true"
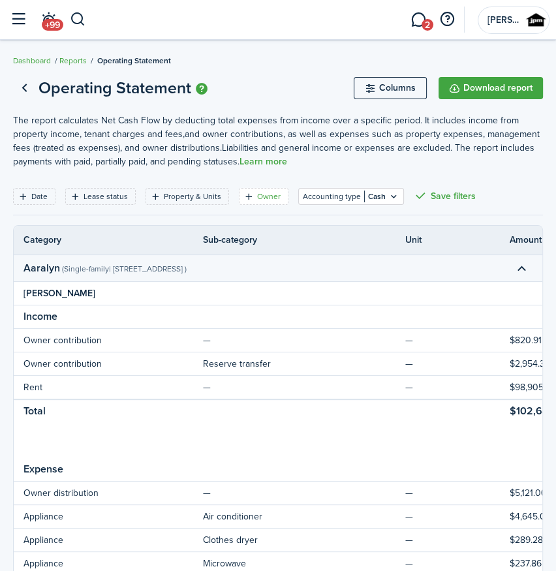
click at [257, 191] on filter-tag-label "Owner" at bounding box center [268, 197] width 23 height 12
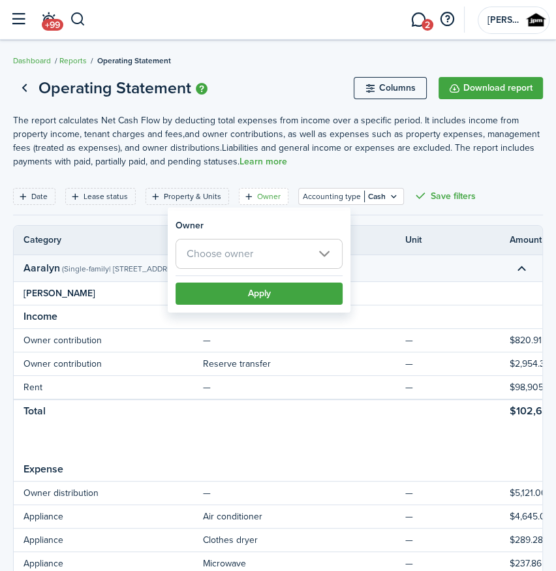
click at [251, 252] on span "Choose owner" at bounding box center [220, 253] width 67 height 15
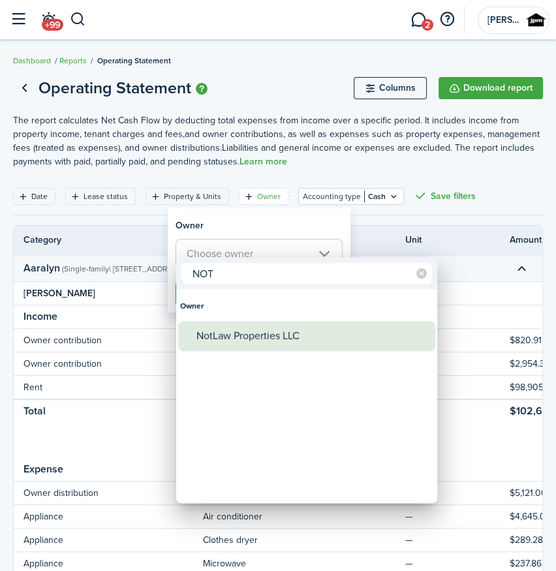
type input "NOT"
click at [244, 328] on div "NotLaw Properties LLC" at bounding box center [311, 336] width 231 height 30
type input "NotLaw Properties LLC"
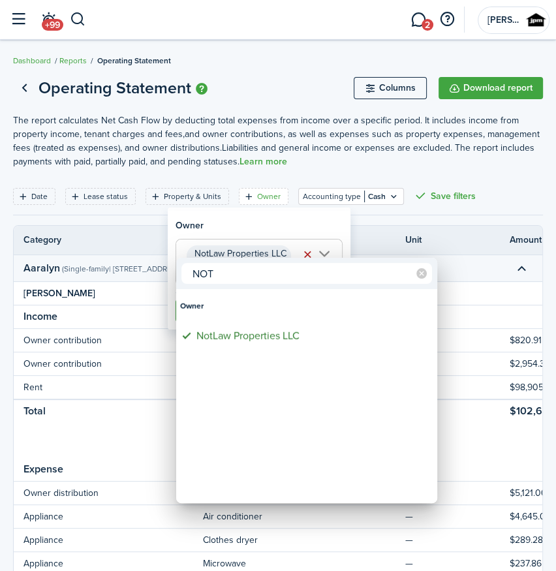
click at [273, 231] on div at bounding box center [278, 286] width 765 height 780
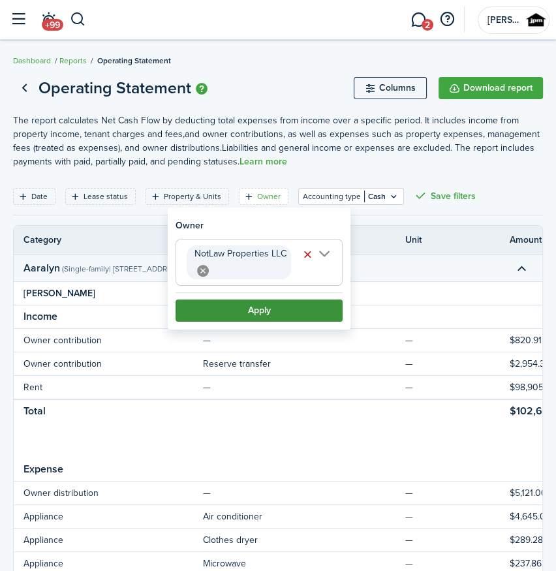
click at [291, 317] on button "Apply" at bounding box center [259, 311] width 167 height 22
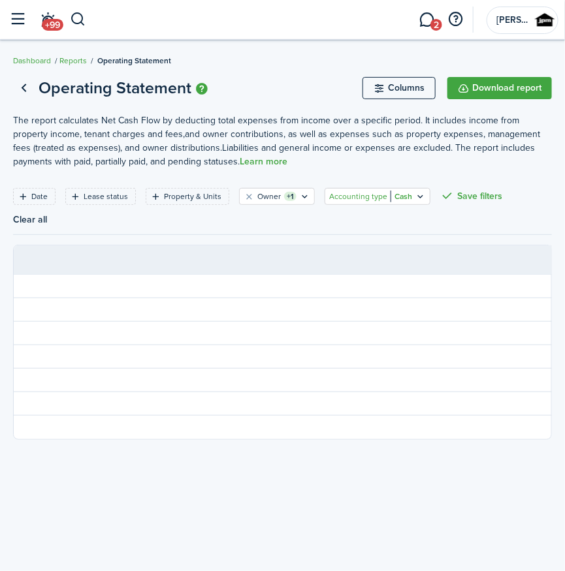
click at [390, 195] on filter-tag-value "Cash" at bounding box center [401, 197] width 22 height 12
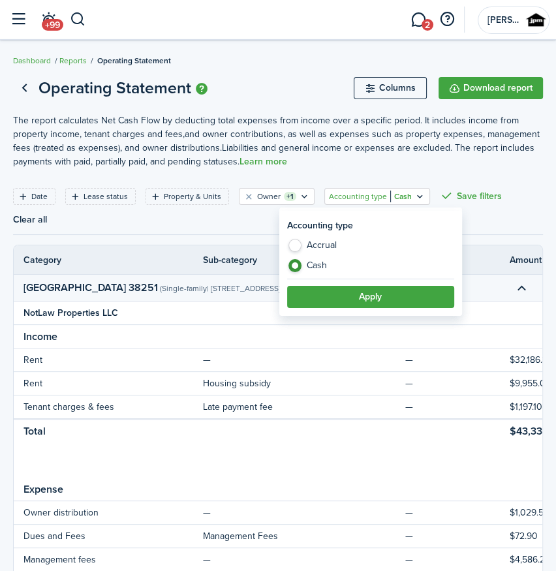
click at [323, 243] on label "Accrual" at bounding box center [370, 249] width 167 height 20
radio input "true"
click at [342, 290] on button "Apply" at bounding box center [370, 297] width 167 height 22
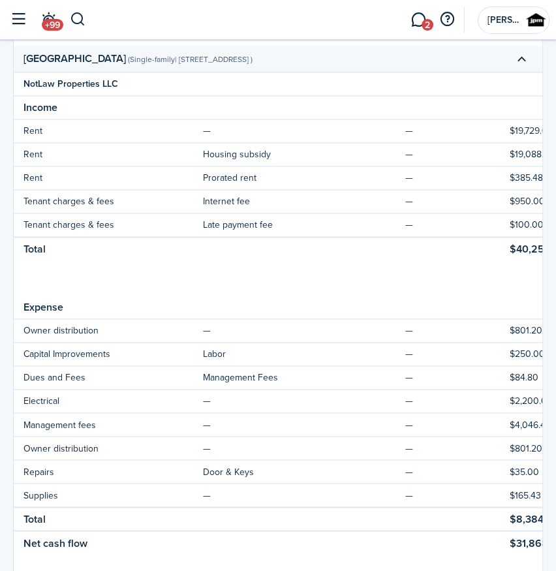
scroll to position [1216, 0]
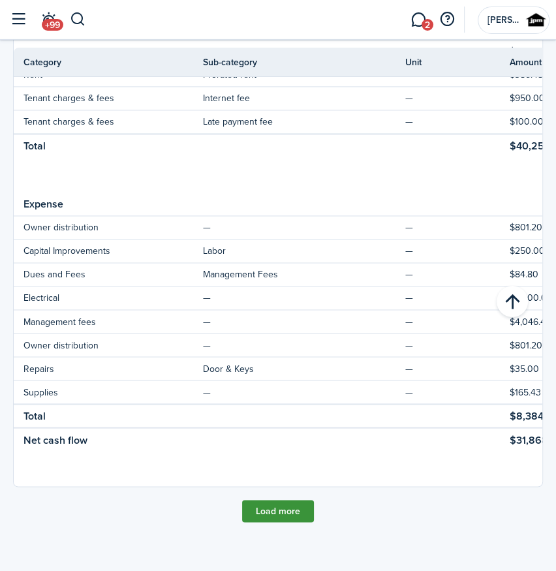
click at [281, 514] on button "Load more" at bounding box center [278, 511] width 72 height 22
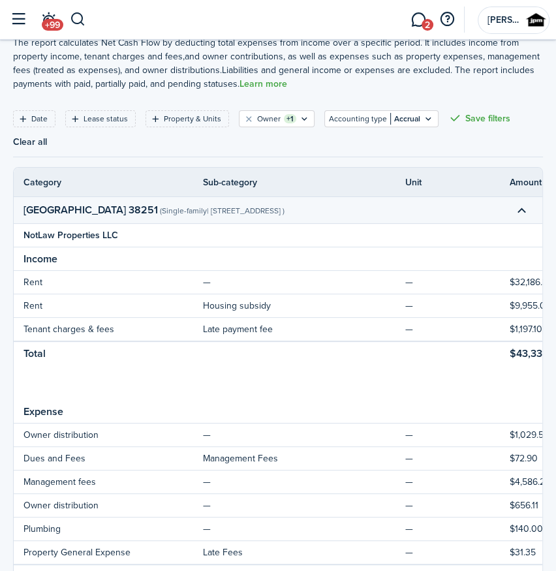
scroll to position [0, 0]
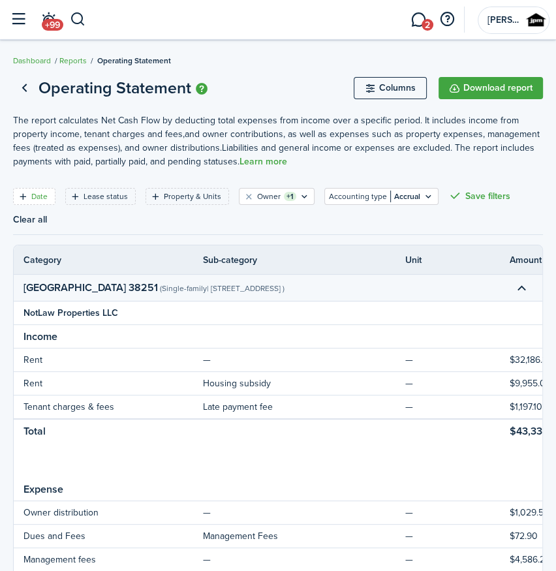
click at [44, 196] on filter-tag-label "Date" at bounding box center [39, 197] width 16 height 12
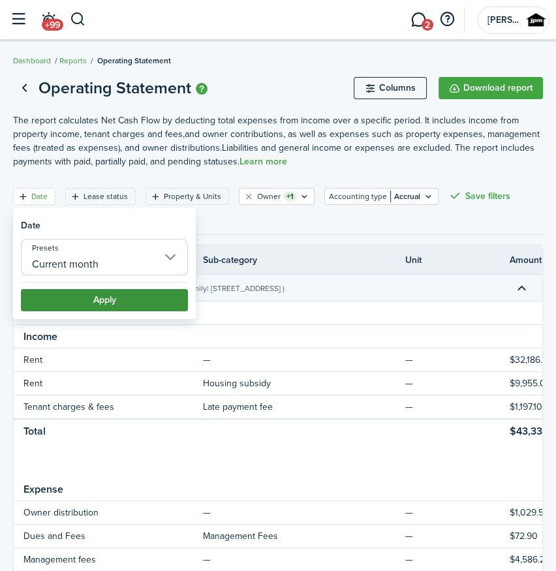
click at [91, 290] on button "Apply" at bounding box center [104, 300] width 167 height 22
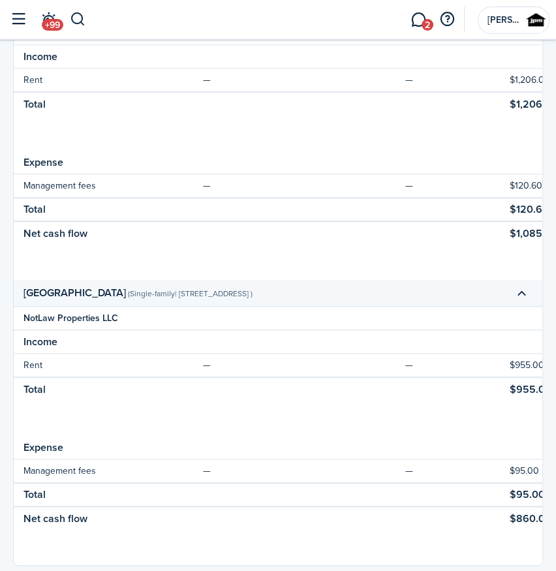
scroll to position [657, 0]
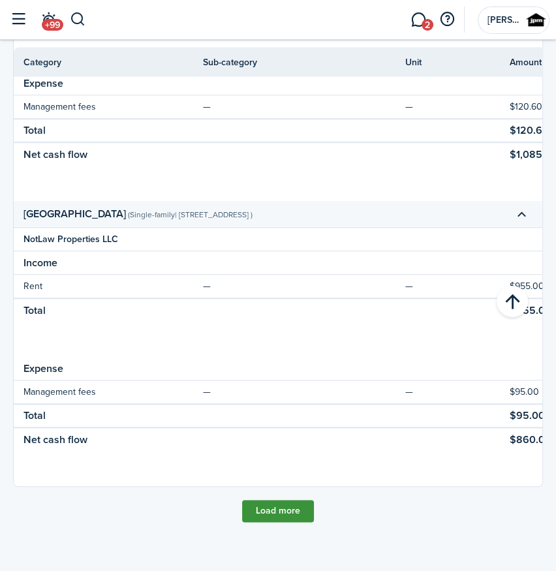
click at [307, 507] on button "Load more" at bounding box center [278, 511] width 72 height 22
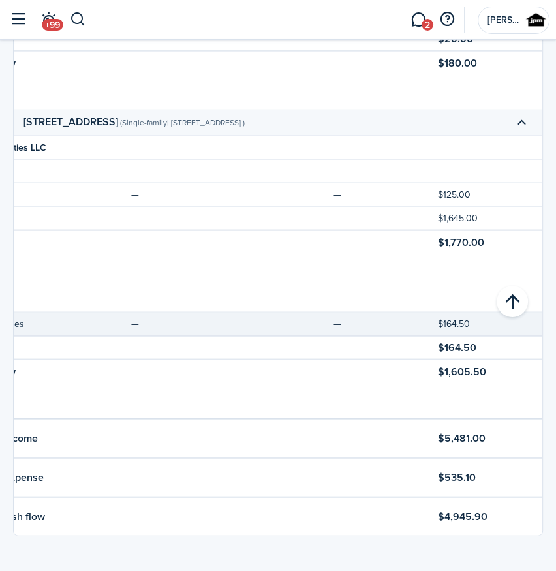
scroll to position [1604, 0]
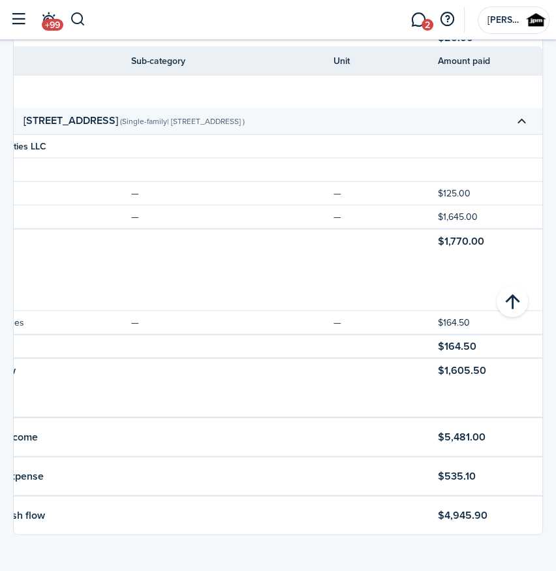
drag, startPoint x: 490, startPoint y: 428, endPoint x: 419, endPoint y: 426, distance: 71.2
click at [419, 426] on tr "Grand total Income $5,481.00" at bounding box center [242, 437] width 601 height 40
copy tr "$5,481.00"
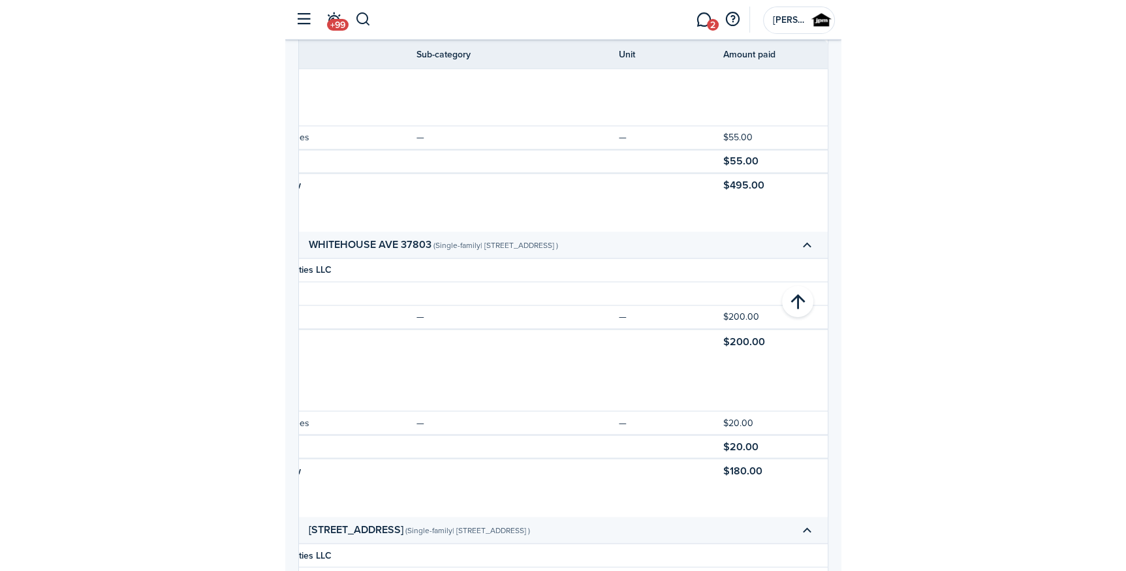
scroll to position [0, 0]
